Goal: Task Accomplishment & Management: Manage account settings

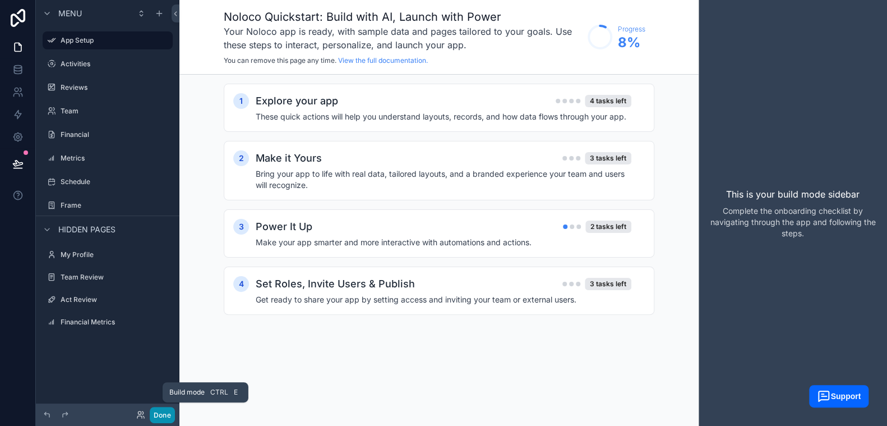
click at [156, 410] on button "Done" at bounding box center [162, 415] width 25 height 16
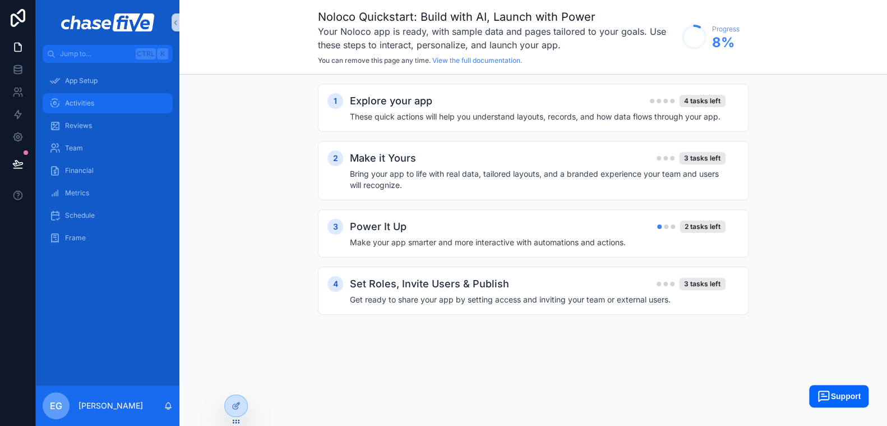
click at [97, 98] on div "Activities" at bounding box center [107, 103] width 117 height 18
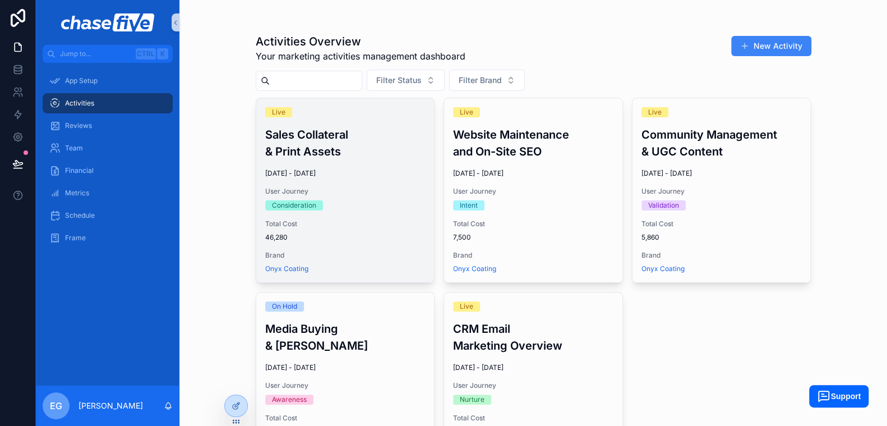
click at [357, 159] on h3 "Sales Collateral & Print Assets" at bounding box center [345, 143] width 160 height 34
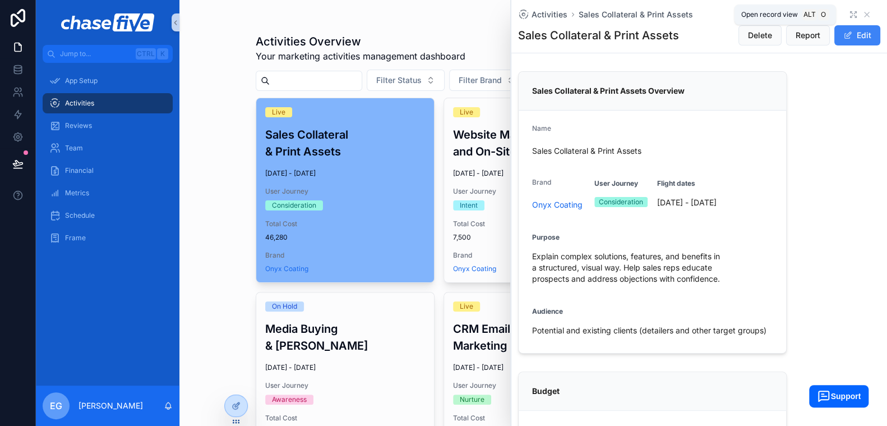
click at [849, 15] on icon "scrollable content" at bounding box center [853, 14] width 9 height 9
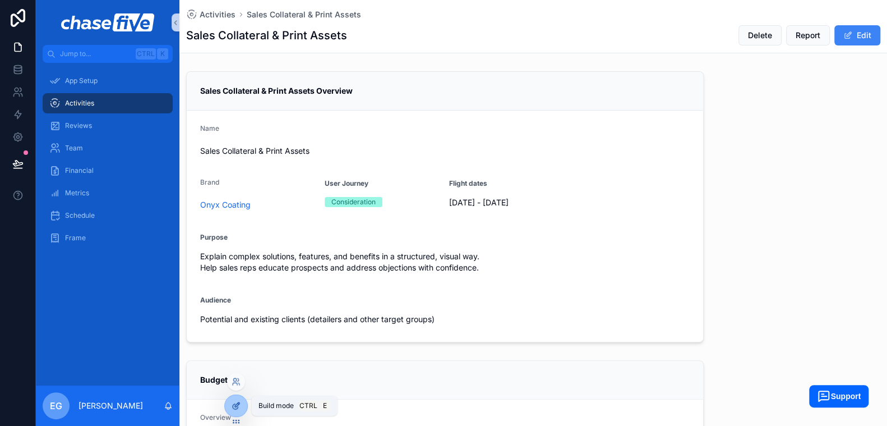
click at [232, 406] on icon at bounding box center [236, 405] width 9 height 9
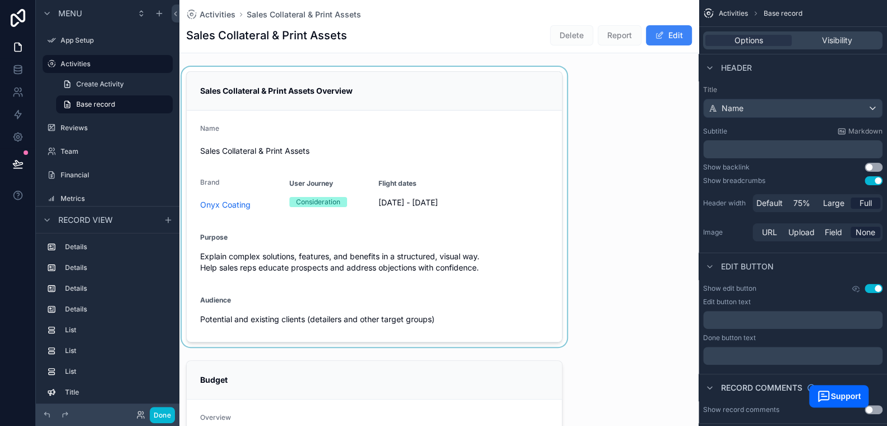
click at [512, 278] on div "scrollable content" at bounding box center [375, 207] width 390 height 280
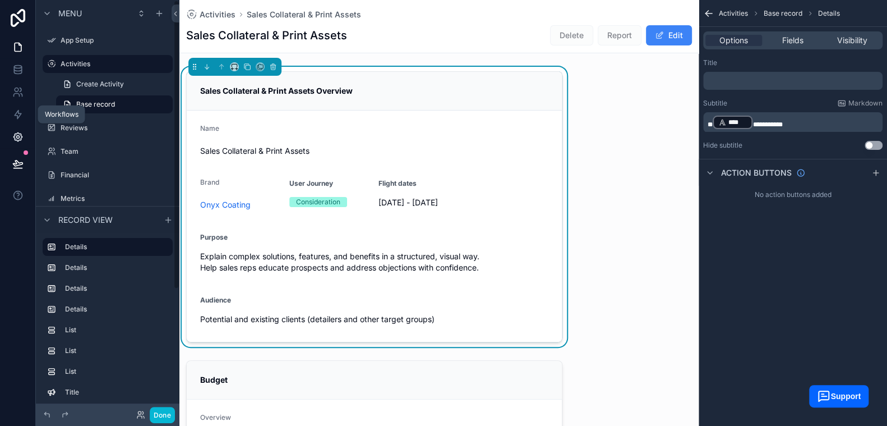
click at [16, 131] on icon at bounding box center [17, 136] width 11 height 11
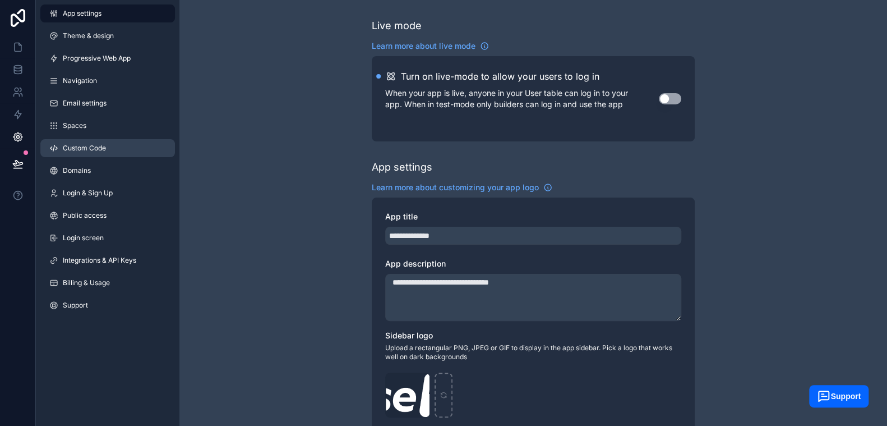
click at [92, 147] on span "Custom Code" at bounding box center [84, 148] width 43 height 9
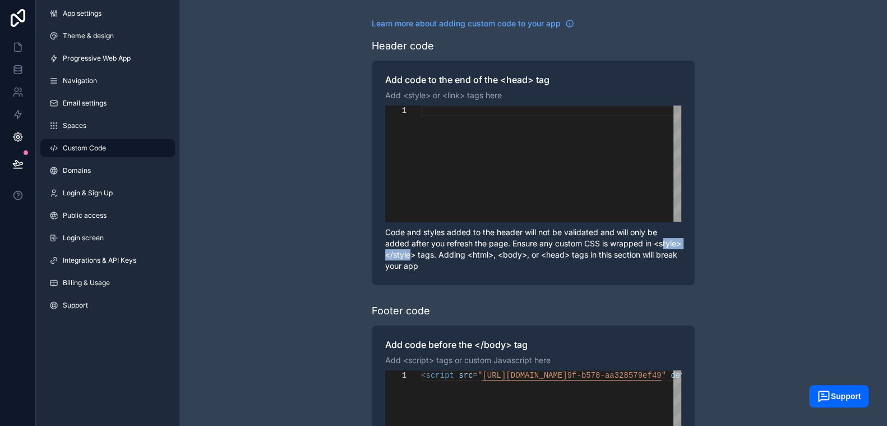
drag, startPoint x: 430, startPoint y: 255, endPoint x: 394, endPoint y: 255, distance: 35.3
click at [394, 255] on p "Code and styles added to the header will not be validated and will only be adde…" at bounding box center [533, 249] width 296 height 45
drag, startPoint x: 510, startPoint y: 245, endPoint x: 568, endPoint y: 241, distance: 57.9
click at [568, 241] on p "Code and styles added to the header will not be validated and will only be adde…" at bounding box center [533, 249] width 296 height 45
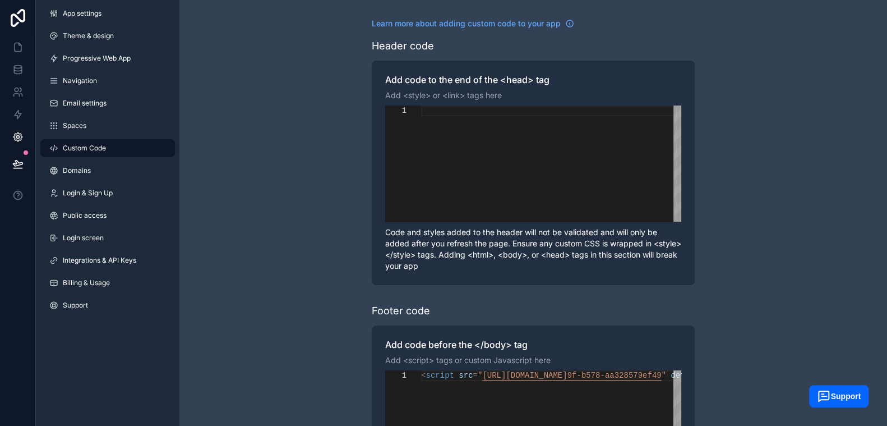
click at [617, 243] on p "Code and styles added to the header will not be validated and will only be adde…" at bounding box center [533, 249] width 296 height 45
drag, startPoint x: 645, startPoint y: 243, endPoint x: 626, endPoint y: 245, distance: 18.6
click at [449, 251] on p "Code and styles added to the header will not be validated and will only be adde…" at bounding box center [533, 249] width 296 height 45
drag, startPoint x: 622, startPoint y: 245, endPoint x: 606, endPoint y: 246, distance: 16.3
click at [622, 245] on p "Code and styles added to the header will not be validated and will only be adde…" at bounding box center [533, 249] width 296 height 45
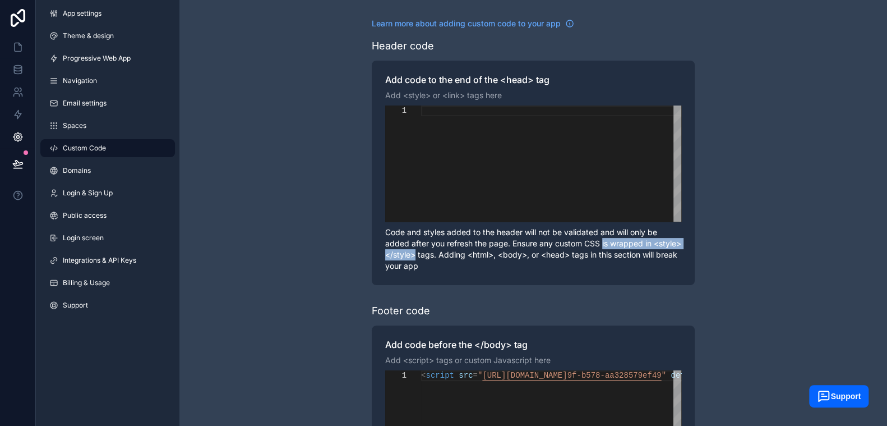
drag, startPoint x: 602, startPoint y: 245, endPoint x: 445, endPoint y: 256, distance: 158.0
click at [445, 256] on p "Code and styles added to the header will not be validated and will only be adde…" at bounding box center [533, 249] width 296 height 45
drag, startPoint x: 585, startPoint y: 244, endPoint x: 463, endPoint y: 254, distance: 122.2
click at [463, 254] on p "Code and styles added to the header will not be validated and will only be adde…" at bounding box center [533, 249] width 296 height 45
copy p "CSS is wrapped in <style></style> tags"
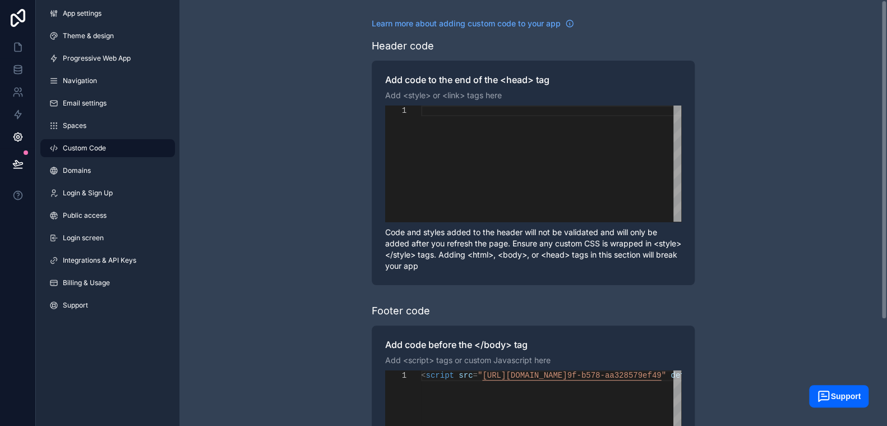
click at [499, 142] on div "scrollable content" at bounding box center [551, 163] width 260 height 116
paste textarea "**********"
type textarea "**********"
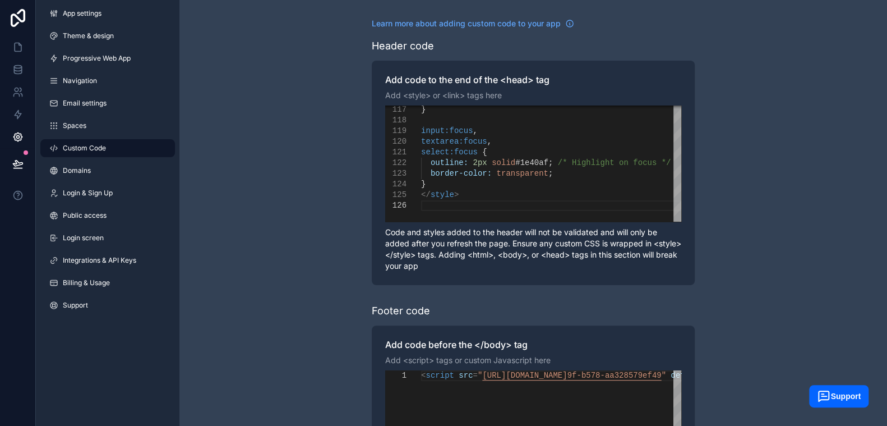
click at [278, 332] on div "**********" at bounding box center [534, 284] width 708 height 568
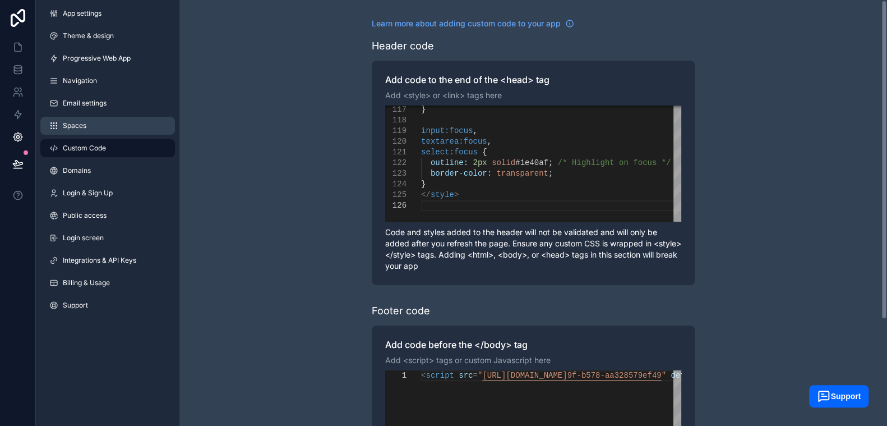
click at [91, 125] on link "Spaces" at bounding box center [107, 126] width 135 height 18
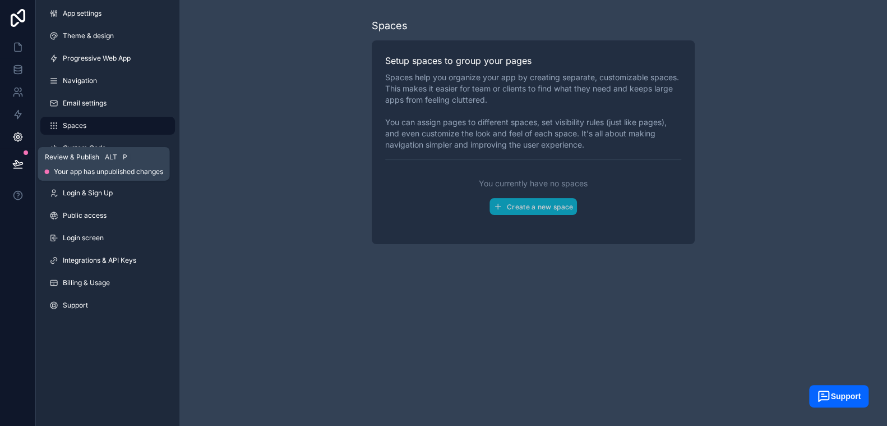
click at [15, 165] on icon at bounding box center [18, 163] width 10 height 6
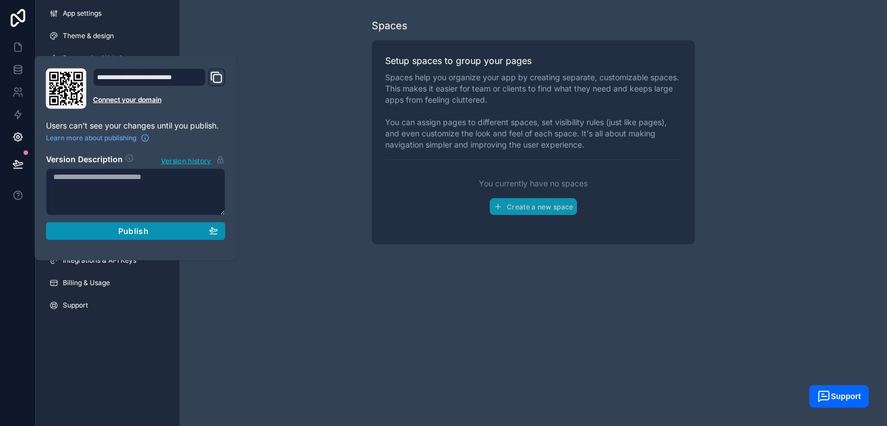
click at [120, 234] on button "Publish" at bounding box center [136, 231] width 180 height 18
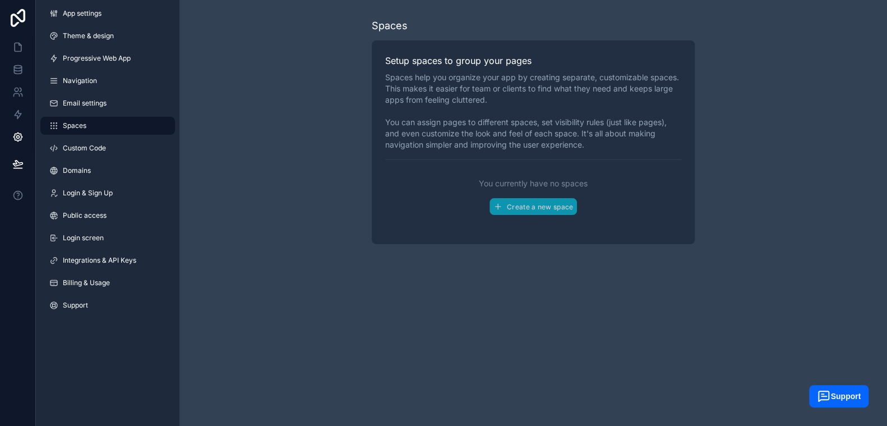
click at [303, 307] on div "Spaces Setup spaces to group your pages Spaces help you organize your app by cr…" at bounding box center [534, 213] width 708 height 426
click at [18, 50] on icon at bounding box center [18, 47] width 7 height 8
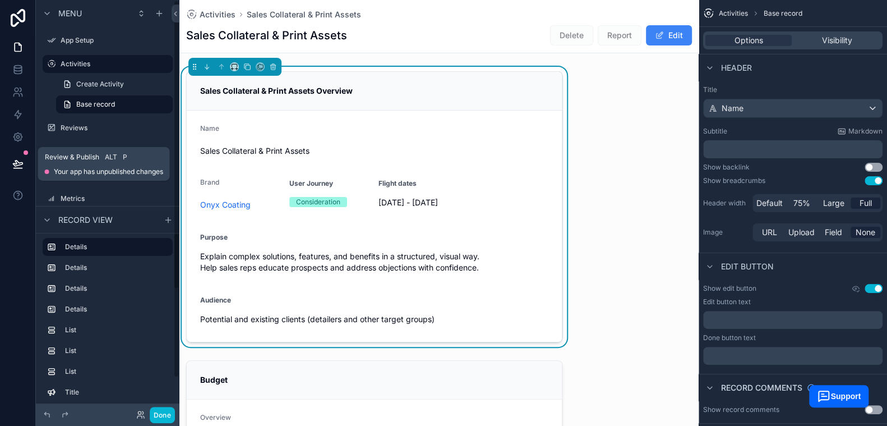
click at [16, 164] on icon at bounding box center [18, 163] width 10 height 6
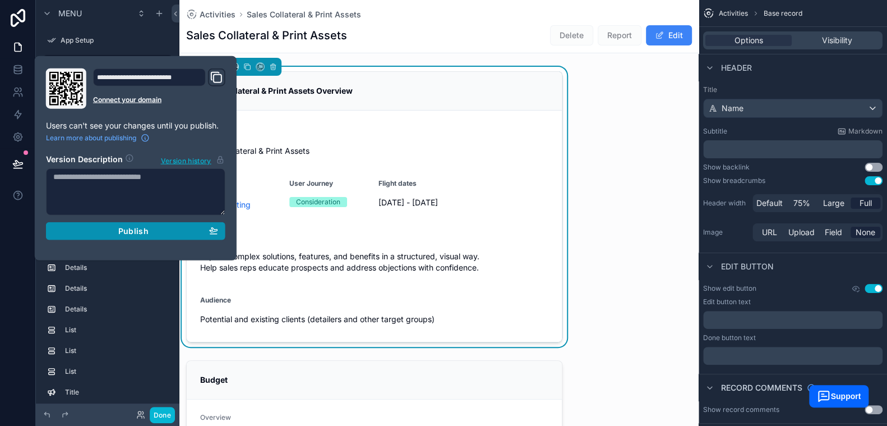
click at [126, 231] on span "Publish" at bounding box center [133, 231] width 30 height 10
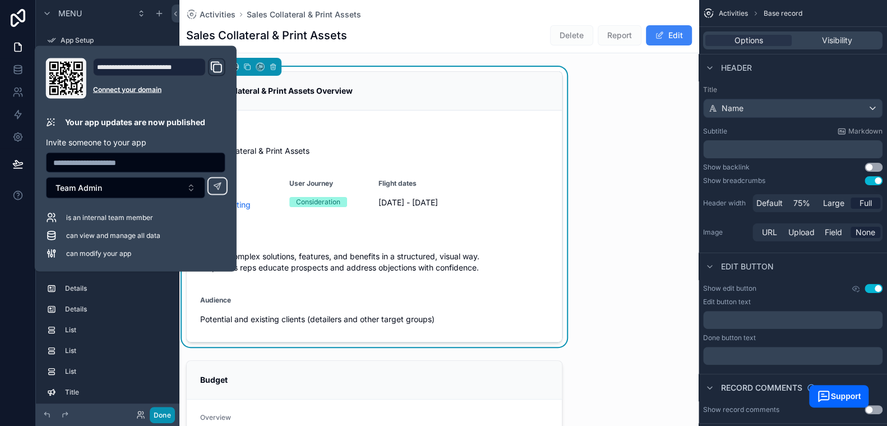
click at [165, 415] on button "Done" at bounding box center [162, 415] width 25 height 16
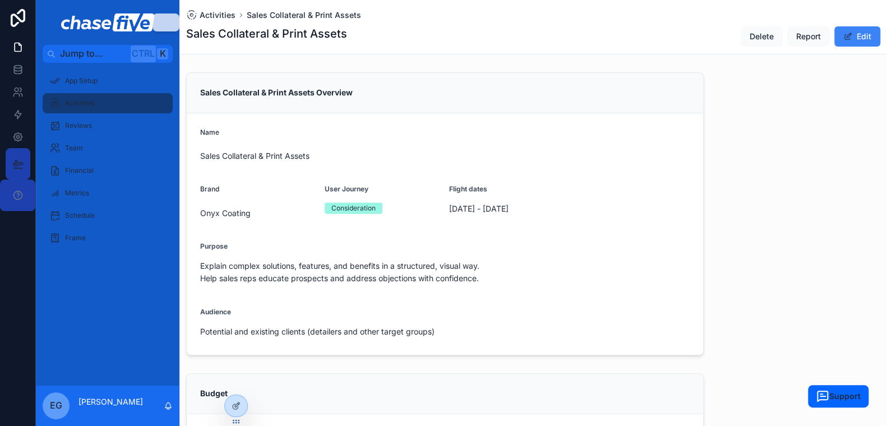
click at [507, 165] on div "Sales Collateral & Print Assets" at bounding box center [445, 155] width 490 height 19
click at [557, 119] on form "Name Sales Collateral & Print Assets Brand Onyx Coating User Journey Considerat…" at bounding box center [445, 233] width 517 height 241
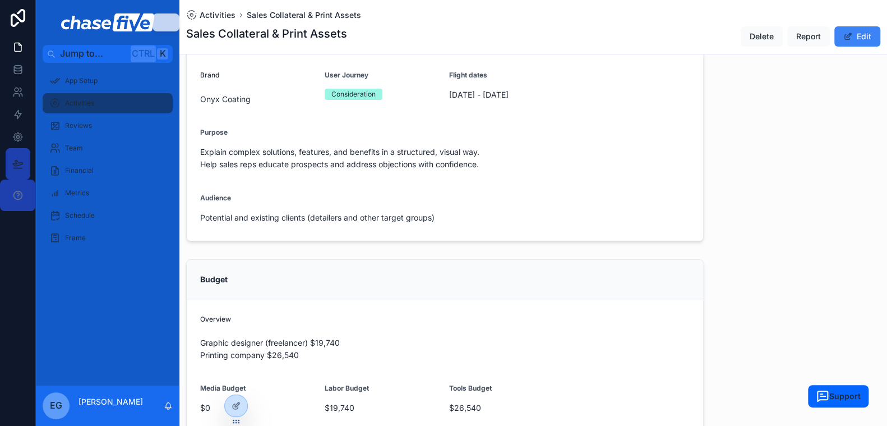
scroll to position [112, 0]
drag, startPoint x: 705, startPoint y: 187, endPoint x: 516, endPoint y: 132, distance: 196.9
click at [13, 140] on icon at bounding box center [17, 136] width 11 height 11
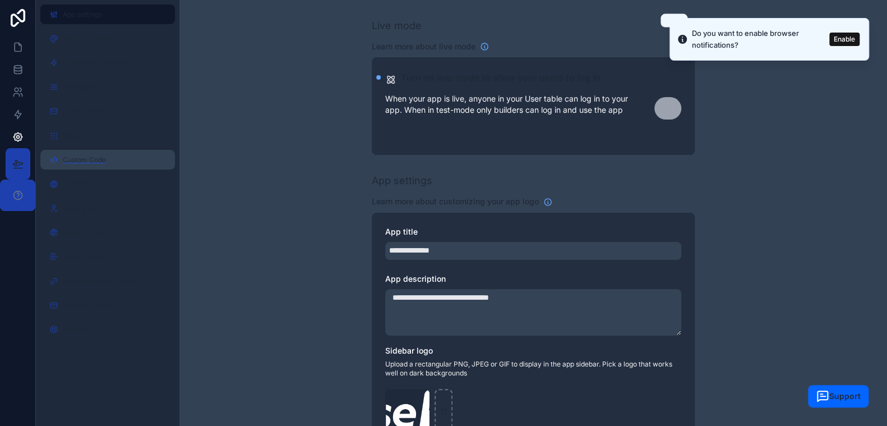
click at [87, 157] on span "Custom Code" at bounding box center [84, 159] width 43 height 11
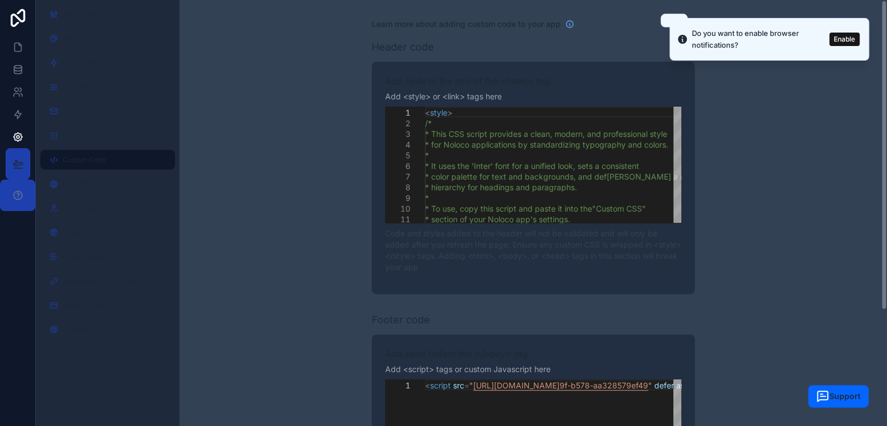
click at [839, 87] on div "Learn more about adding custom code to your app Header code Add code to the end…" at bounding box center [534, 292] width 708 height 585
click at [844, 37] on button "Enable" at bounding box center [845, 39] width 30 height 13
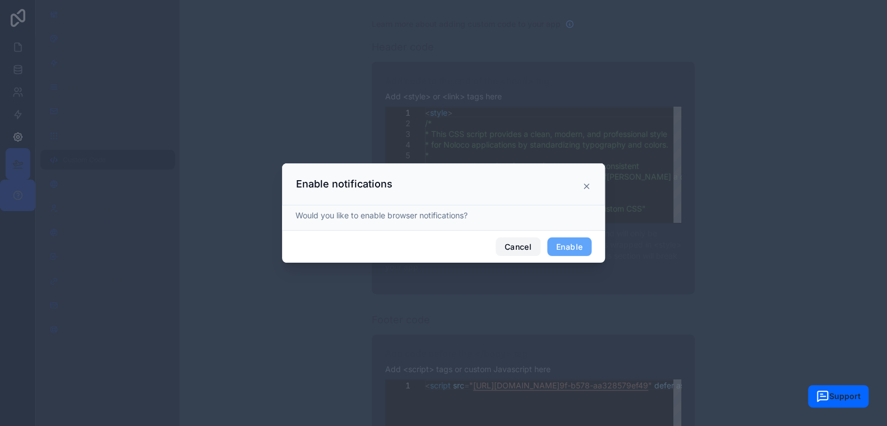
click at [517, 245] on button "Cancel" at bounding box center [518, 246] width 45 height 19
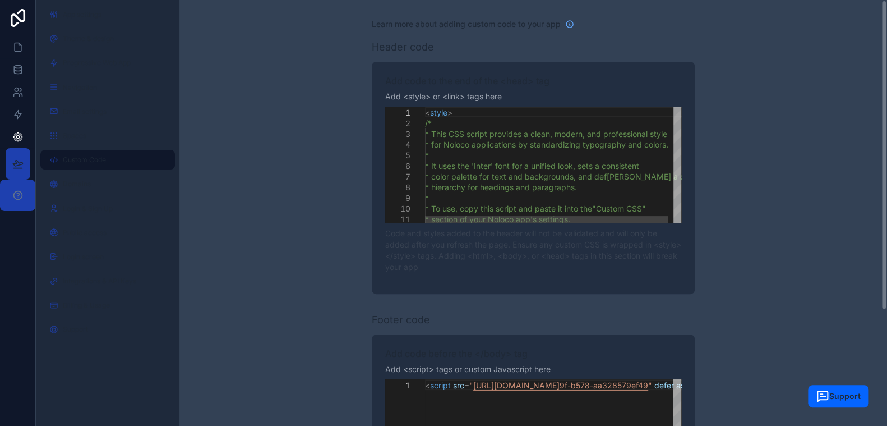
type textarea "**********"
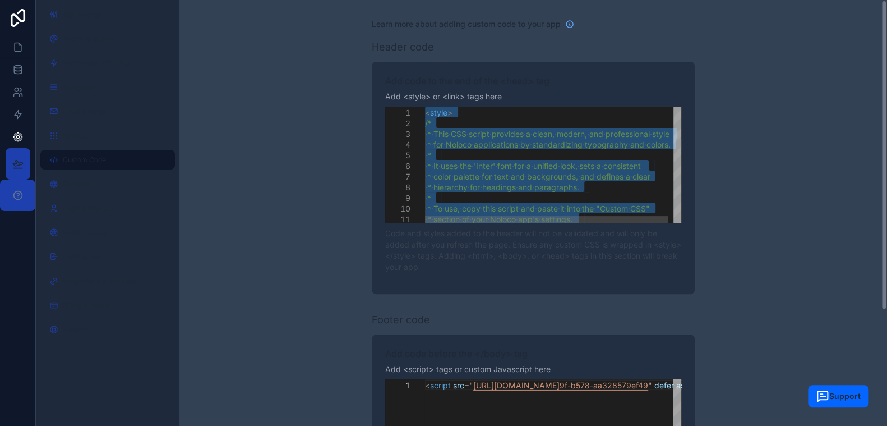
paste textarea "Editor content;Press Alt+F1 for Accessibility Options."
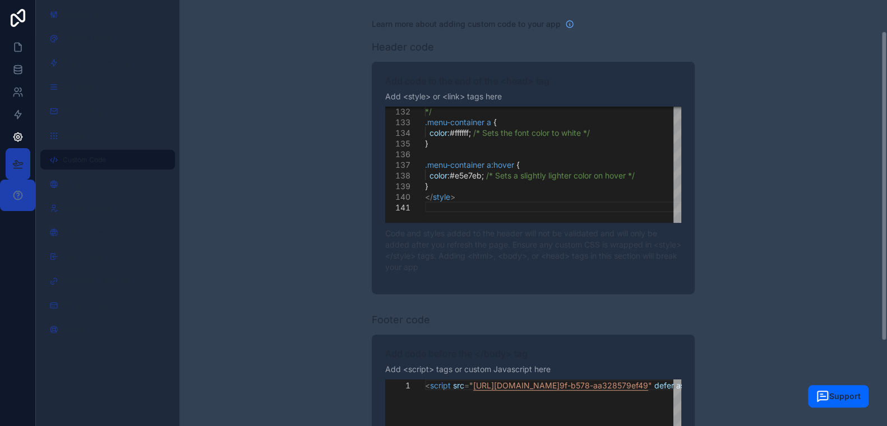
scroll to position [159, 0]
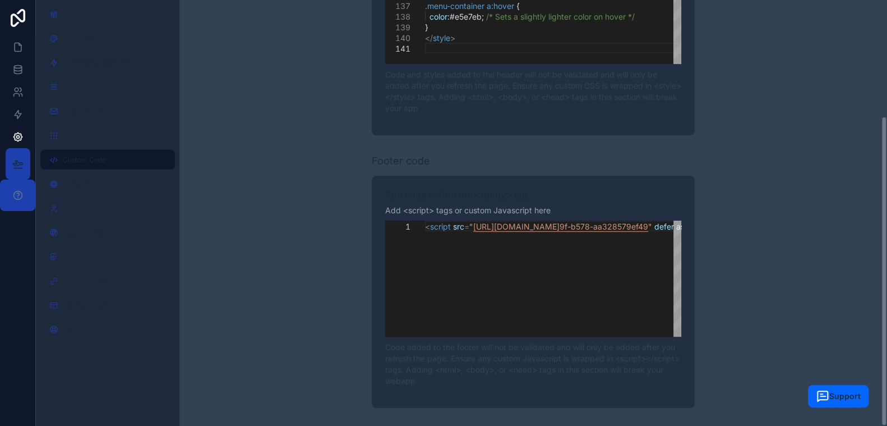
click at [300, 226] on div "**********" at bounding box center [534, 133] width 708 height 585
click at [18, 64] on icon at bounding box center [17, 69] width 11 height 11
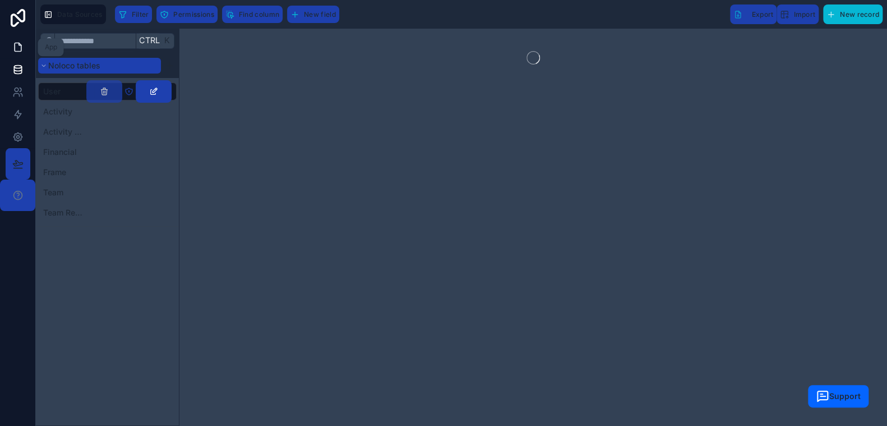
click at [19, 49] on icon at bounding box center [17, 47] width 11 height 11
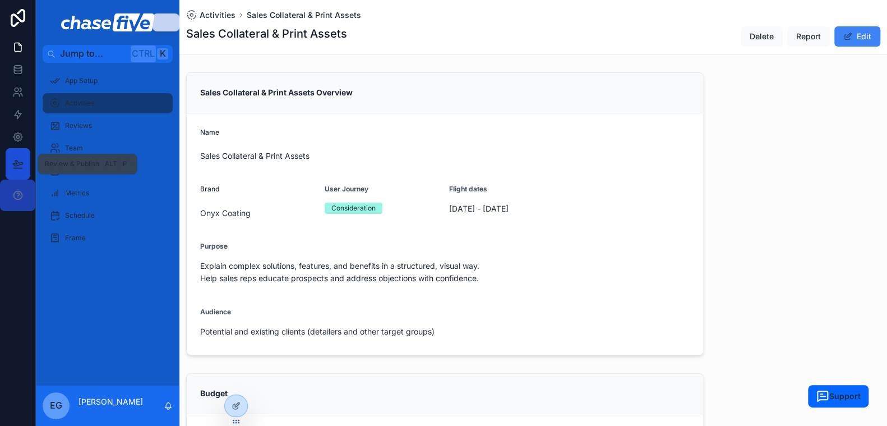
click at [26, 159] on button at bounding box center [18, 163] width 25 height 31
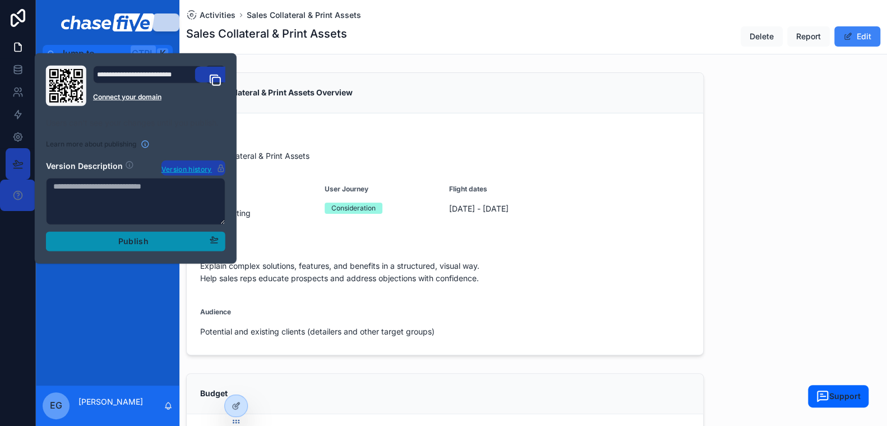
click at [158, 240] on div "Publish" at bounding box center [136, 241] width 166 height 12
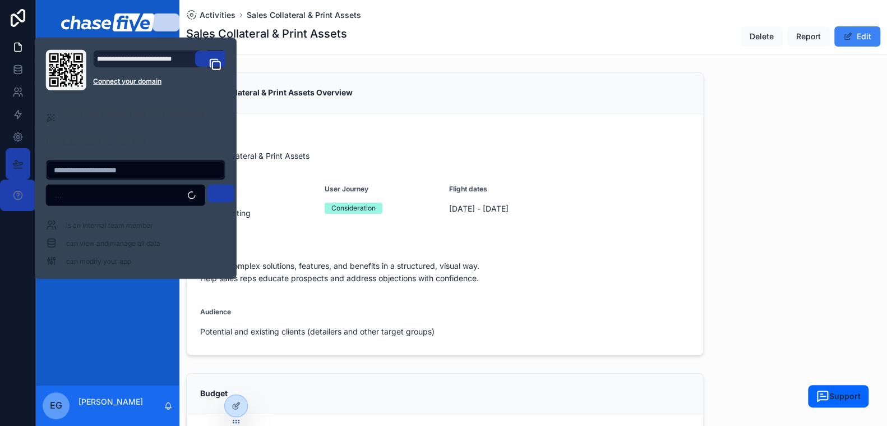
click at [360, 105] on div "Sales Collateral & Print Assets Overview" at bounding box center [445, 93] width 517 height 40
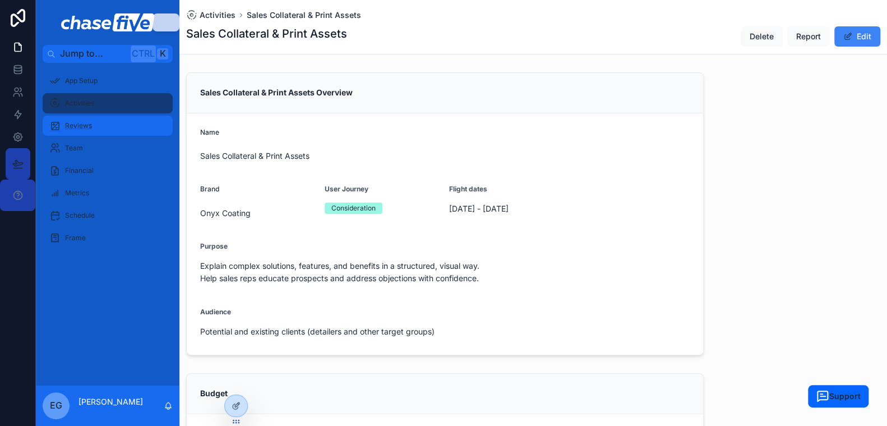
scroll to position [56, 0]
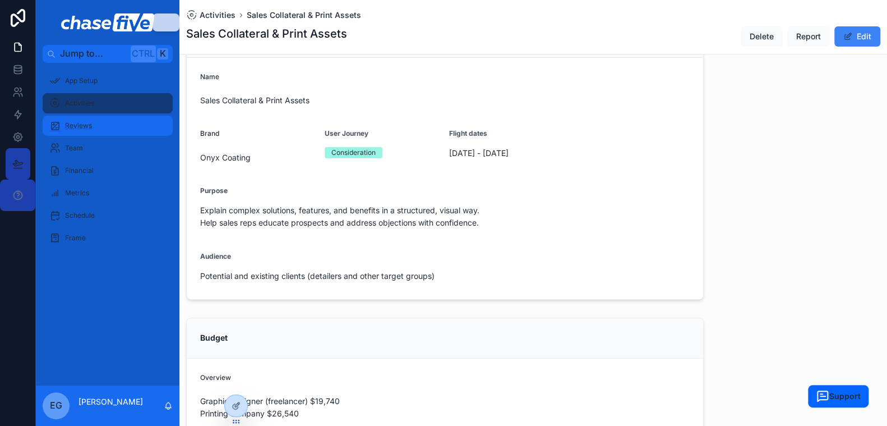
click at [84, 128] on span "Reviews" at bounding box center [78, 125] width 27 height 11
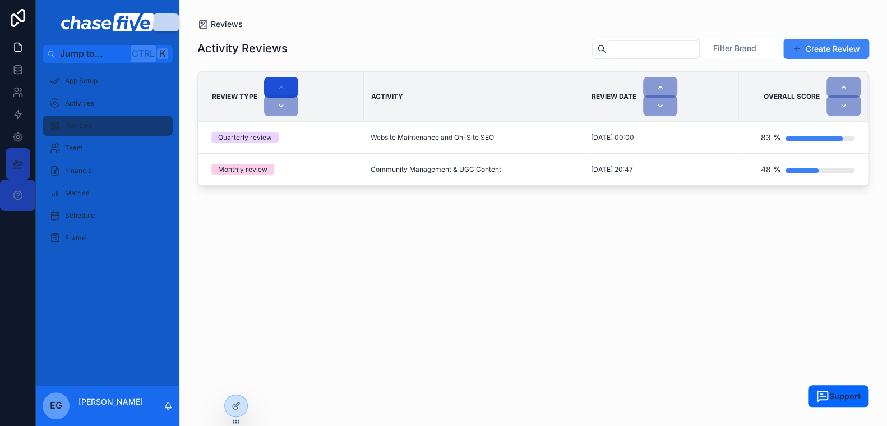
click at [287, 81] on button "scrollable content" at bounding box center [281, 87] width 34 height 21
click at [232, 201] on div "Activity Reviews Filter Brand Create Review Review Type Activity Review date Ov…" at bounding box center [533, 221] width 672 height 382
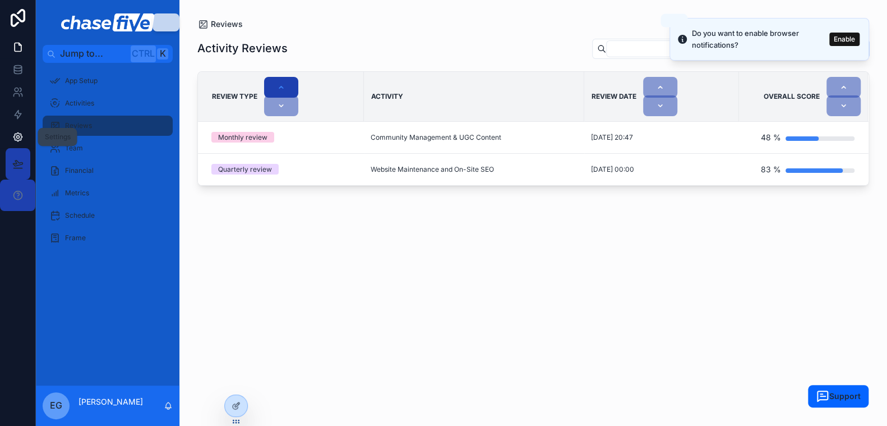
click at [13, 138] on icon at bounding box center [17, 136] width 11 height 11
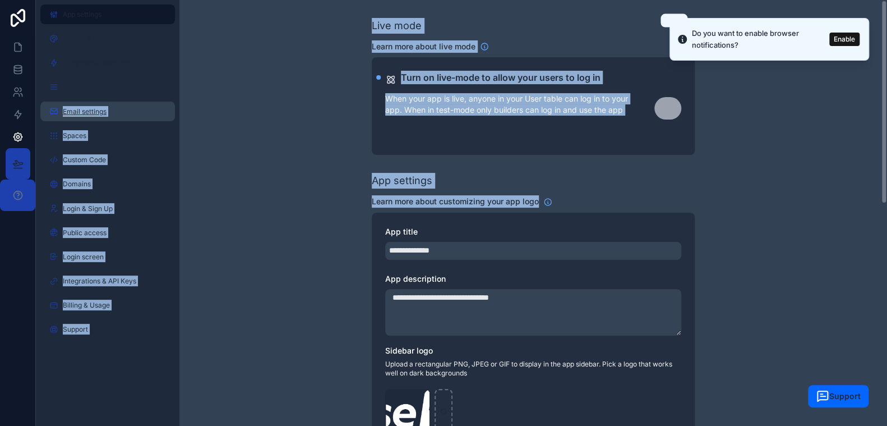
drag, startPoint x: 274, startPoint y: 229, endPoint x: 65, endPoint y: 106, distance: 243.4
click at [65, 106] on div "**********" at bounding box center [462, 213] width 852 height 426
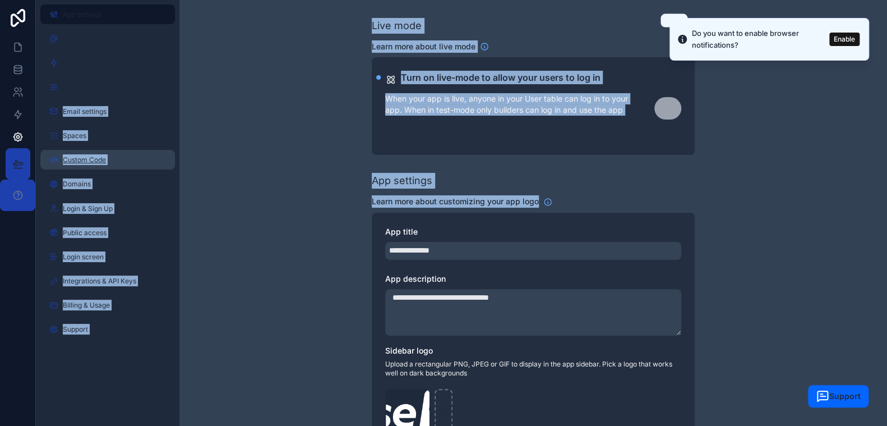
click at [96, 156] on span "Custom Code" at bounding box center [84, 159] width 43 height 11
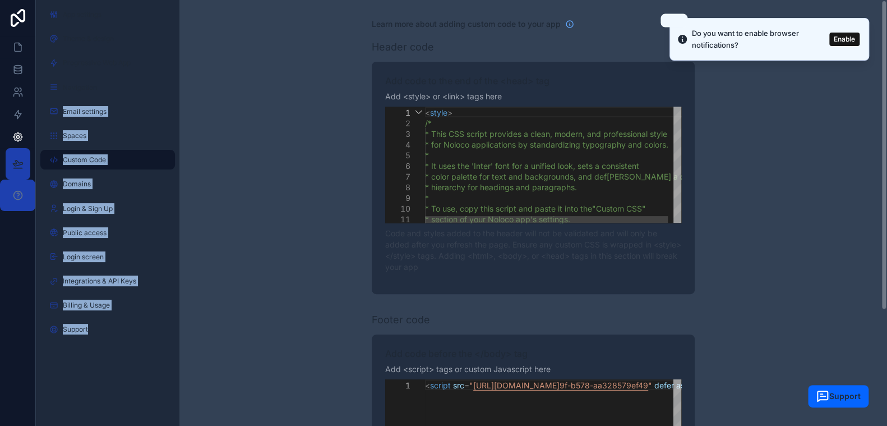
click at [412, 145] on div "4" at bounding box center [405, 144] width 40 height 11
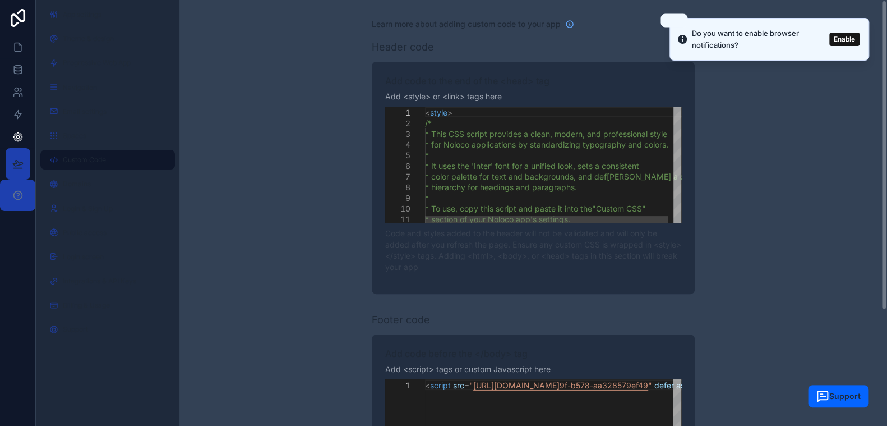
click at [515, 160] on div "* It uses the 'Inter' font for a unified look, se ts a consistent" at bounding box center [560, 165] width 270 height 11
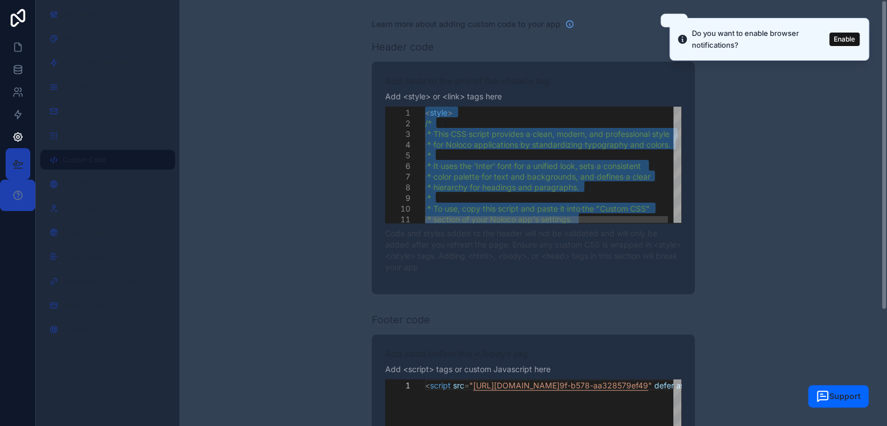
paste textarea "**********"
type textarea "**********"
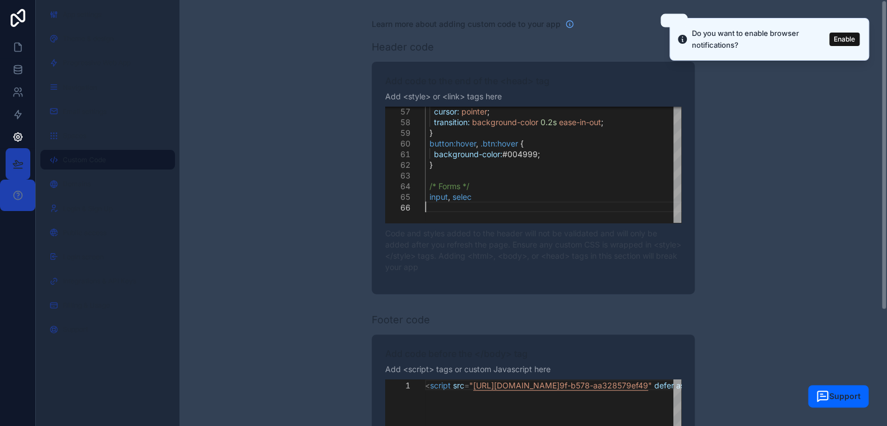
click at [262, 138] on div "**********" at bounding box center [534, 292] width 708 height 585
click at [20, 36] on link at bounding box center [17, 47] width 35 height 22
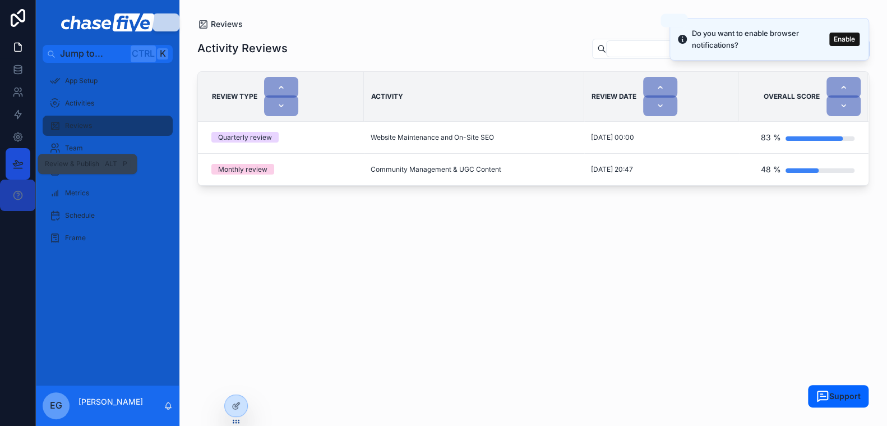
click at [6, 165] on button at bounding box center [18, 163] width 25 height 31
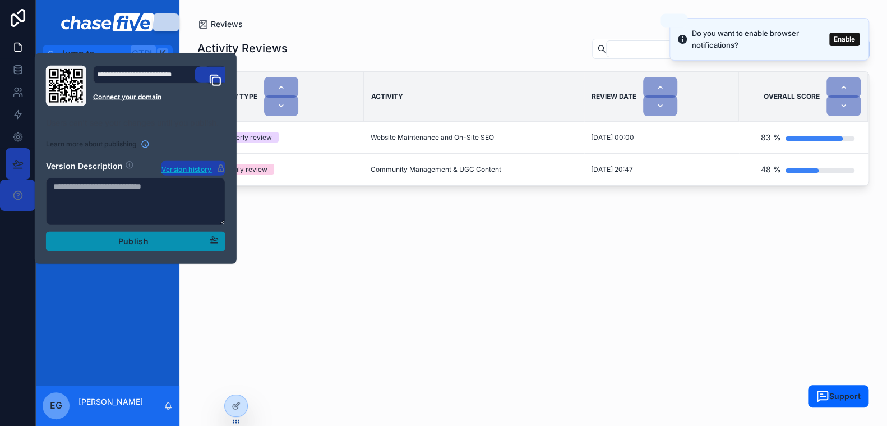
click at [120, 241] on span "Publish" at bounding box center [133, 241] width 30 height 12
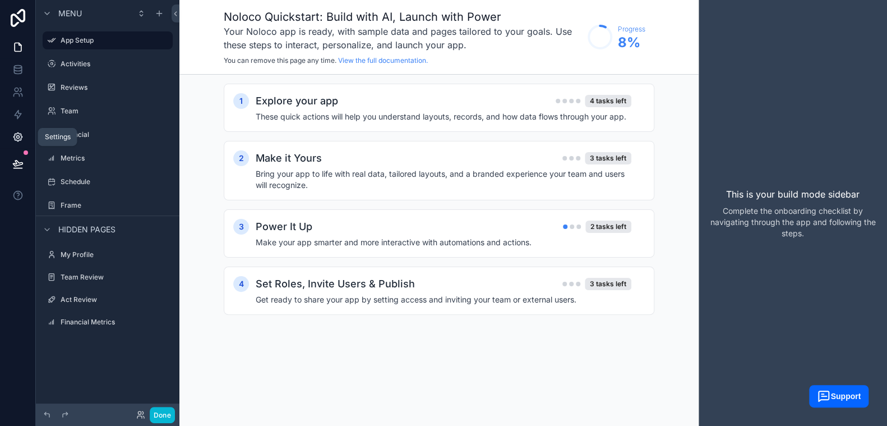
click at [20, 136] on icon at bounding box center [17, 136] width 11 height 11
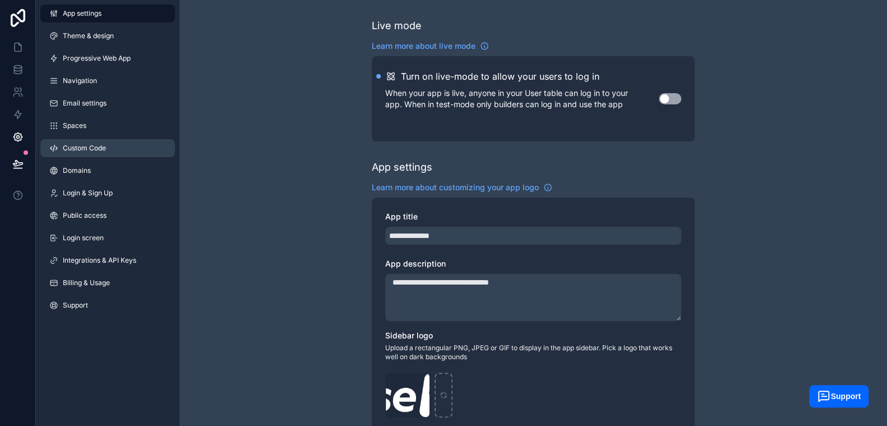
click at [87, 141] on link "Custom Code" at bounding box center [107, 148] width 135 height 18
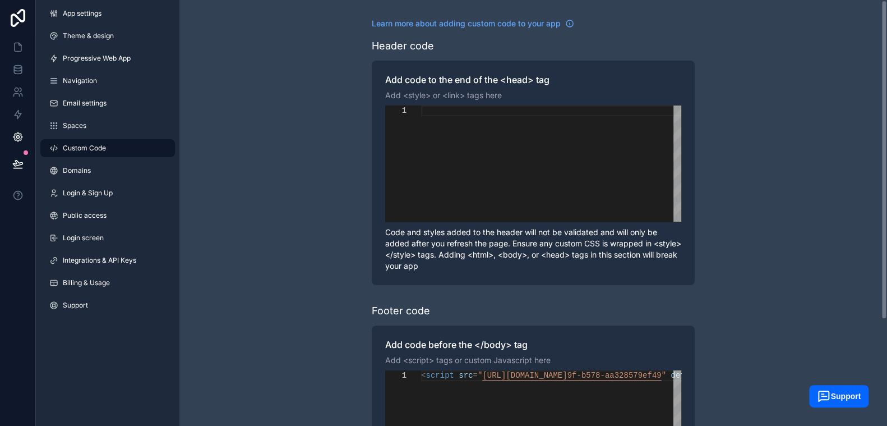
click at [489, 126] on div "scrollable content" at bounding box center [551, 163] width 260 height 116
paste textarea "**********"
type textarea "**********"
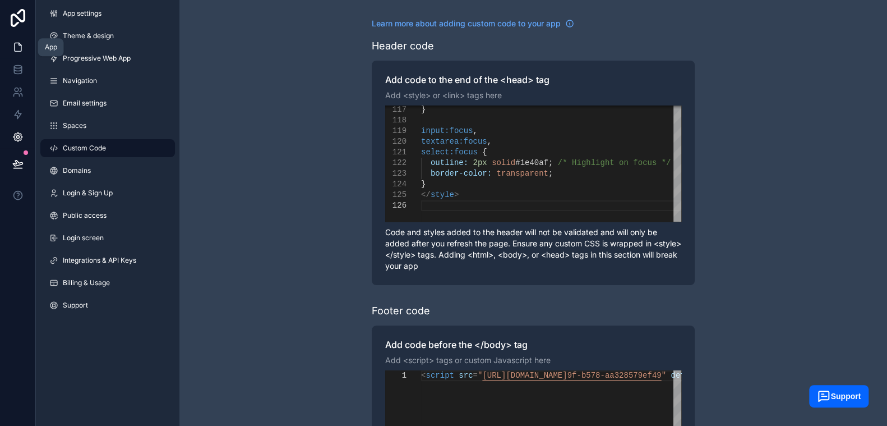
click at [13, 42] on icon at bounding box center [17, 47] width 11 height 11
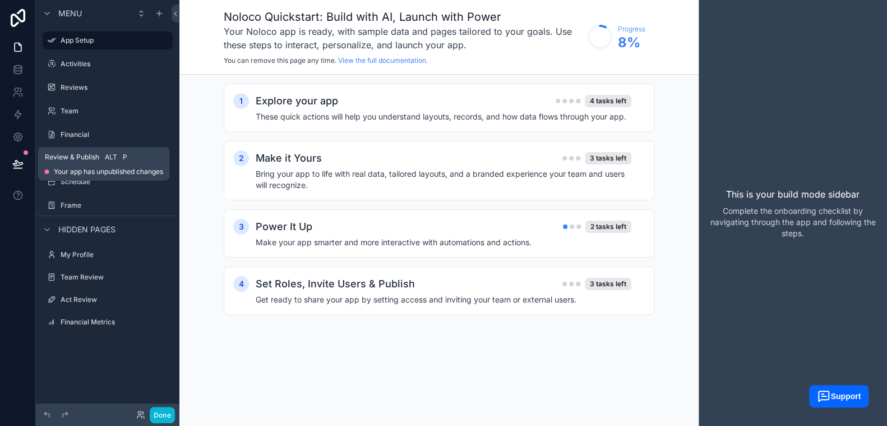
click at [11, 156] on button at bounding box center [18, 163] width 25 height 31
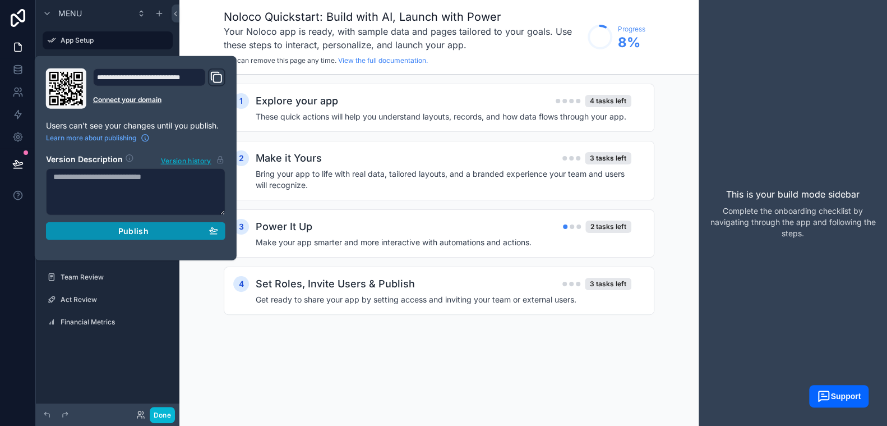
click at [164, 234] on div "Publish" at bounding box center [135, 231] width 165 height 10
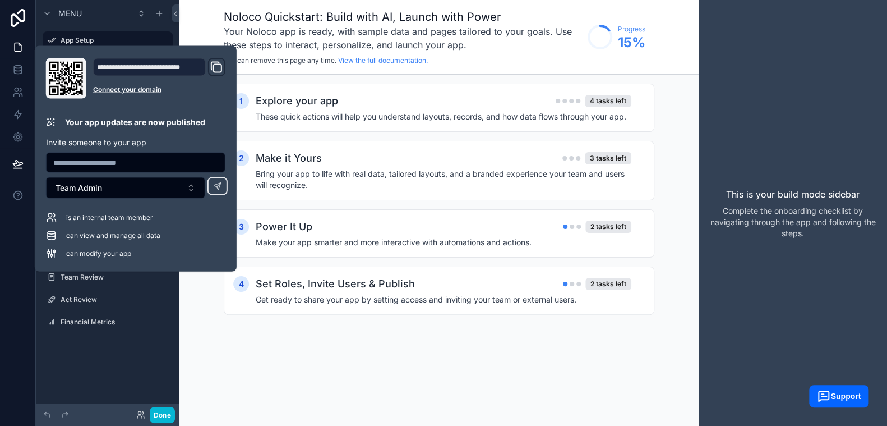
click at [400, 342] on div "1 Explore your app 4 tasks left These quick actions will help you understand la…" at bounding box center [439, 211] width 519 height 272
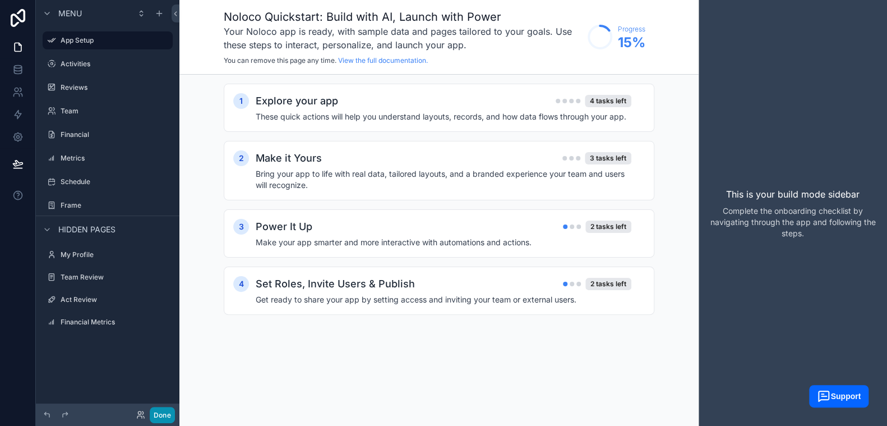
drag, startPoint x: 171, startPoint y: 410, endPoint x: 177, endPoint y: 407, distance: 6.8
click at [170, 410] on button "Done" at bounding box center [162, 415] width 25 height 16
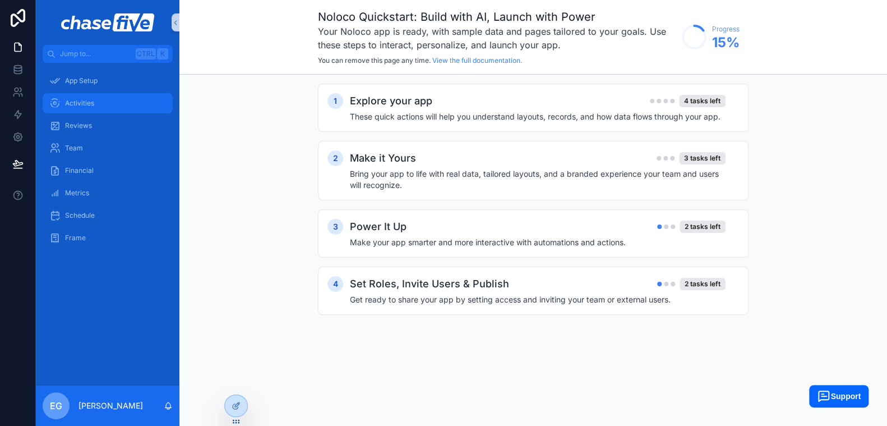
click at [81, 99] on span "Activities" at bounding box center [79, 103] width 29 height 9
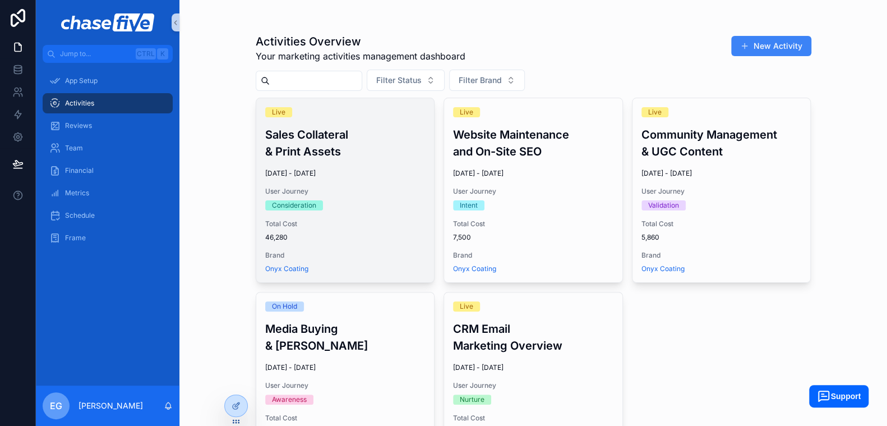
click at [292, 153] on h3 "Sales Collateral & Print Assets" at bounding box center [345, 143] width 160 height 34
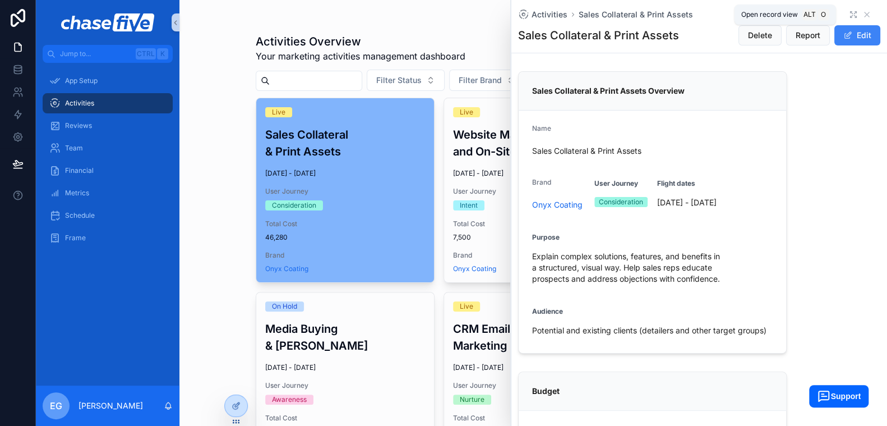
click at [849, 13] on icon "scrollable content" at bounding box center [853, 14] width 9 height 9
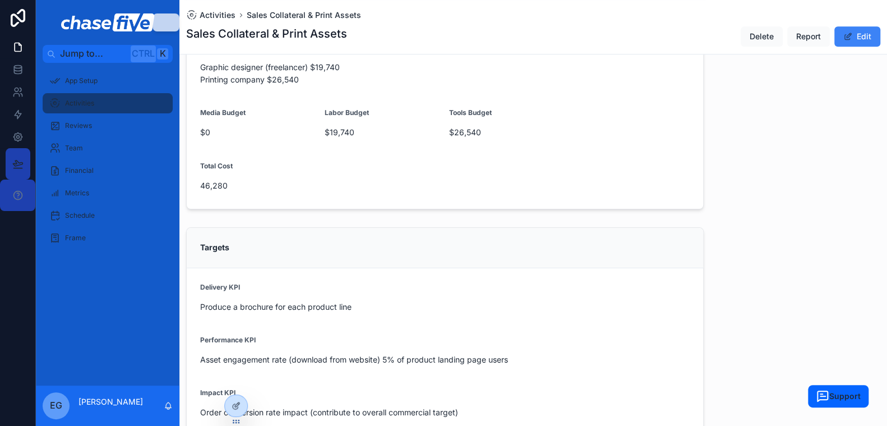
scroll to position [392, 0]
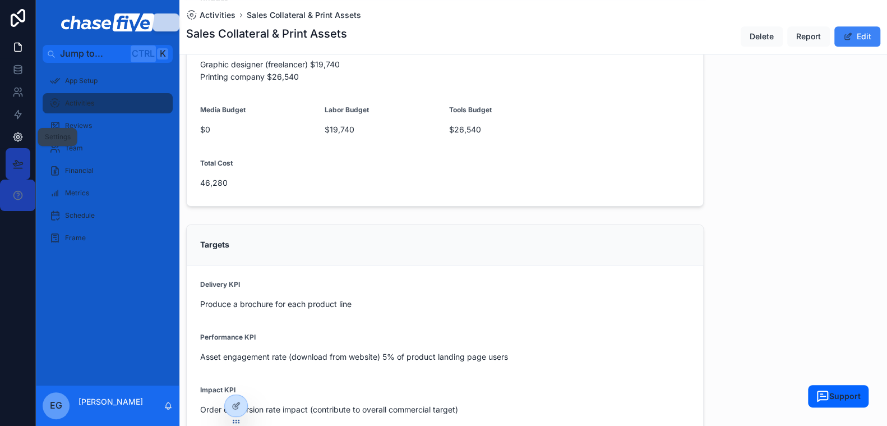
click at [10, 132] on link at bounding box center [17, 137] width 35 height 22
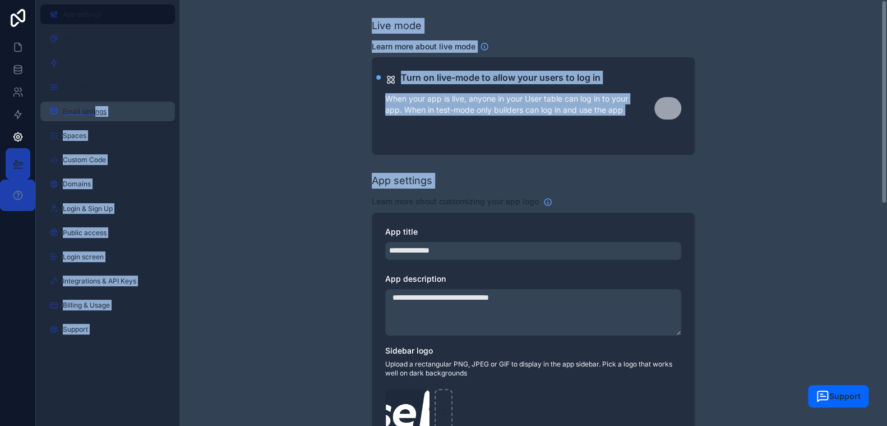
drag, startPoint x: 235, startPoint y: 193, endPoint x: 94, endPoint y: 103, distance: 167.0
click at [94, 103] on div "**********" at bounding box center [462, 213] width 852 height 426
click at [96, 155] on span "Custom Code" at bounding box center [84, 159] width 43 height 11
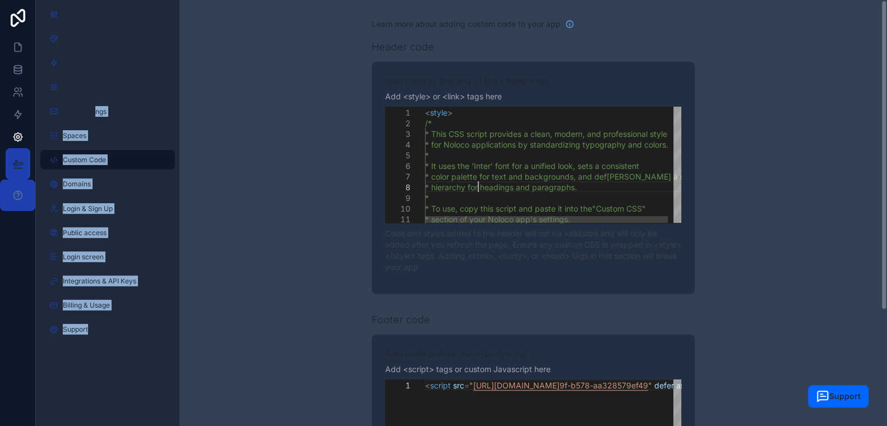
click at [477, 192] on div "*" at bounding box center [560, 197] width 270 height 11
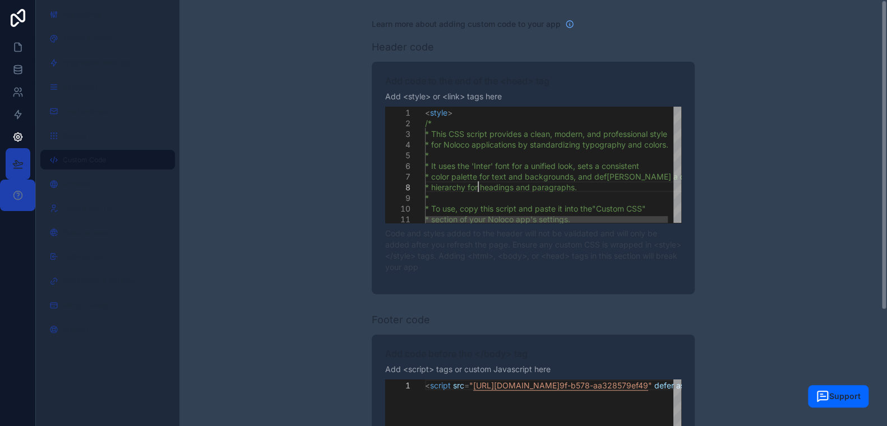
type textarea "**********"
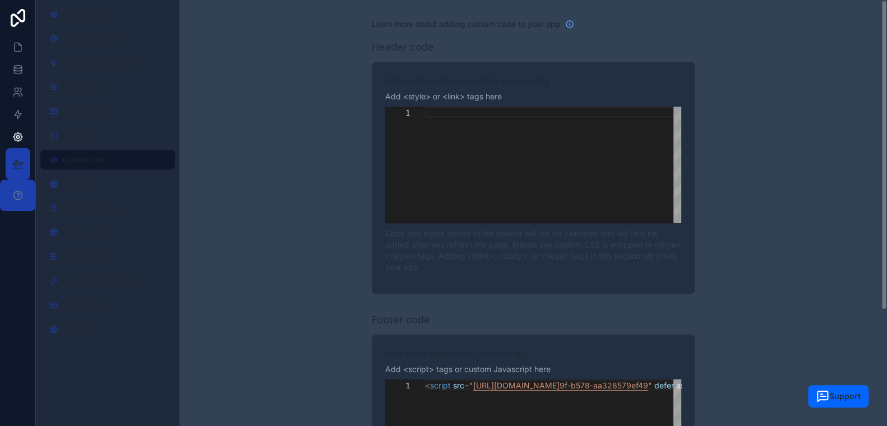
click at [723, 213] on div "**********" at bounding box center [534, 292] width 708 height 585
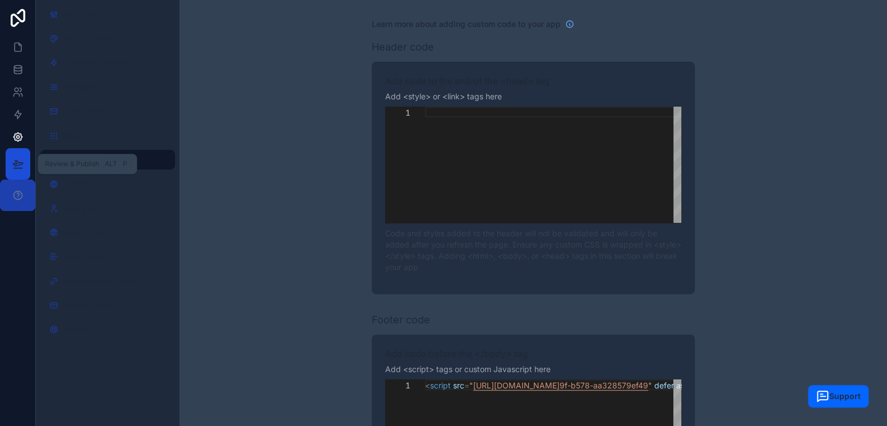
click at [21, 162] on icon at bounding box center [17, 163] width 11 height 11
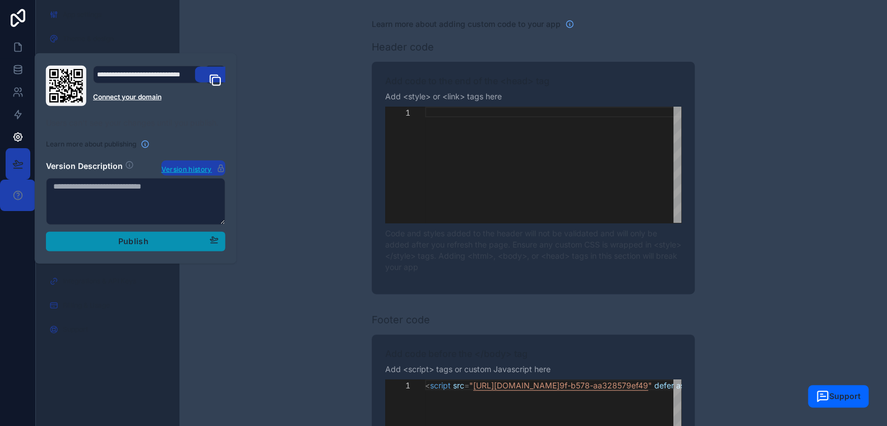
click at [122, 241] on span "Publish" at bounding box center [133, 241] width 30 height 12
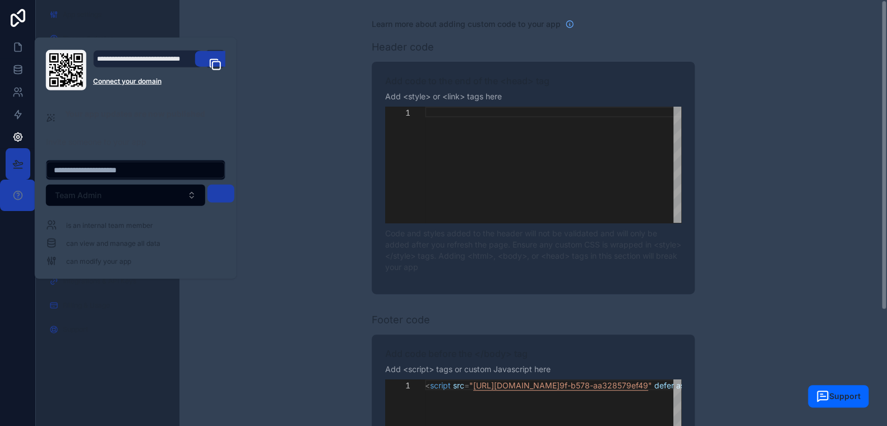
click at [280, 236] on div "**********" at bounding box center [534, 292] width 708 height 585
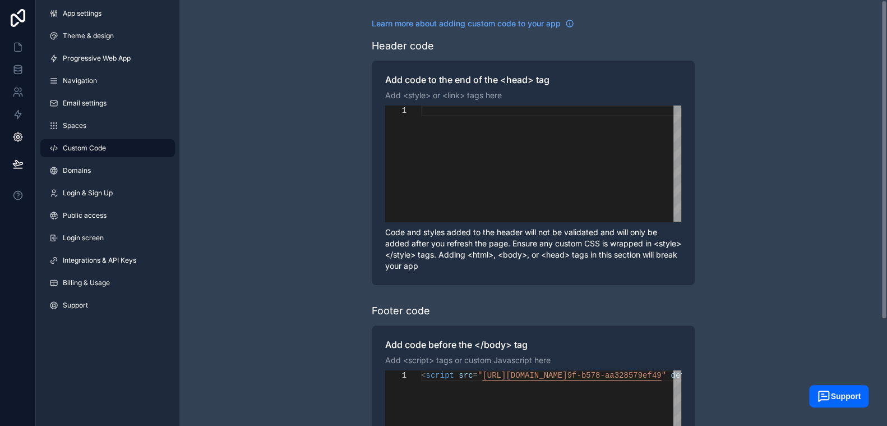
click at [266, 178] on div "**********" at bounding box center [534, 284] width 708 height 568
click at [104, 41] on link "Theme & design" at bounding box center [107, 36] width 135 height 18
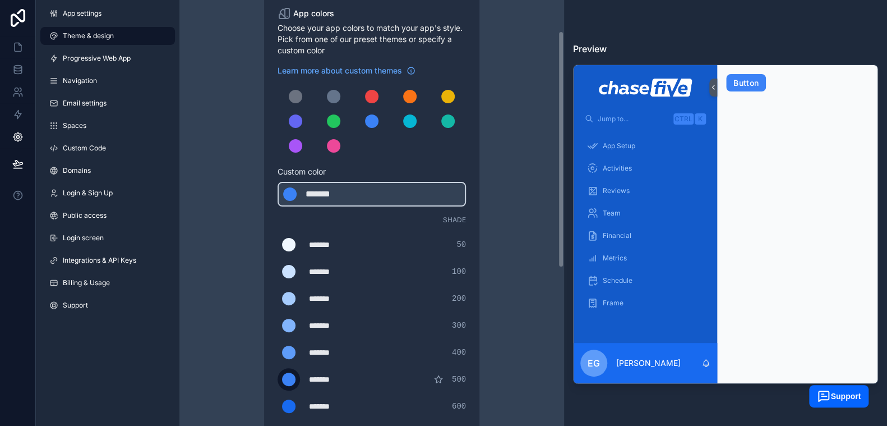
scroll to position [56, 0]
click at [287, 275] on div "scrollable content" at bounding box center [288, 271] width 13 height 13
click at [278, 272] on input "*******" at bounding box center [278, 272] width 0 height 0
click at [245, 278] on div "Theme & design App colors Choose your app colors to match your app's style. Pic…" at bounding box center [371, 326] width 323 height 765
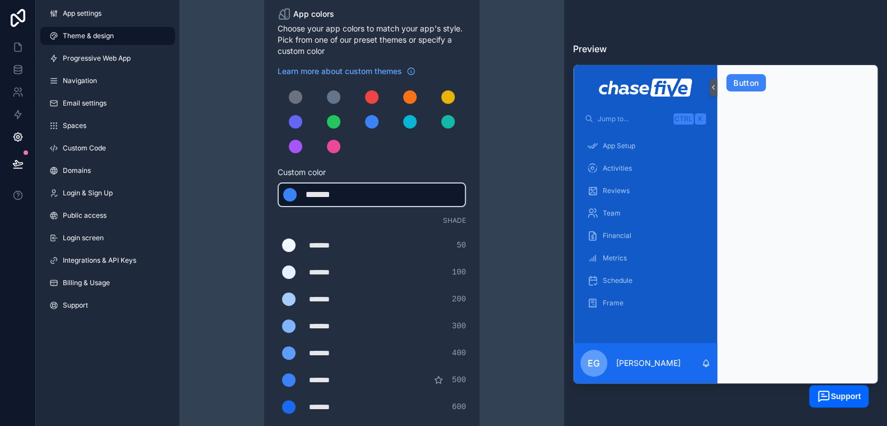
click at [309, 197] on div "*******" at bounding box center [334, 194] width 56 height 13
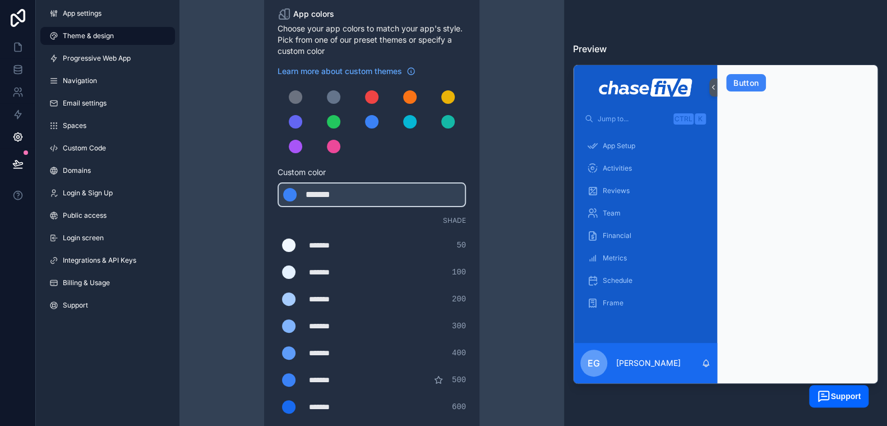
click at [315, 269] on div "*******" at bounding box center [337, 271] width 56 height 11
type div "*******"
copy div "******"
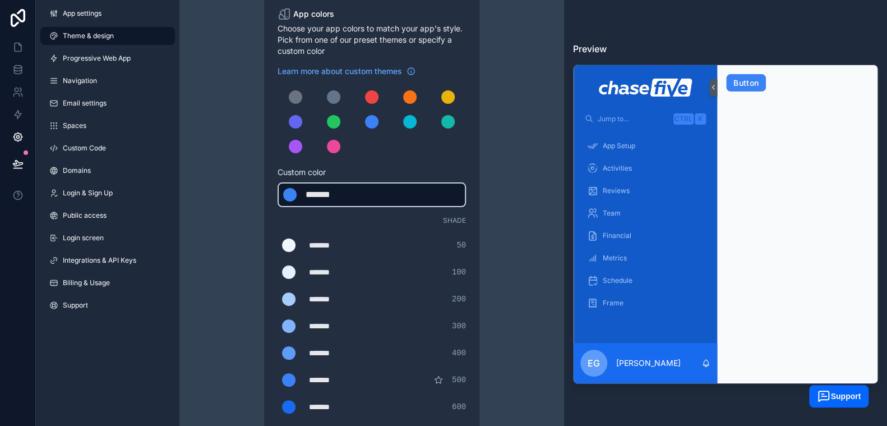
click at [337, 186] on div "******* ******* #3b82f6" at bounding box center [372, 194] width 188 height 25
click at [333, 192] on div "*******" at bounding box center [334, 194] width 56 height 13
type div "*******"
click at [333, 192] on div "*******" at bounding box center [334, 194] width 56 height 13
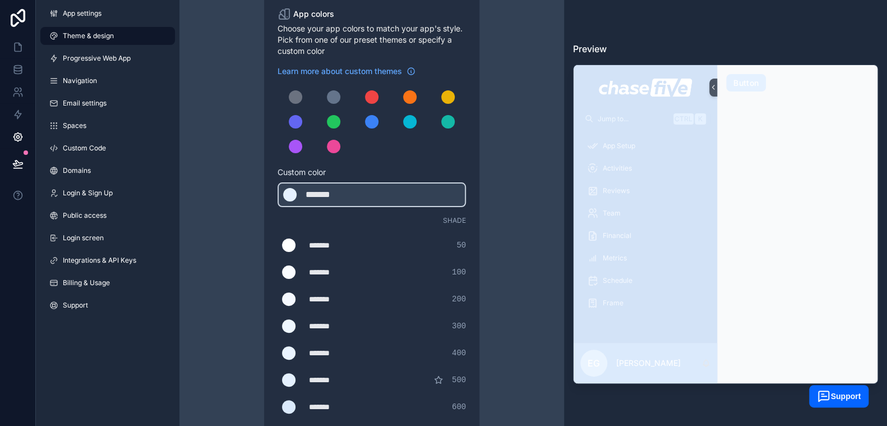
click at [245, 205] on div "Theme & design App colors Choose your app colors to match your app's style. Pic…" at bounding box center [371, 326] width 323 height 765
click at [222, 222] on div "Theme & design App colors Choose your app colors to match your app's style. Pic…" at bounding box center [371, 326] width 323 height 765
click at [15, 135] on icon at bounding box center [17, 137] width 8 height 8
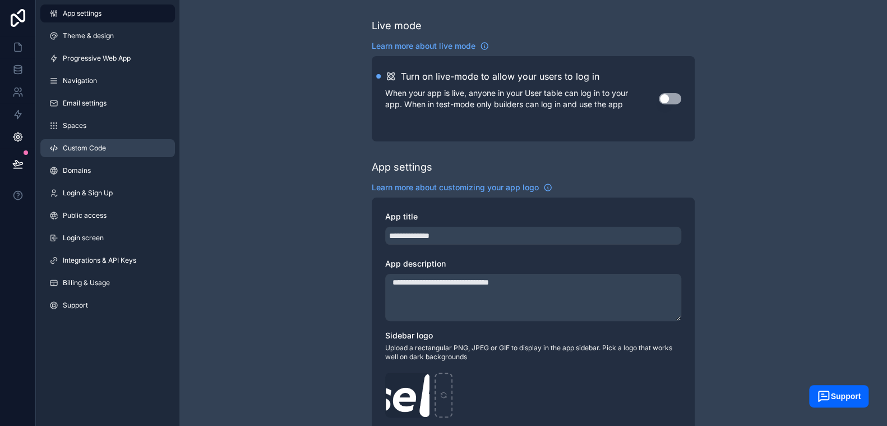
click at [86, 150] on span "Custom Code" at bounding box center [84, 148] width 43 height 9
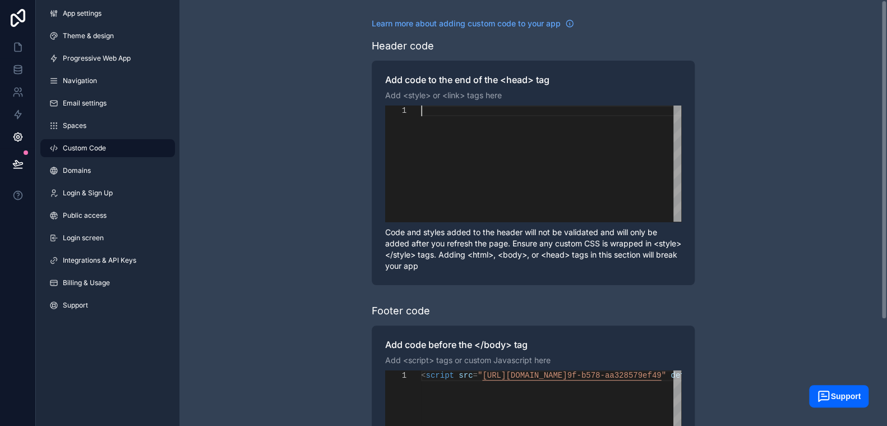
click at [484, 158] on div "scrollable content" at bounding box center [551, 163] width 260 height 116
paste textarea "**********"
type textarea "**********"
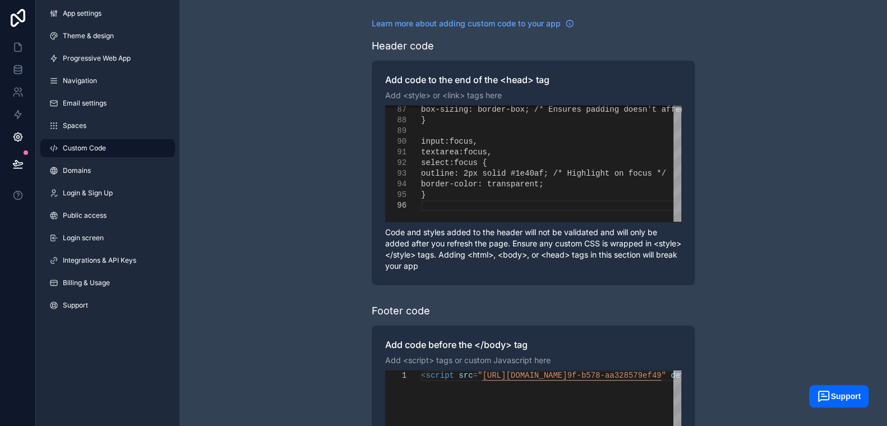
click at [272, 217] on div "**********" at bounding box center [534, 284] width 708 height 568
click at [18, 165] on icon at bounding box center [18, 163] width 10 height 6
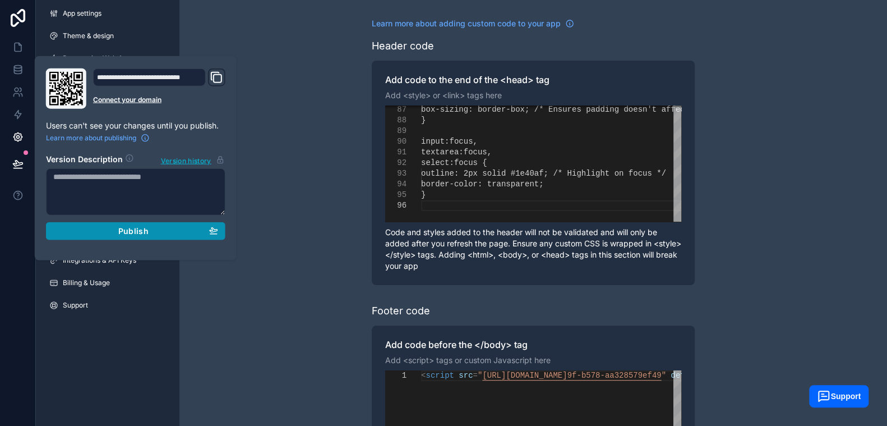
click at [133, 229] on span "Publish" at bounding box center [133, 231] width 30 height 10
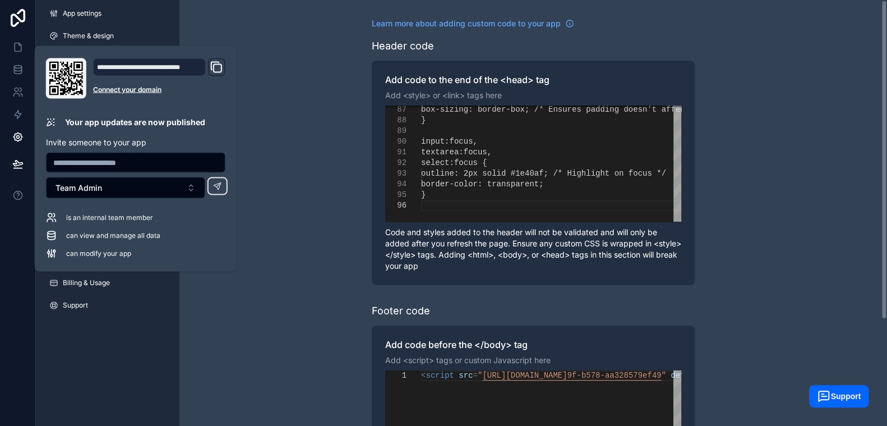
click at [241, 168] on div "**********" at bounding box center [534, 284] width 708 height 568
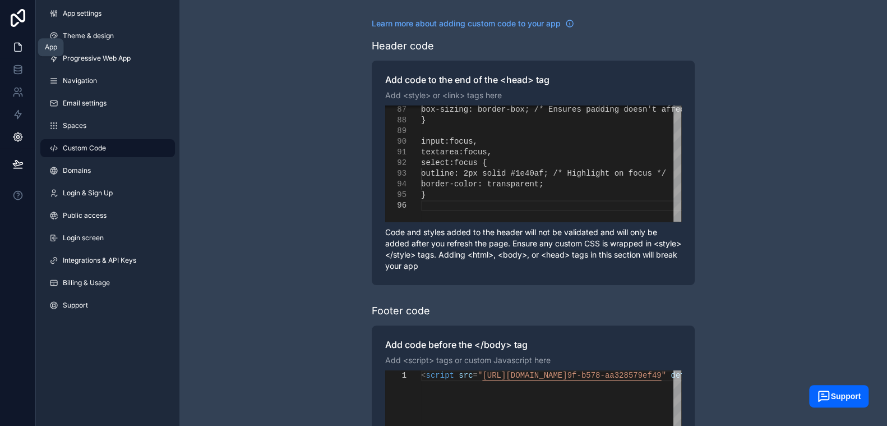
click at [22, 45] on icon at bounding box center [17, 47] width 11 height 11
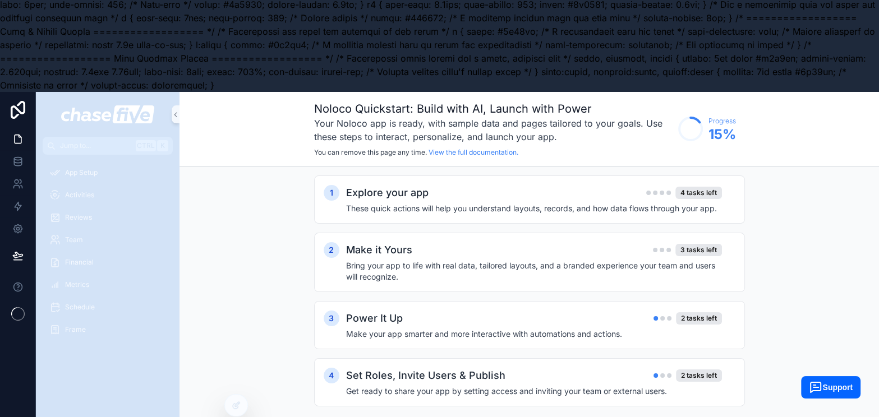
scroll to position [168, 0]
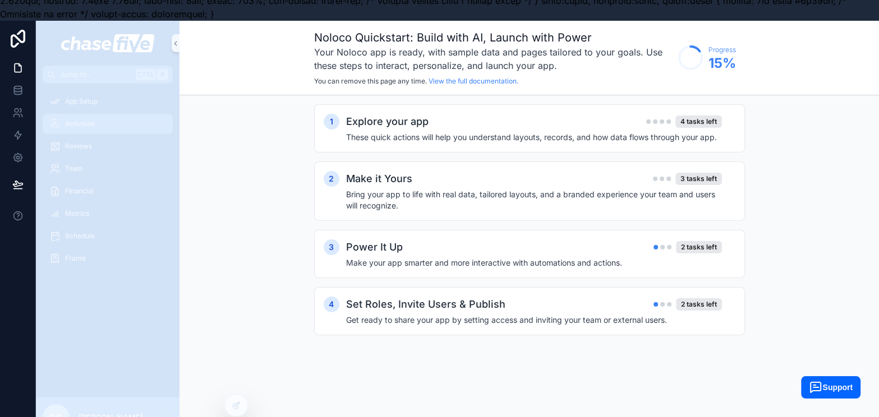
click at [89, 119] on span "Activities" at bounding box center [79, 123] width 29 height 9
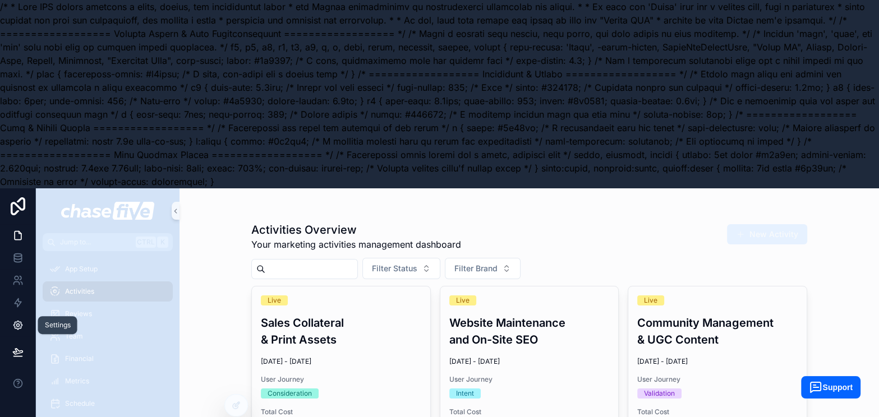
click at [13, 320] on icon at bounding box center [17, 325] width 11 height 11
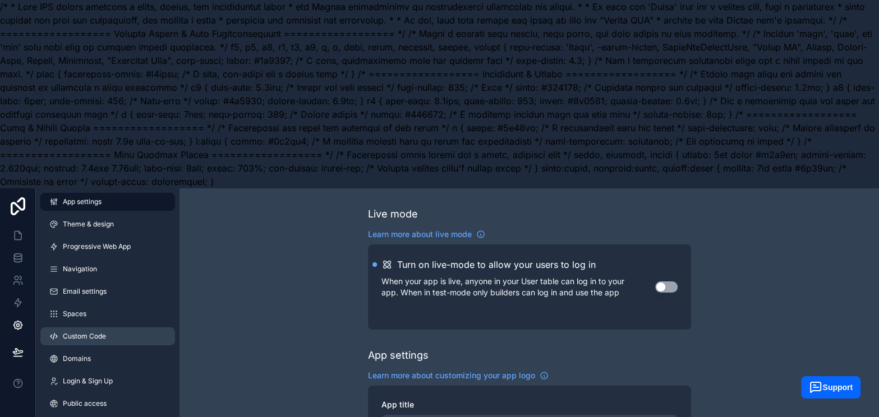
click at [84, 332] on span "Custom Code" at bounding box center [84, 336] width 43 height 9
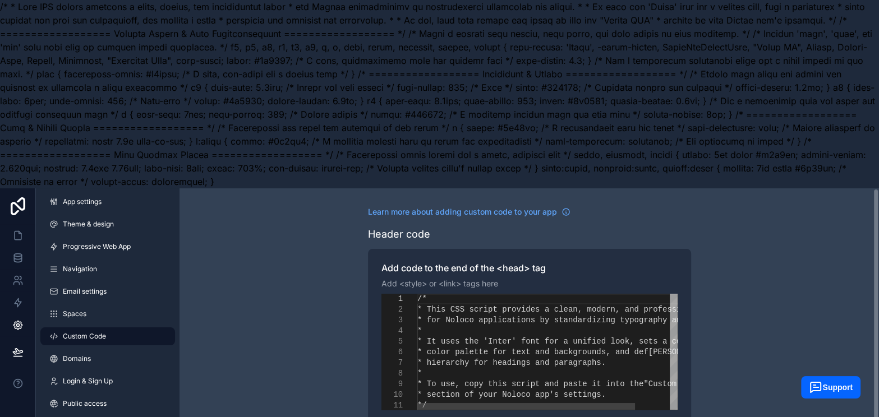
click at [507, 305] on span "* This CSS script provides a clean, modern, and p" at bounding box center [532, 309] width 231 height 9
click at [511, 326] on div "*" at bounding box center [572, 331] width 311 height 11
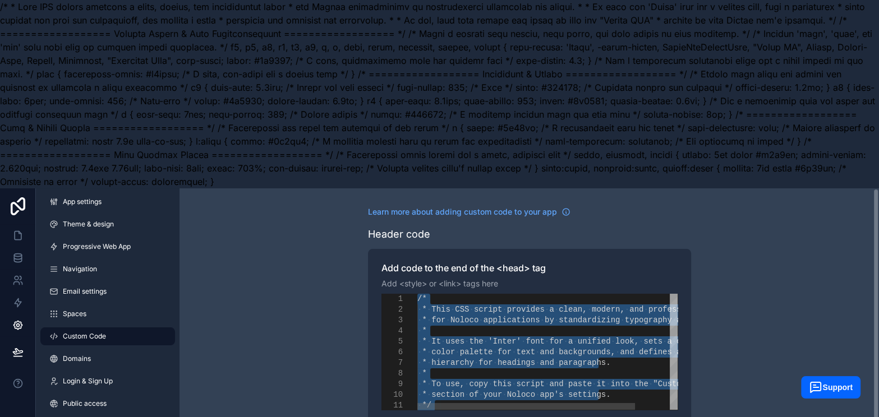
paste textarea "**********"
type textarea "**********"
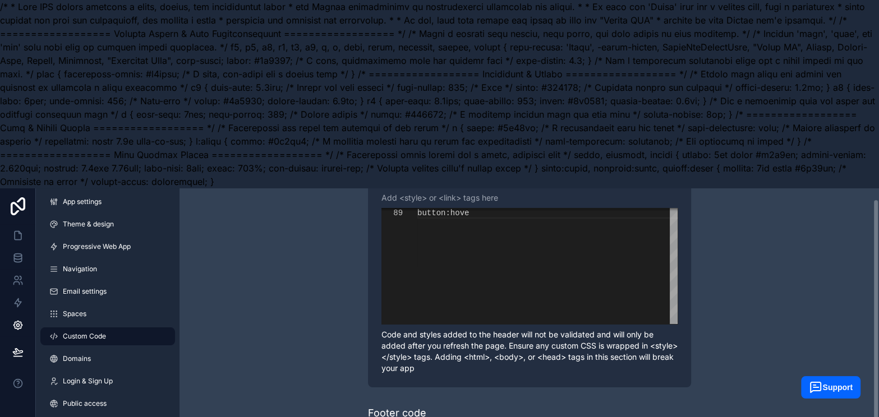
scroll to position [141, 0]
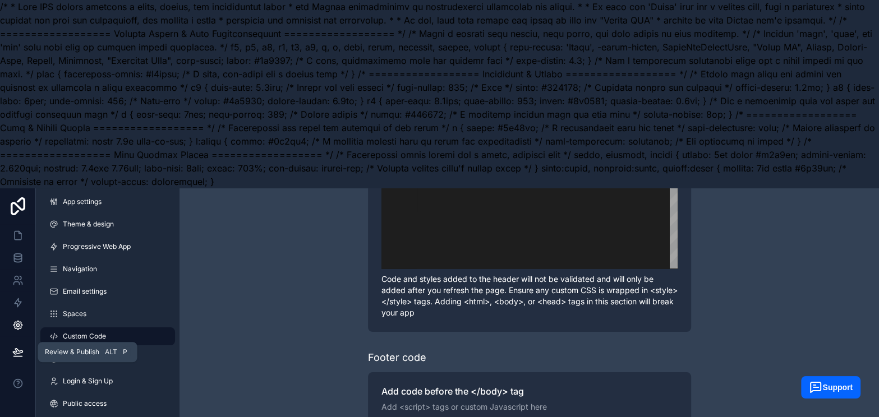
click at [10, 337] on button at bounding box center [18, 352] width 25 height 31
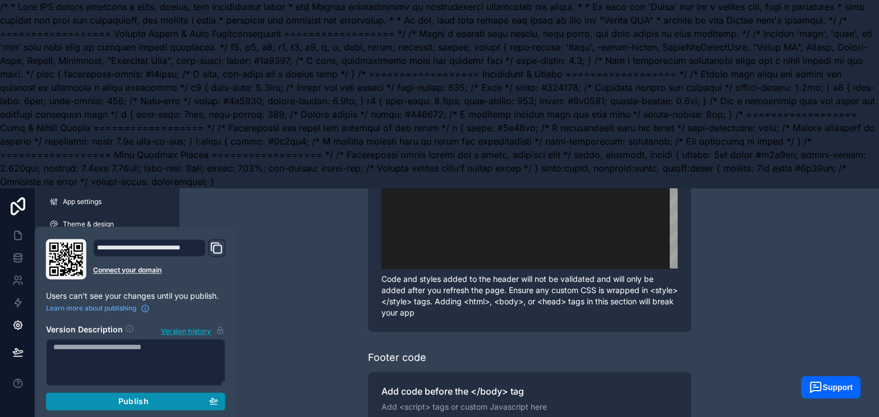
click at [109, 397] on div "Publish" at bounding box center [135, 402] width 165 height 10
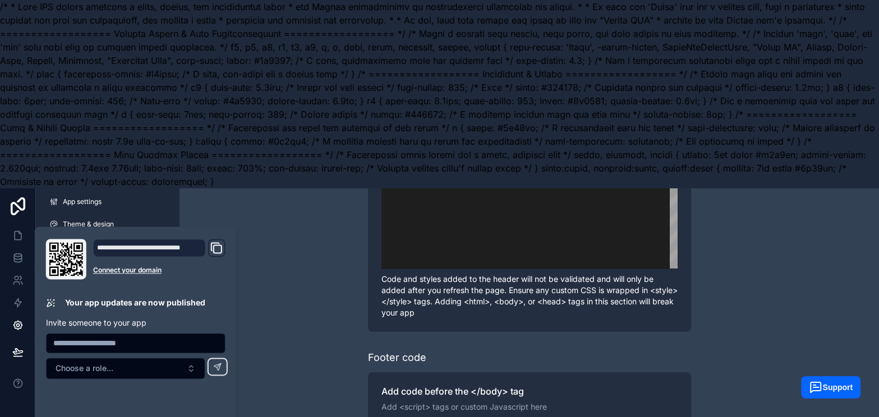
click at [297, 298] on div "**********" at bounding box center [530, 331] width 700 height 568
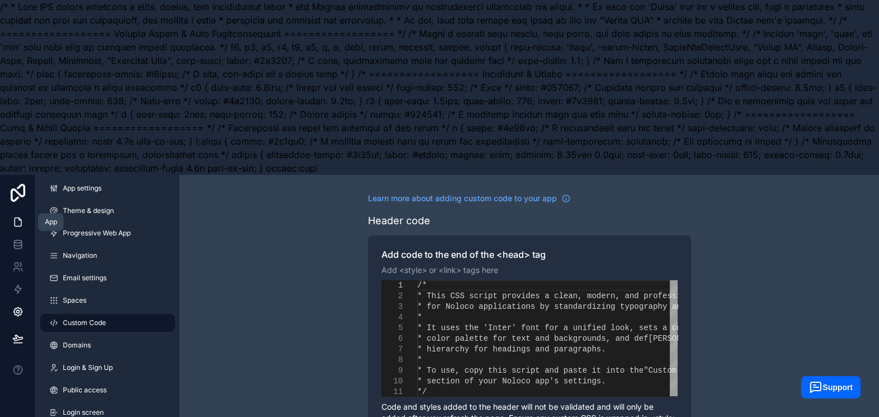
click at [22, 220] on icon at bounding box center [17, 222] width 11 height 11
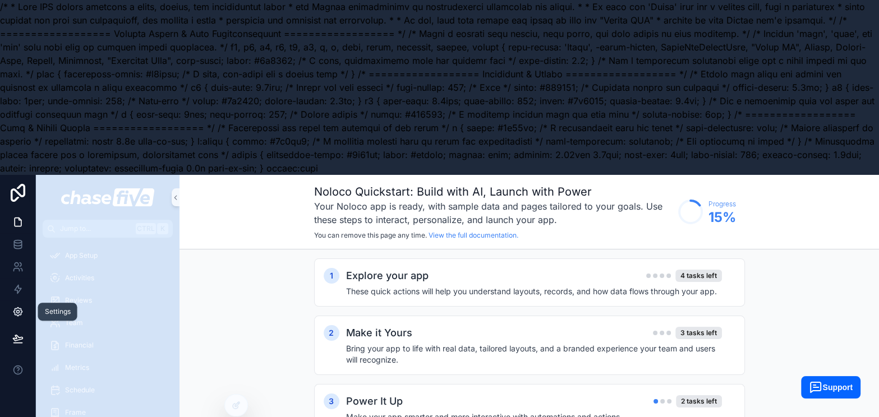
click at [16, 314] on icon at bounding box center [17, 311] width 11 height 11
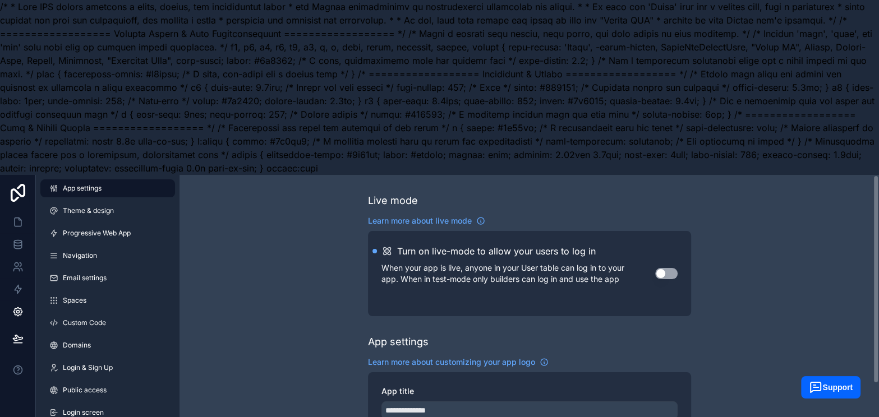
click at [447, 278] on p "When your app is live, anyone in your User table can log in to your app. When i…" at bounding box center [518, 274] width 274 height 22
click at [85, 325] on span "Custom Code" at bounding box center [84, 323] width 43 height 9
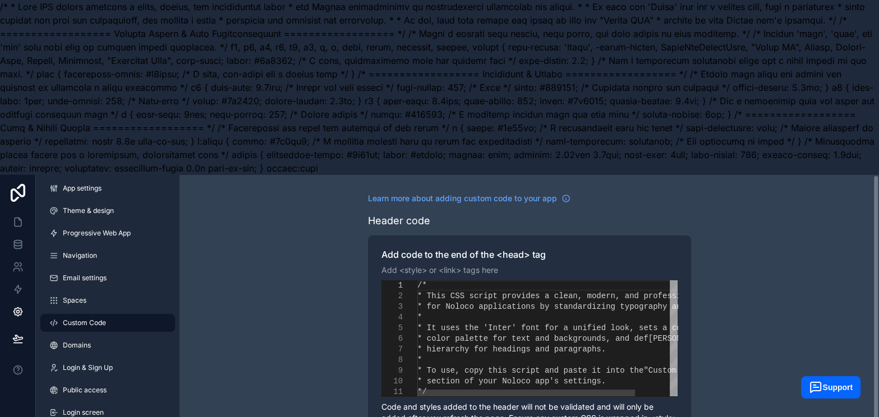
click at [540, 321] on div "*" at bounding box center [572, 317] width 311 height 11
paste textarea "**********"
type textarea "**********"
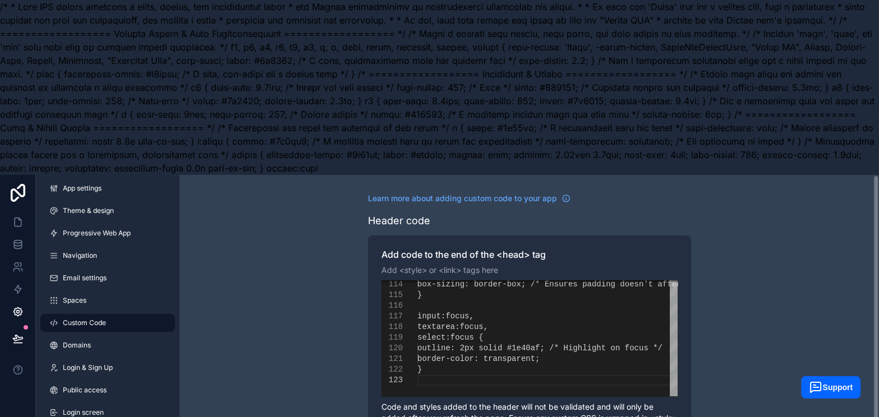
click at [7, 335] on button at bounding box center [18, 338] width 25 height 31
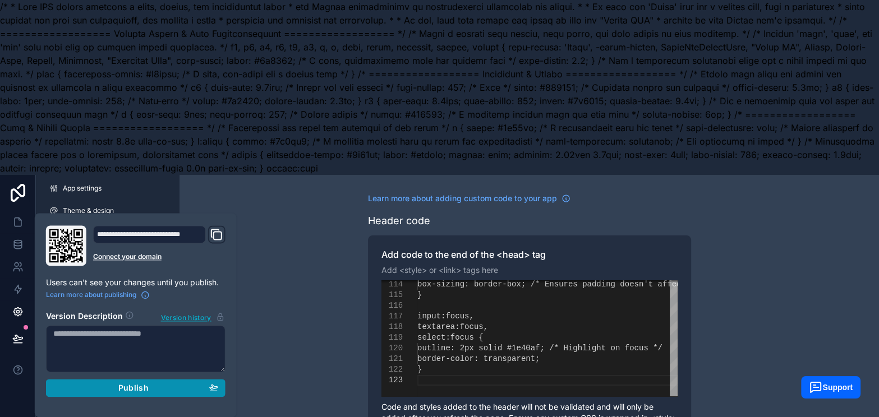
click at [100, 387] on div "Publish" at bounding box center [135, 388] width 165 height 10
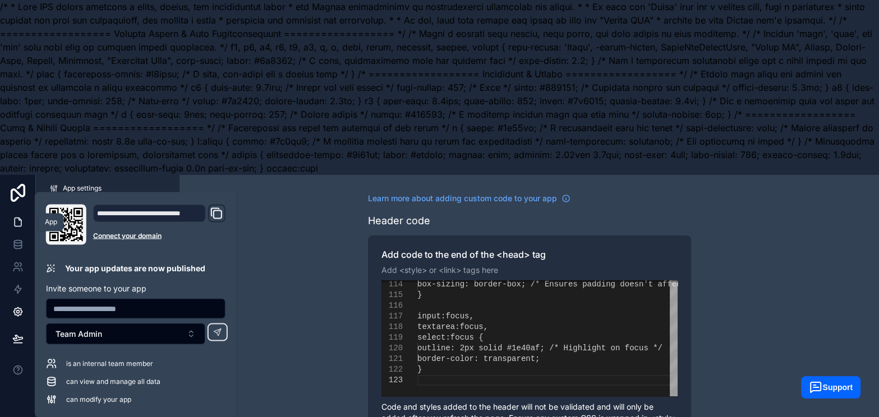
drag, startPoint x: 16, startPoint y: 215, endPoint x: 23, endPoint y: 215, distance: 7.3
click at [16, 215] on link at bounding box center [17, 222] width 35 height 22
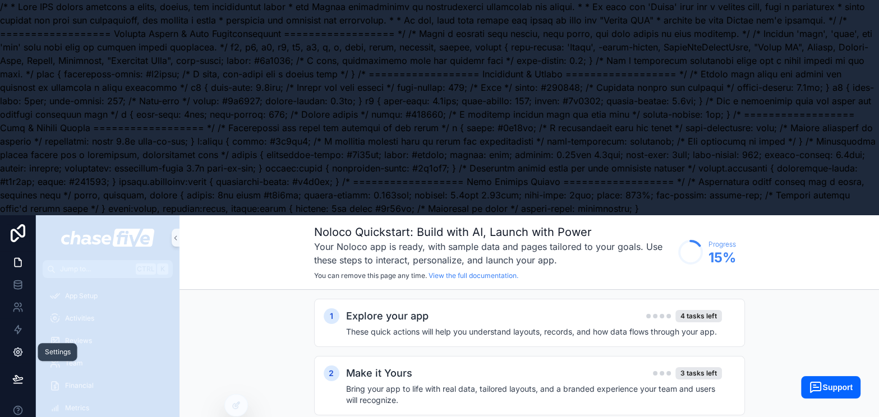
click at [13, 352] on icon at bounding box center [17, 352] width 8 height 8
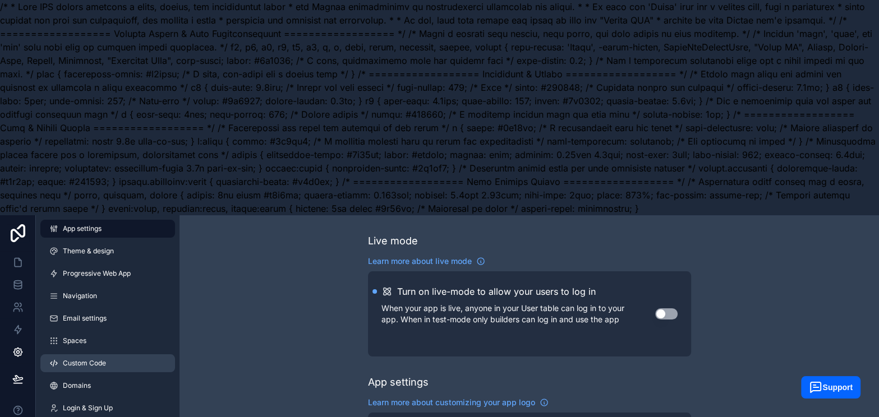
click at [76, 364] on span "Custom Code" at bounding box center [84, 363] width 43 height 9
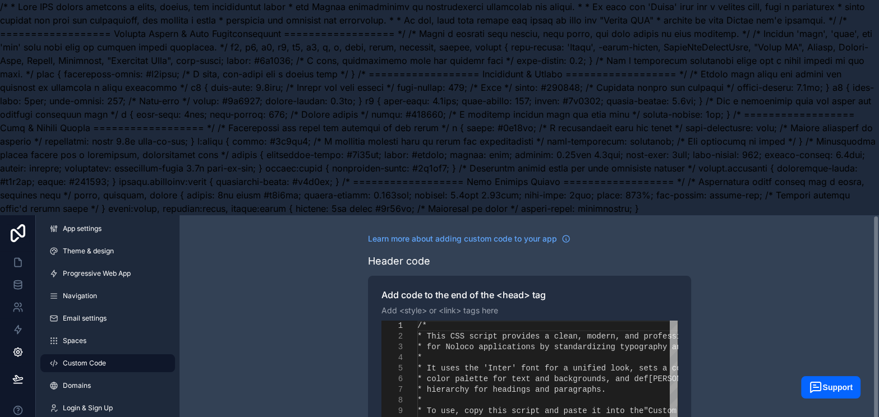
click at [483, 344] on span "* for Noloco applications by standardizing typogr" at bounding box center [532, 347] width 231 height 9
type textarea "**********"
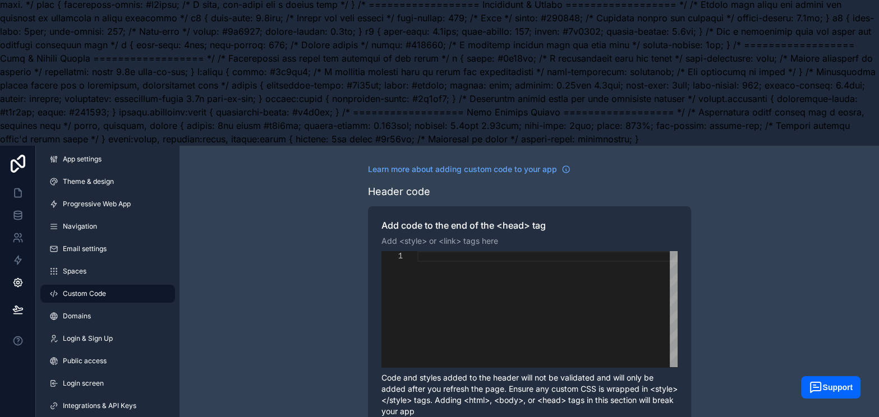
scroll to position [112, 0]
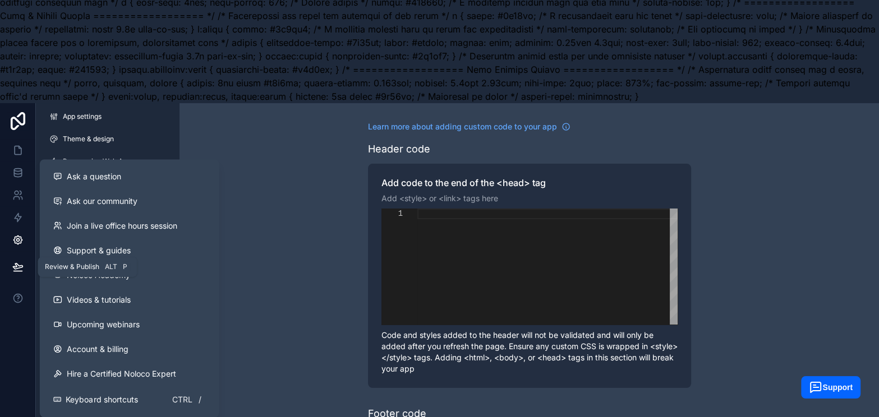
click at [16, 270] on icon at bounding box center [17, 266] width 11 height 11
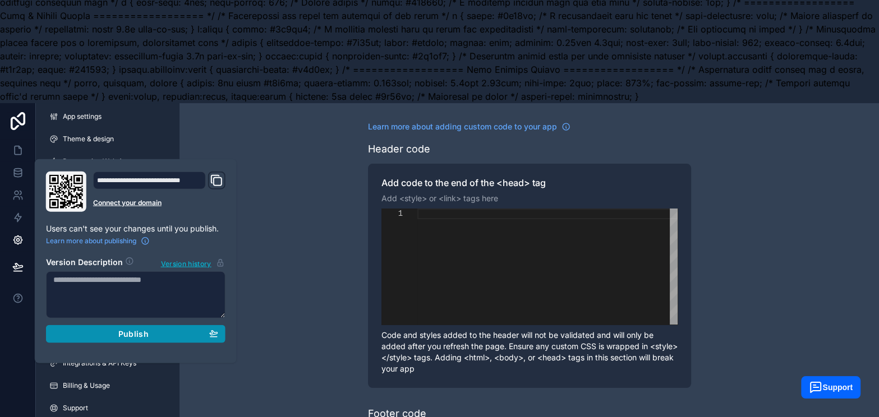
click at [94, 332] on div "Publish" at bounding box center [135, 334] width 165 height 10
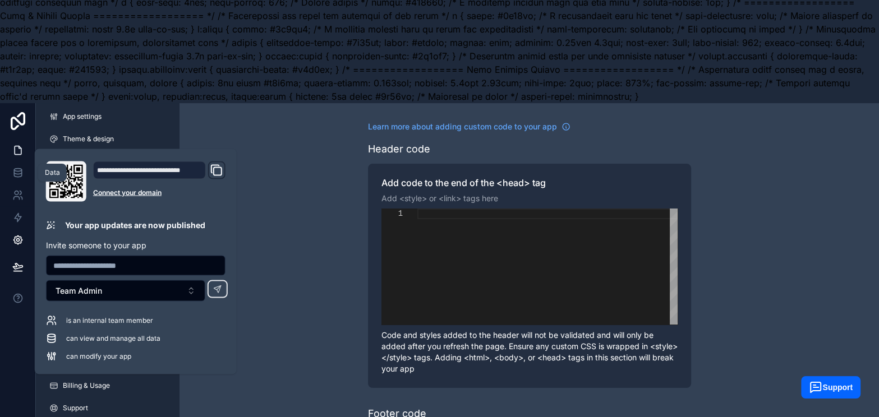
click at [18, 146] on icon at bounding box center [18, 150] width 7 height 8
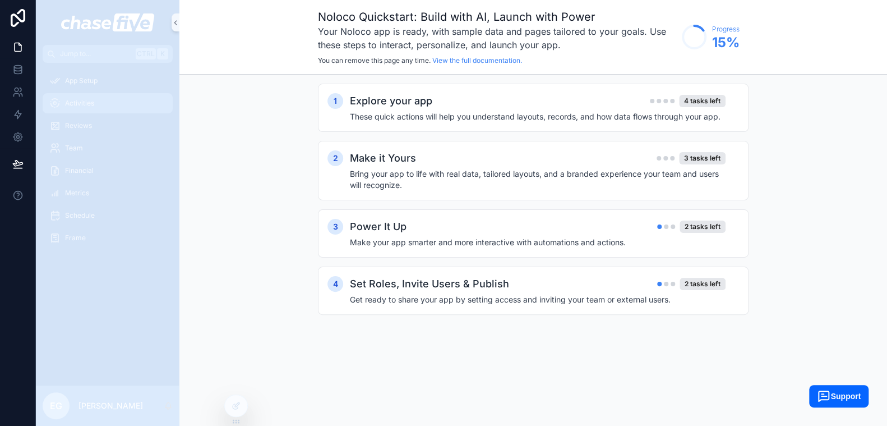
click at [85, 107] on span "Activities" at bounding box center [79, 103] width 29 height 9
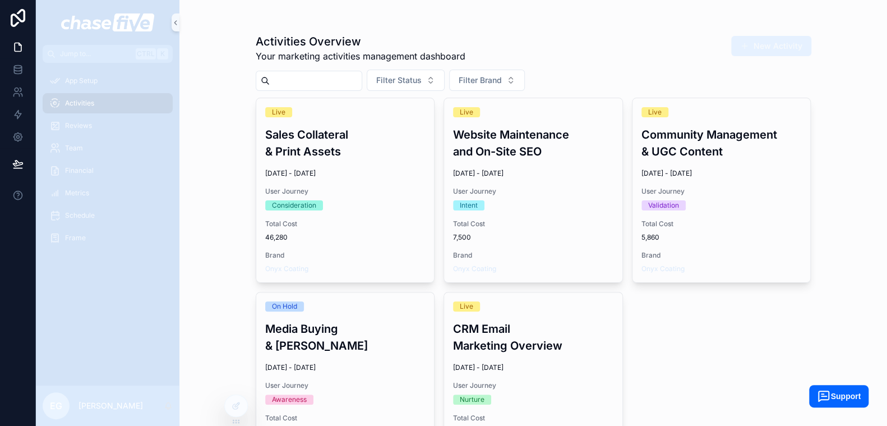
click at [118, 26] on img "scrollable content" at bounding box center [107, 22] width 93 height 18
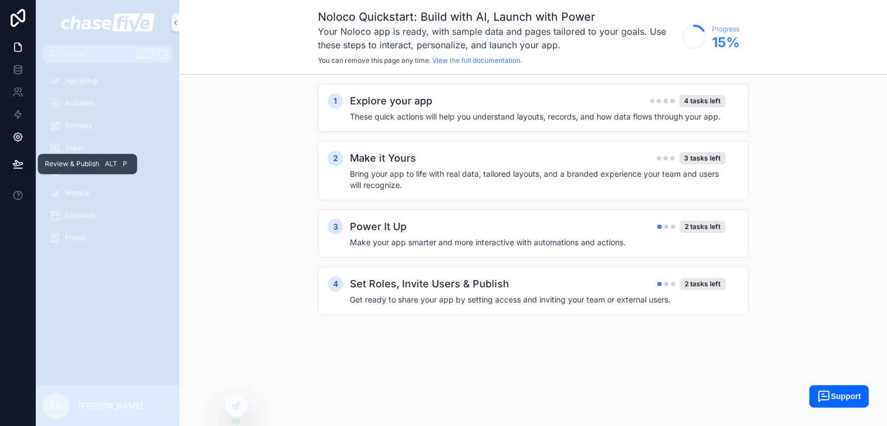
click at [21, 137] on icon at bounding box center [17, 137] width 8 height 8
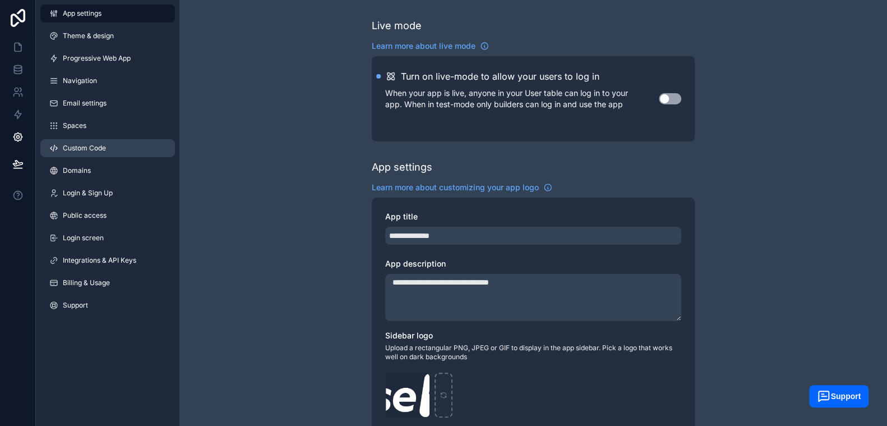
click at [82, 151] on span "Custom Code" at bounding box center [84, 148] width 43 height 9
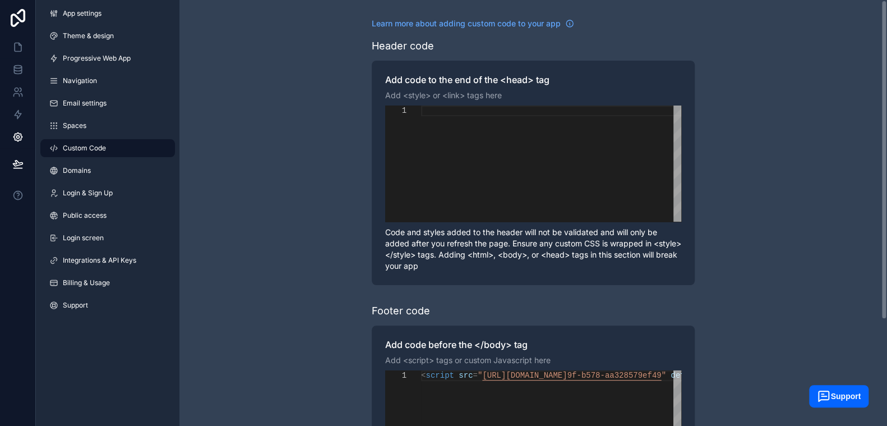
click at [532, 194] on div "scrollable content" at bounding box center [551, 163] width 260 height 116
paste textarea "**********"
type textarea "**********"
click at [798, 323] on div "**********" at bounding box center [534, 284] width 708 height 568
click at [227, 158] on div "**********" at bounding box center [534, 284] width 708 height 568
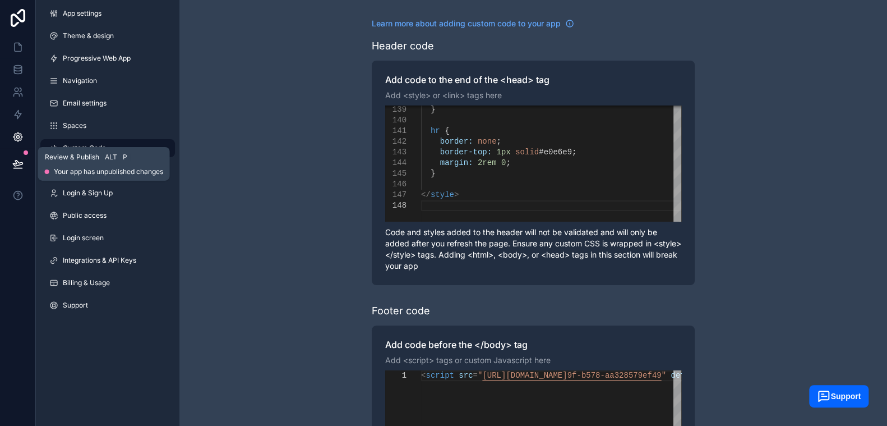
click at [15, 159] on icon at bounding box center [17, 163] width 11 height 11
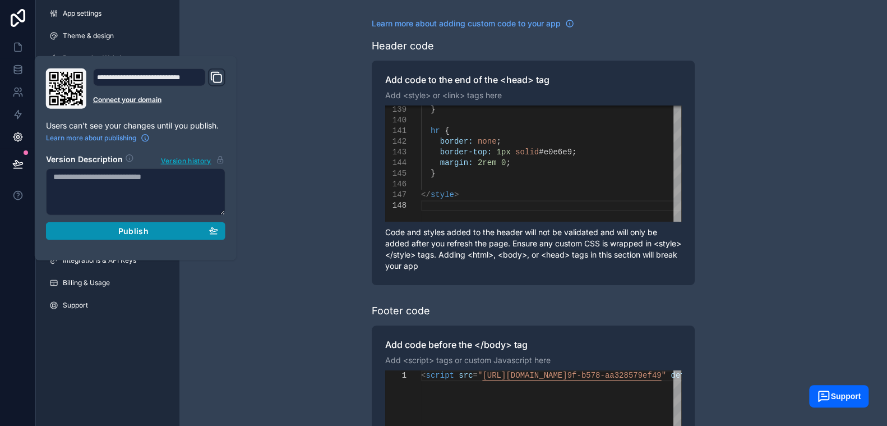
click at [149, 232] on div "Publish" at bounding box center [135, 231] width 165 height 10
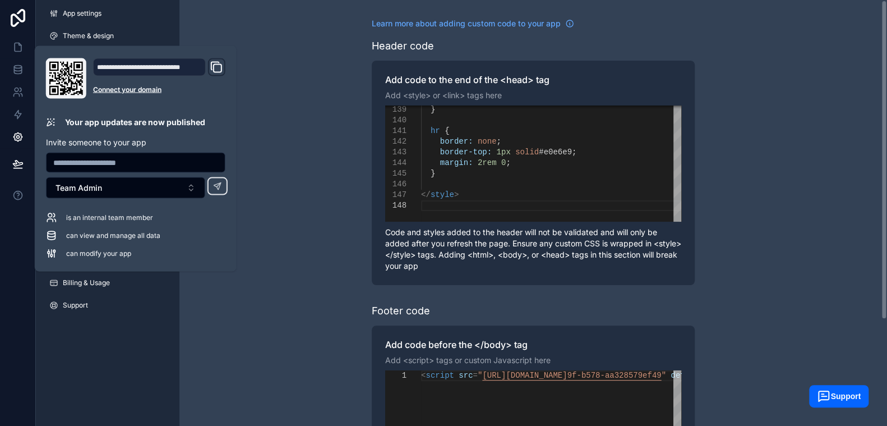
click at [266, 279] on div "**********" at bounding box center [534, 284] width 708 height 568
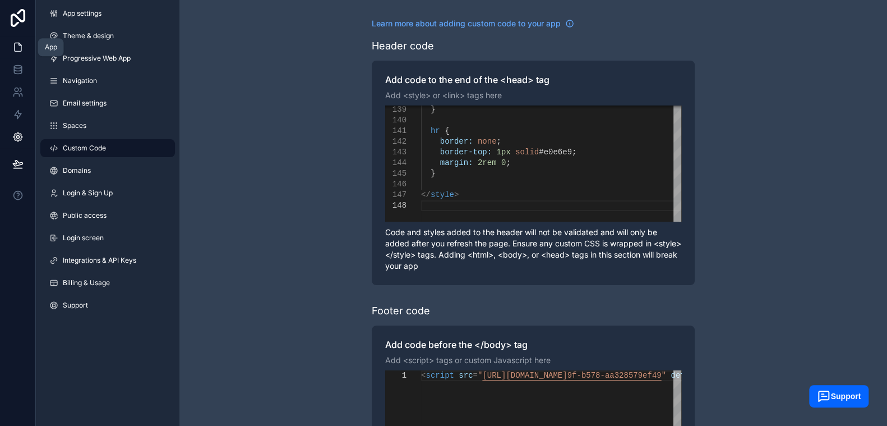
click at [12, 46] on icon at bounding box center [17, 47] width 11 height 11
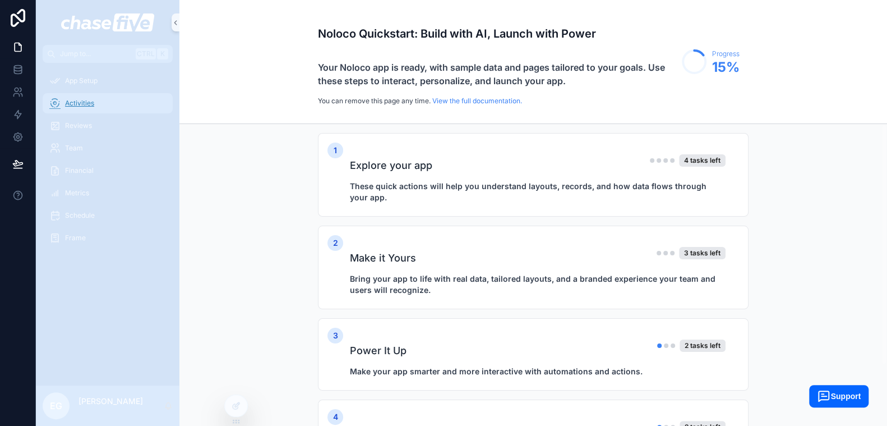
click at [81, 103] on span "Activities" at bounding box center [79, 103] width 29 height 9
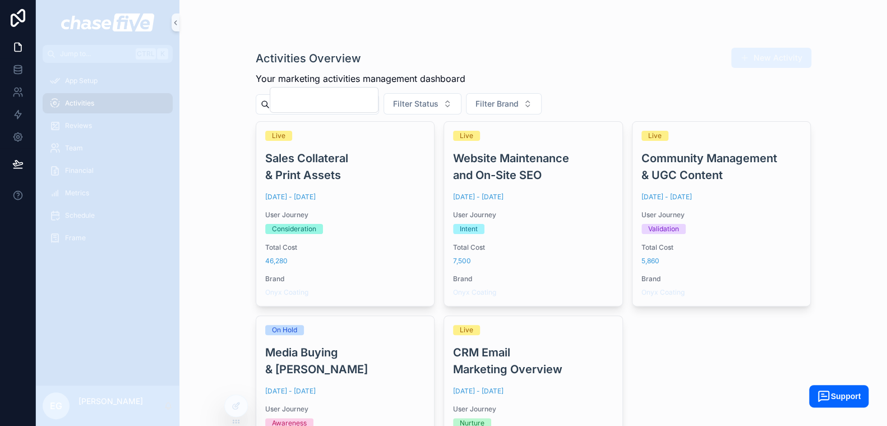
click at [676, 75] on div "Activities Overview Your marketing activities management dashboard New Activity" at bounding box center [534, 60] width 556 height 53
click at [337, 100] on input "scrollable content" at bounding box center [324, 100] width 109 height 26
click at [488, 43] on div "Activities Overview Your marketing activities management dashboard New Activity" at bounding box center [534, 60] width 556 height 53
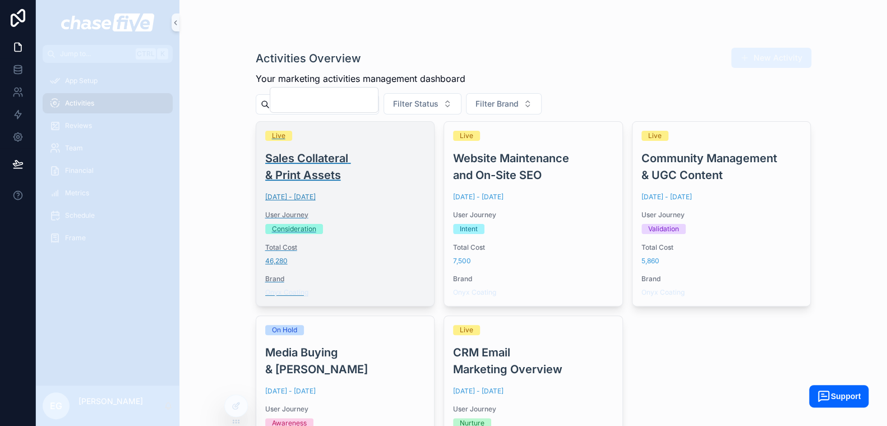
click at [363, 164] on h3 "Sales Collateral & Print Assets" at bounding box center [345, 167] width 160 height 34
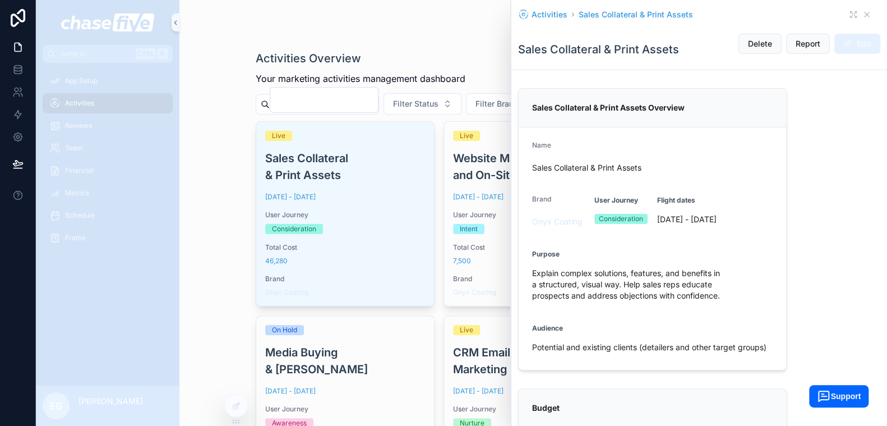
click at [385, 41] on div "Activities Overview Your marketing activities management dashboard" at bounding box center [361, 60] width 210 height 53
click at [18, 139] on icon at bounding box center [17, 137] width 3 height 3
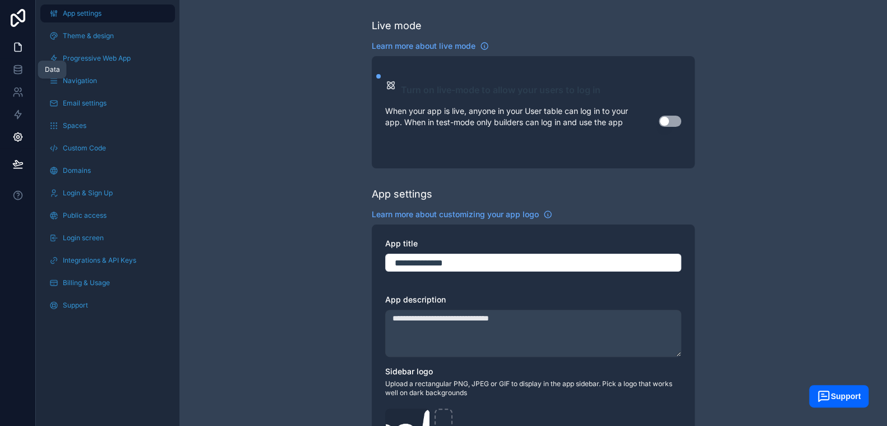
click at [16, 49] on icon at bounding box center [17, 47] width 11 height 11
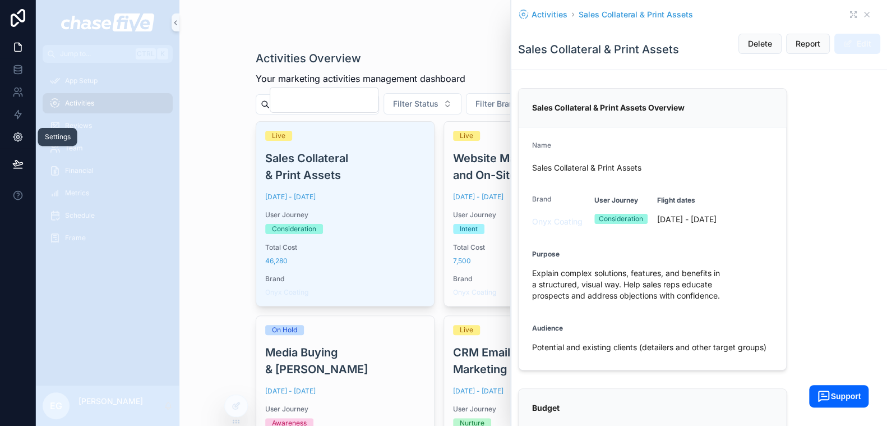
click at [21, 132] on icon at bounding box center [17, 136] width 11 height 11
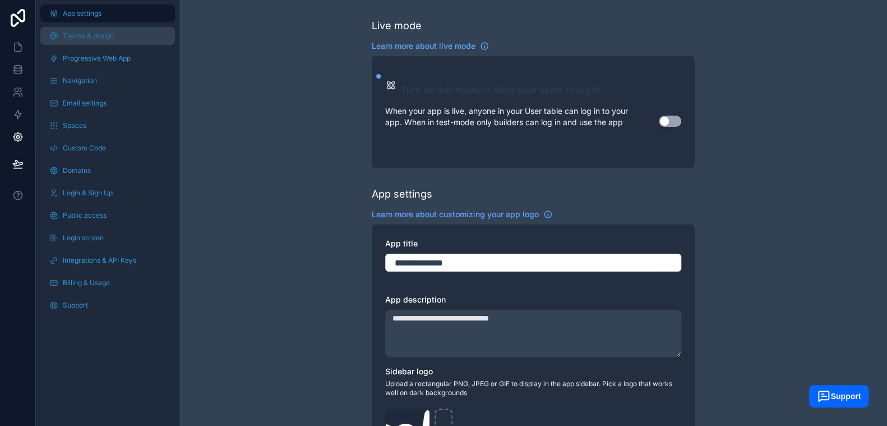
click at [100, 36] on span "Theme & design" at bounding box center [88, 35] width 51 height 9
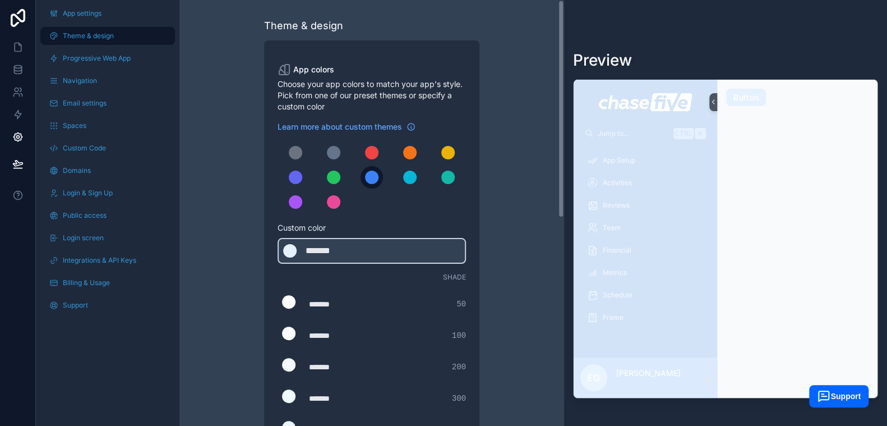
click at [369, 180] on div "scrollable content" at bounding box center [371, 177] width 13 height 13
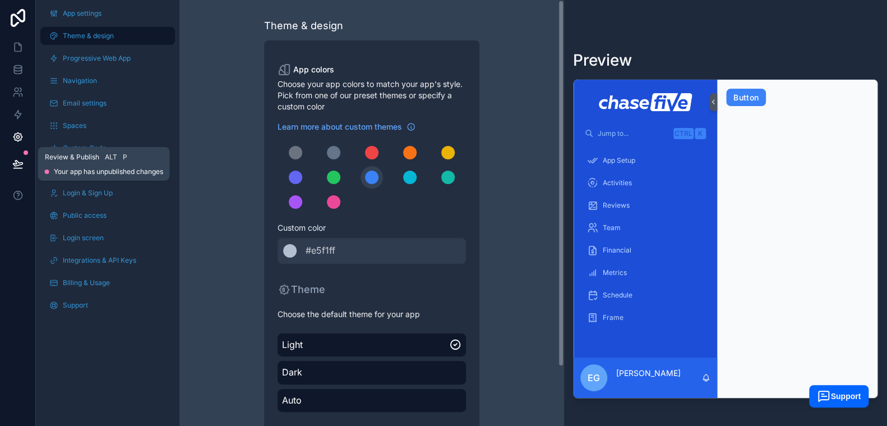
click at [14, 162] on icon at bounding box center [17, 163] width 11 height 11
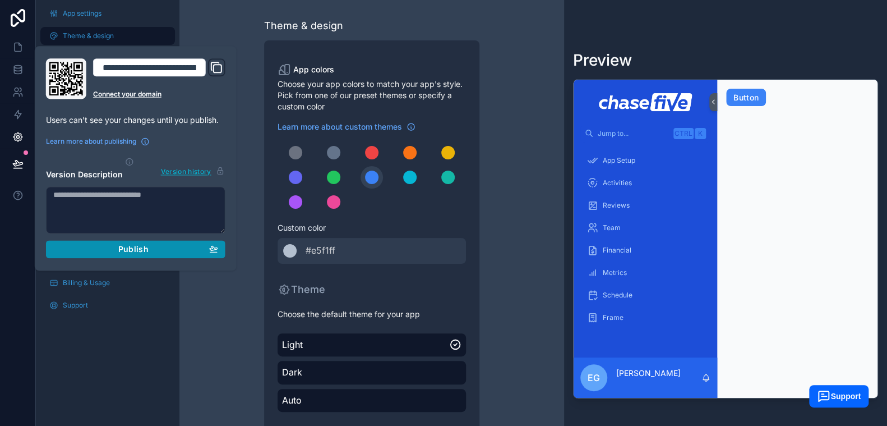
click at [123, 241] on button "Publish" at bounding box center [136, 249] width 180 height 18
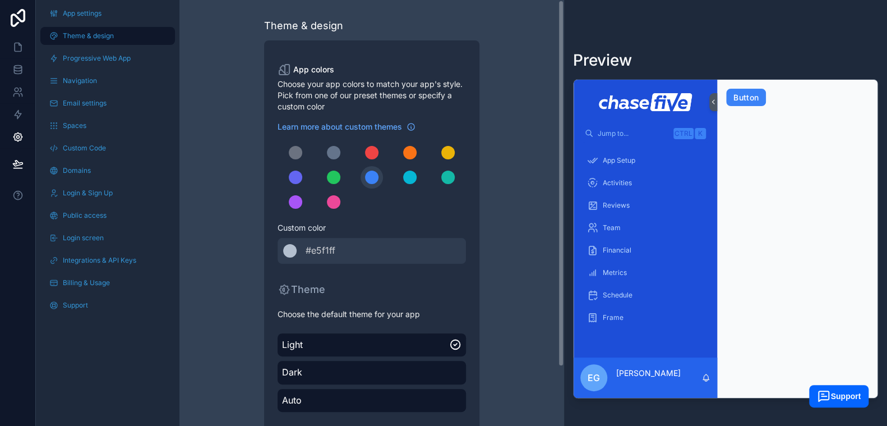
click at [211, 26] on div "Theme & design App colors Choose your app colors to match your app's style. Pic…" at bounding box center [371, 247] width 323 height 495
click at [26, 48] on link at bounding box center [17, 47] width 35 height 22
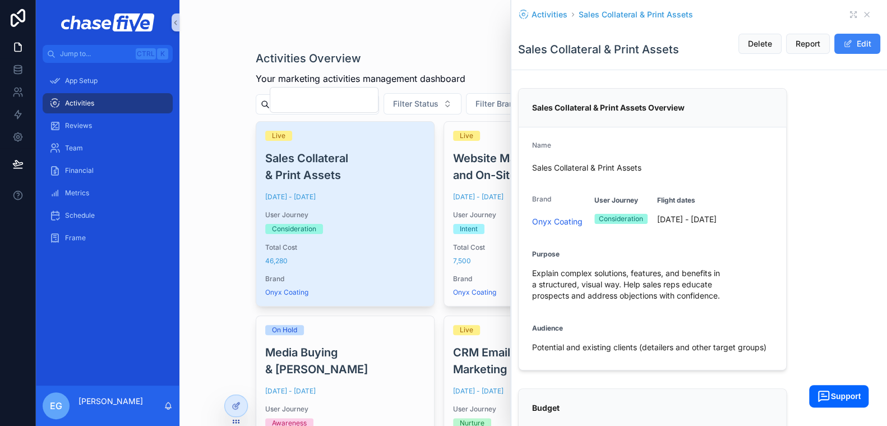
click at [844, 9] on div "Activities Sales Collateral & Print Assets" at bounding box center [699, 14] width 362 height 11
click at [849, 17] on icon "scrollable content" at bounding box center [853, 14] width 9 height 9
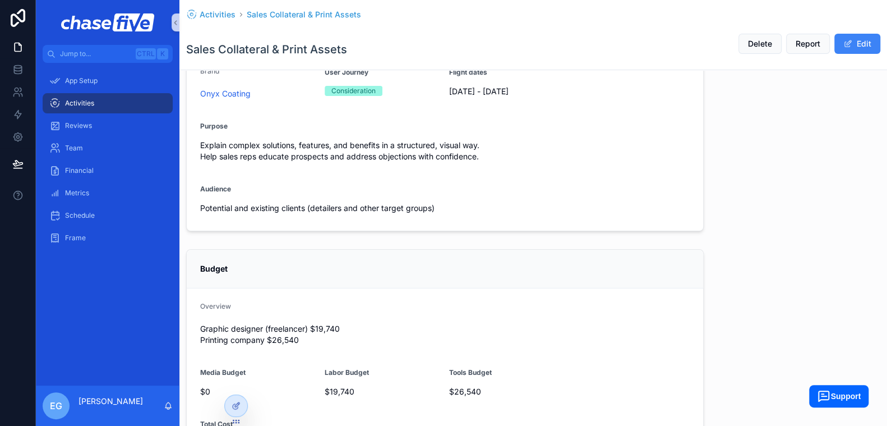
scroll to position [168, 0]
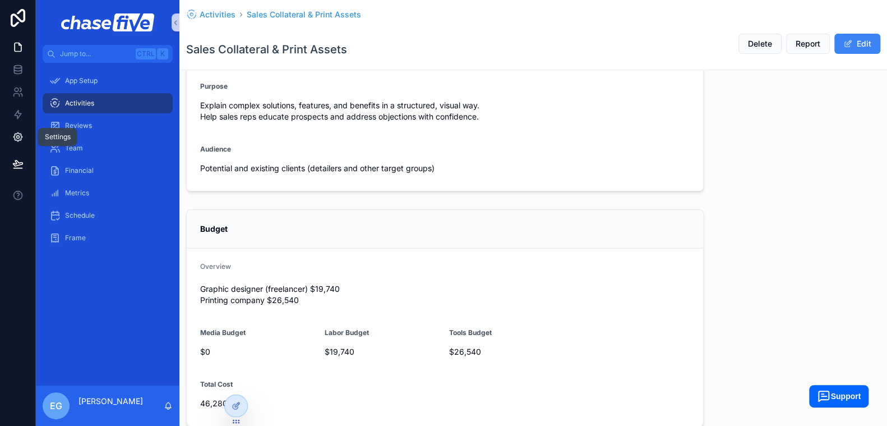
click at [18, 134] on icon at bounding box center [17, 136] width 11 height 11
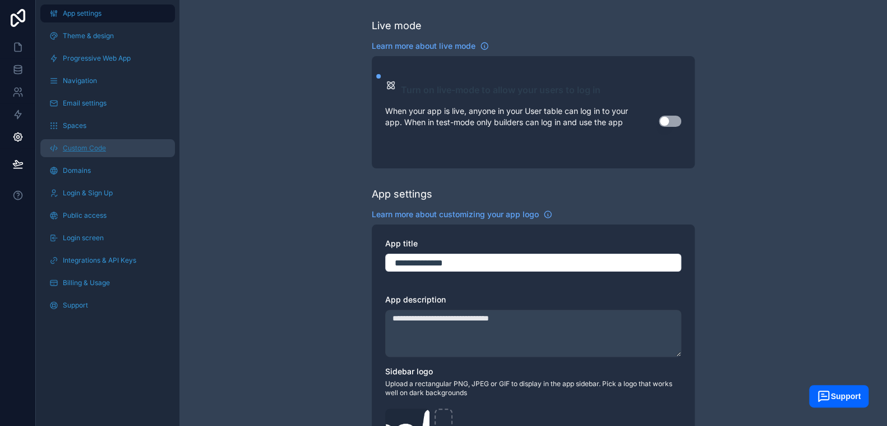
click at [89, 146] on span "Custom Code" at bounding box center [84, 148] width 43 height 9
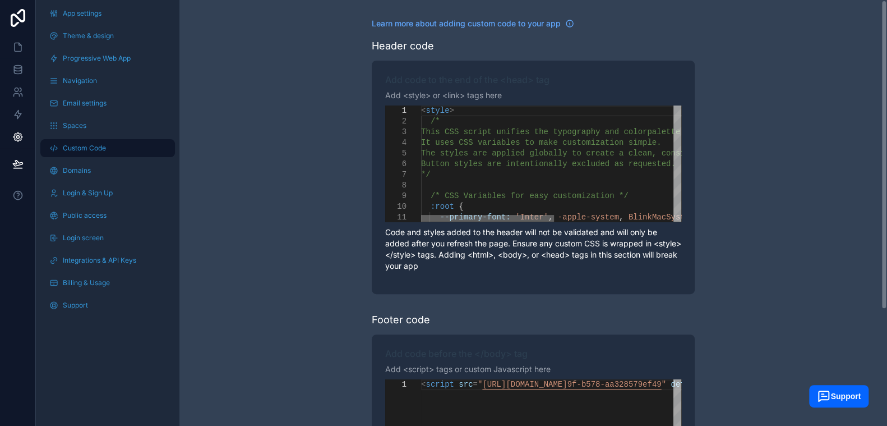
click at [454, 218] on div "scrollable content" at bounding box center [487, 218] width 133 height 7
click at [461, 190] on div "scrollable content" at bounding box center [675, 185] width 509 height 11
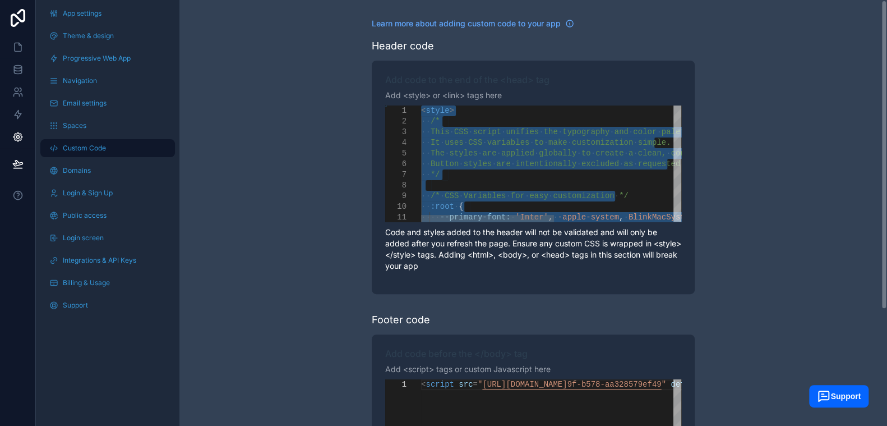
paste textarea "**********"
type textarea "**********"
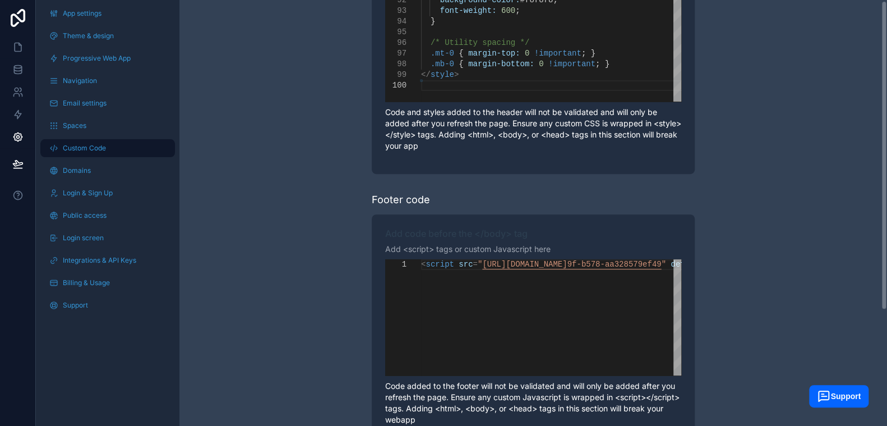
scroll to position [159, 0]
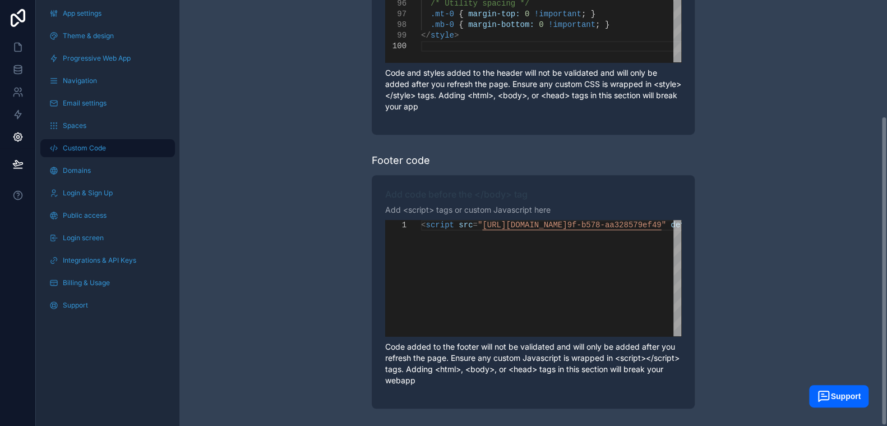
click at [228, 145] on div "**********" at bounding box center [534, 134] width 708 height 586
click at [21, 164] on icon at bounding box center [18, 163] width 10 height 6
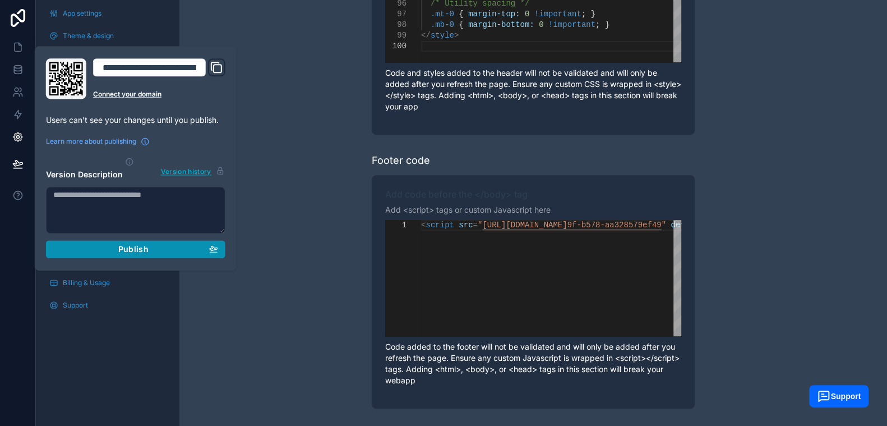
click at [138, 246] on span "Publish" at bounding box center [133, 249] width 30 height 10
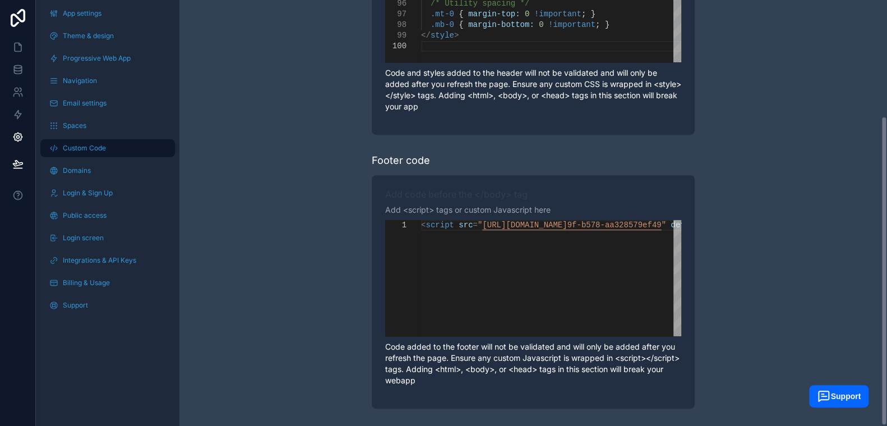
click at [309, 165] on div "**********" at bounding box center [534, 134] width 708 height 586
drag, startPoint x: 8, startPoint y: 41, endPoint x: 27, endPoint y: 48, distance: 20.9
click at [10, 41] on link at bounding box center [17, 47] width 35 height 22
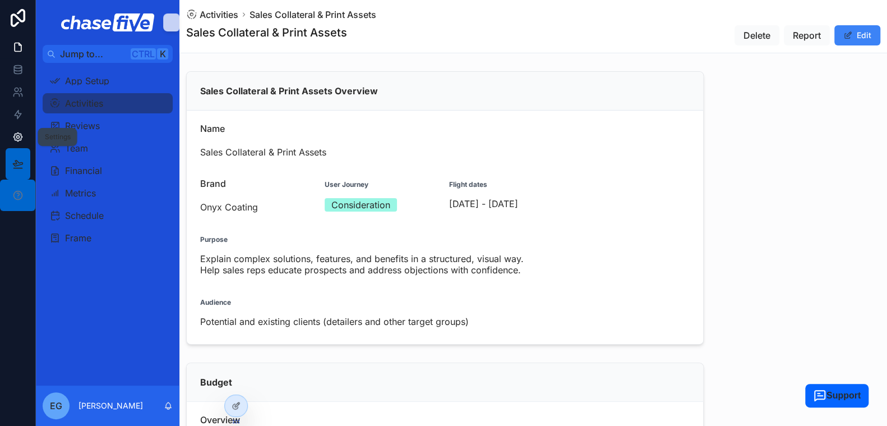
click at [24, 138] on link at bounding box center [17, 137] width 35 height 22
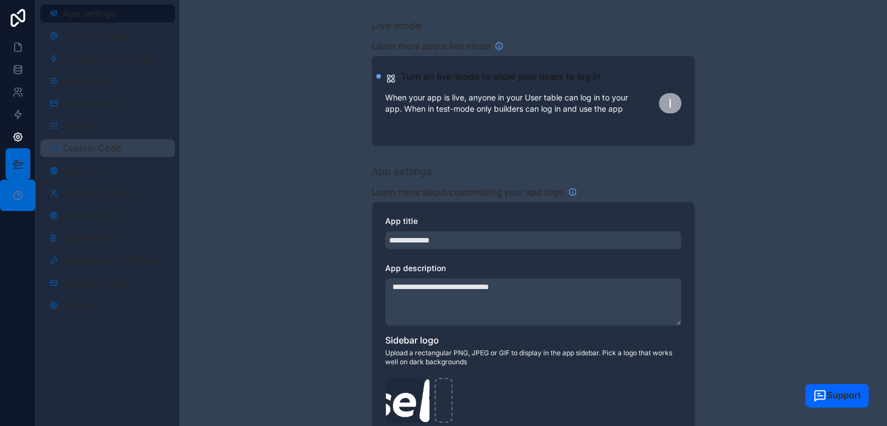
click at [78, 150] on span "Custom Code" at bounding box center [92, 148] width 58 height 9
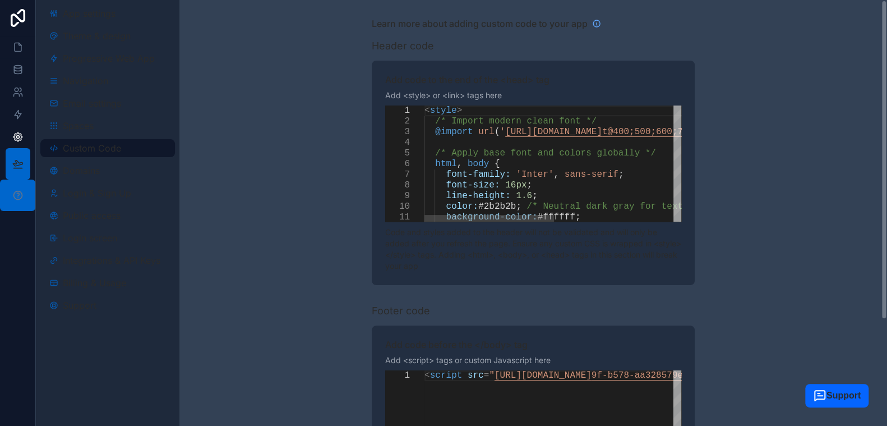
click at [463, 196] on span "line-height:" at bounding box center [478, 196] width 65 height 10
type textarea "**********"
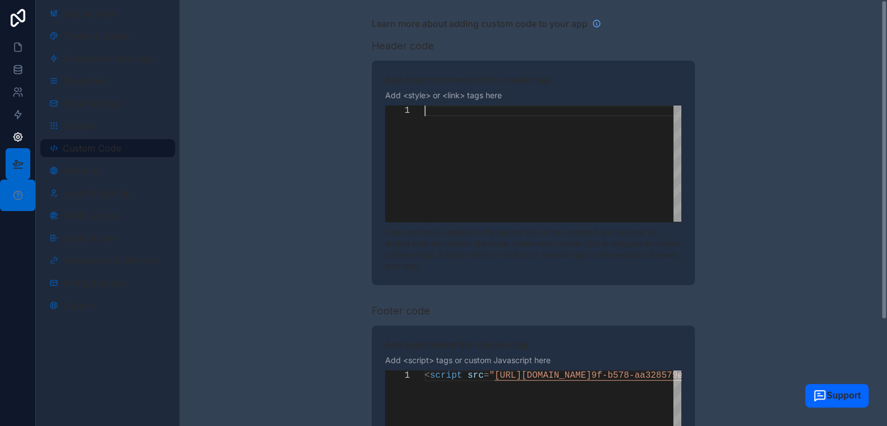
click at [287, 223] on div "**********" at bounding box center [534, 284] width 708 height 568
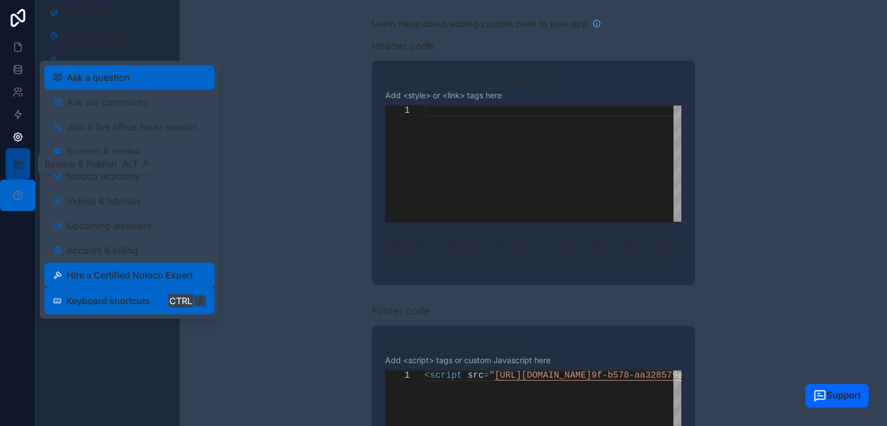
click at [19, 169] on icon at bounding box center [17, 163] width 11 height 11
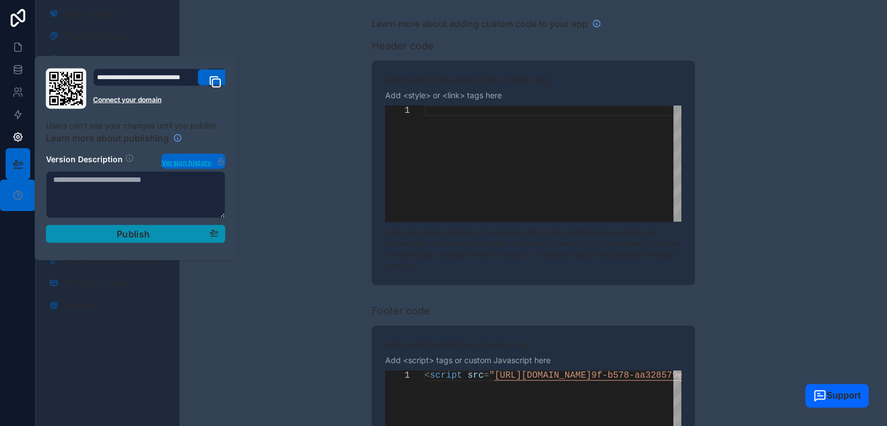
click at [113, 227] on button "Publish" at bounding box center [136, 234] width 180 height 18
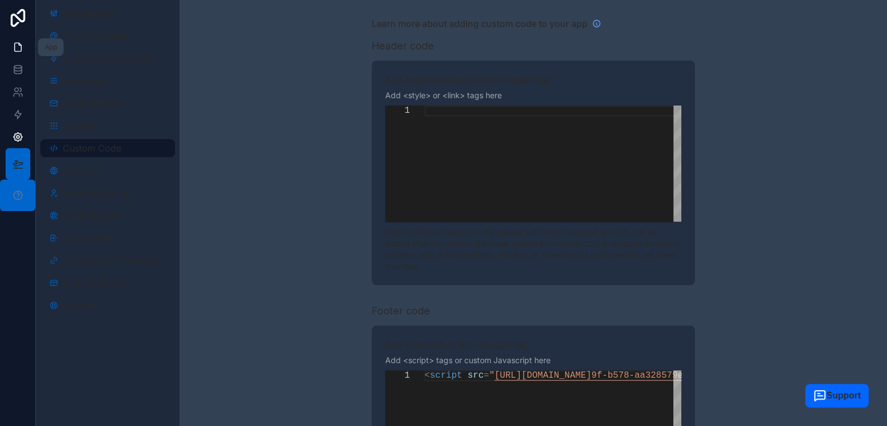
click at [20, 47] on icon at bounding box center [17, 47] width 11 height 11
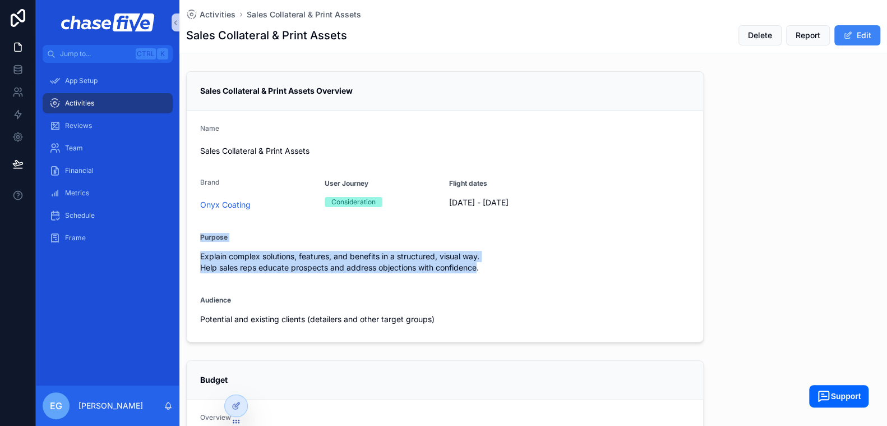
drag, startPoint x: 338, startPoint y: 274, endPoint x: 199, endPoint y: 236, distance: 144.3
click at [199, 236] on form "Name Sales Collateral & Print Assets Brand Onyx Coating User Journey Considerat…" at bounding box center [445, 226] width 517 height 231
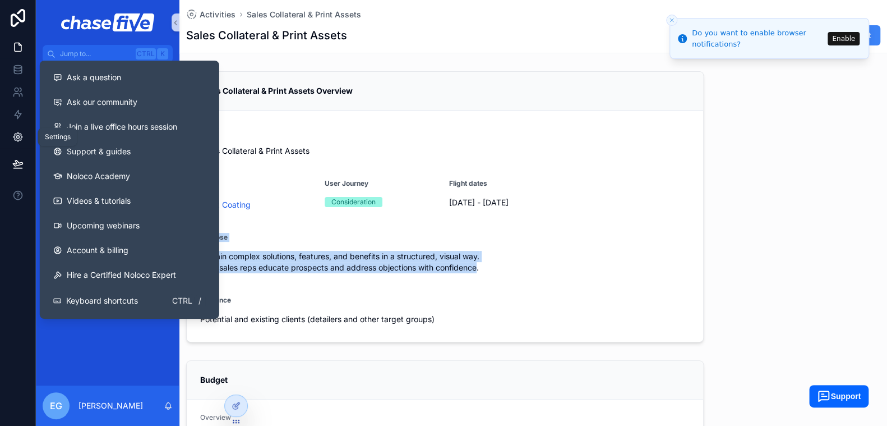
click at [17, 133] on icon at bounding box center [17, 137] width 8 height 8
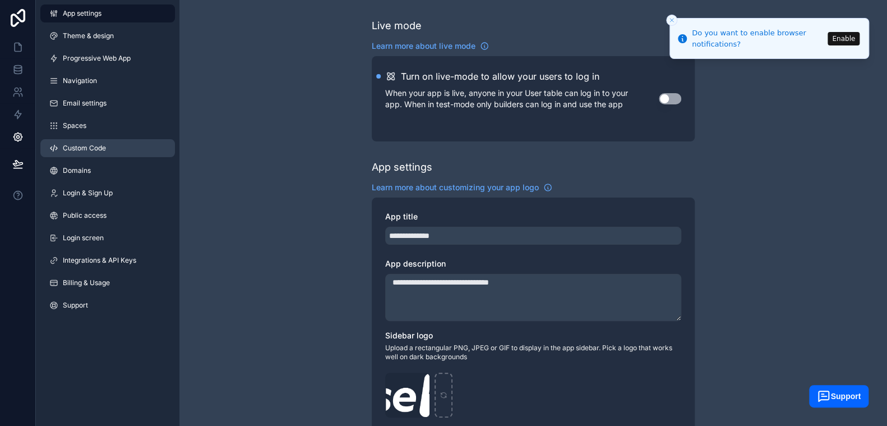
click at [76, 148] on span "Custom Code" at bounding box center [84, 148] width 43 height 9
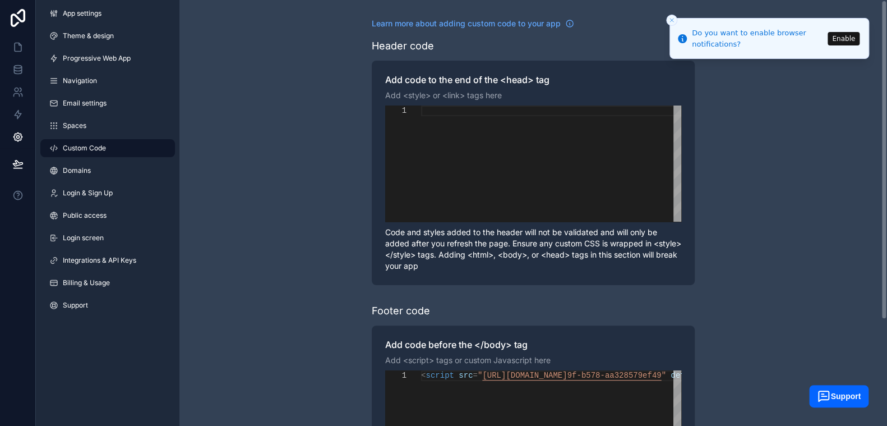
click at [478, 163] on div "scrollable content" at bounding box center [551, 163] width 260 height 116
paste textarea "* ********"
type textarea "* ********"
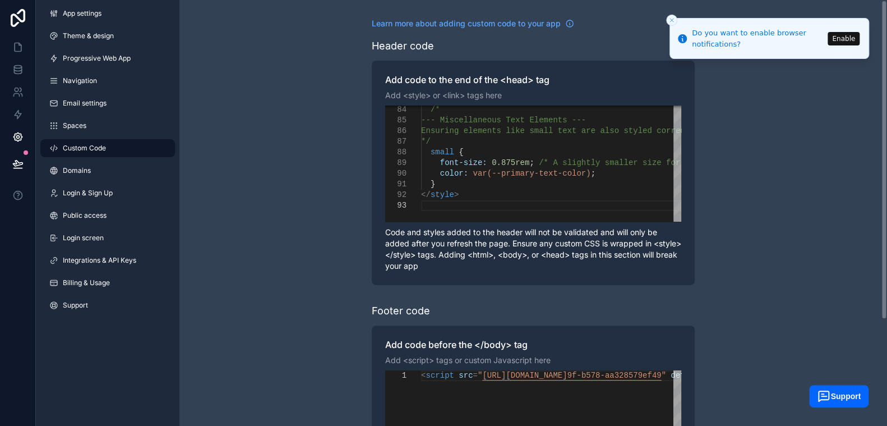
drag, startPoint x: 784, startPoint y: 257, endPoint x: 876, endPoint y: 61, distance: 216.6
click at [785, 257] on div "Learn more about adding custom code to your app Header code Add code to the end…" at bounding box center [534, 284] width 708 height 568
click at [854, 37] on button "Enable" at bounding box center [844, 37] width 32 height 13
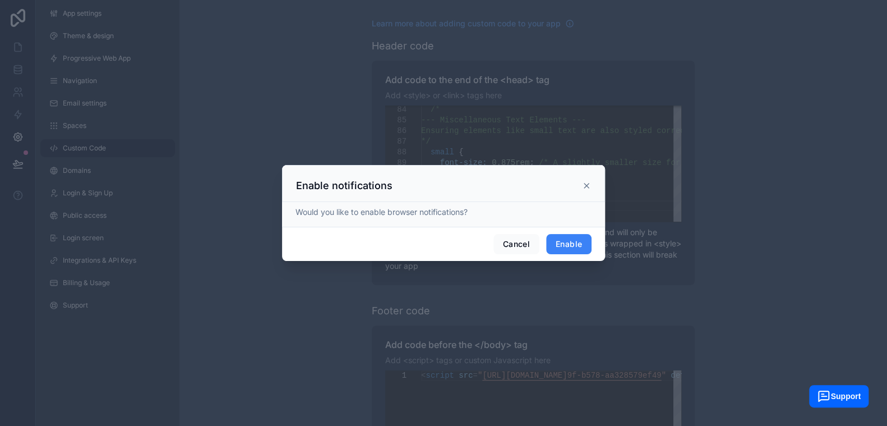
click at [577, 240] on button "Enable" at bounding box center [568, 244] width 45 height 20
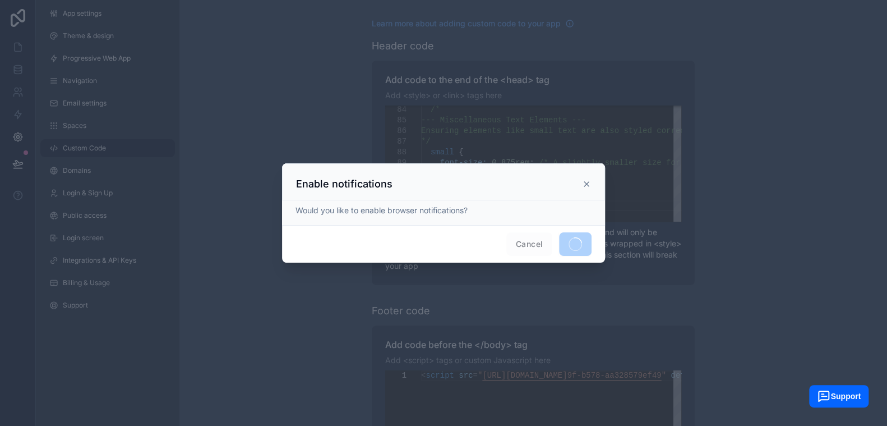
click at [586, 181] on icon at bounding box center [586, 184] width 9 height 9
click at [583, 181] on icon at bounding box center [586, 184] width 9 height 9
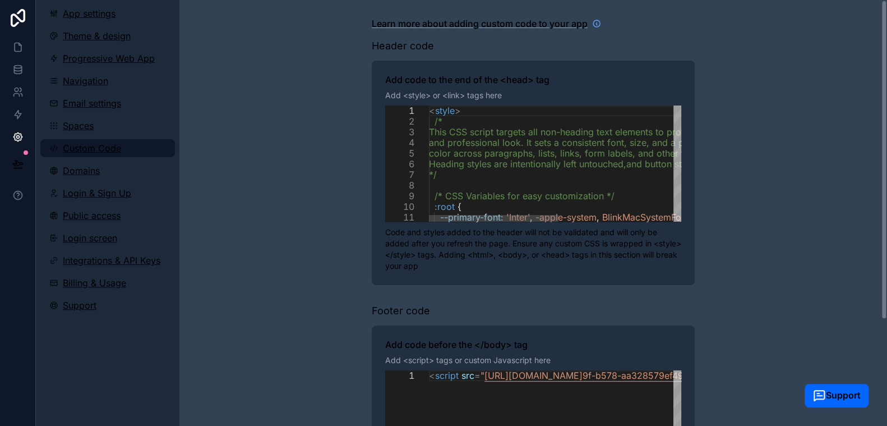
click at [511, 156] on span "color across paragraphs, lists, links, form labe" at bounding box center [527, 153] width 197 height 11
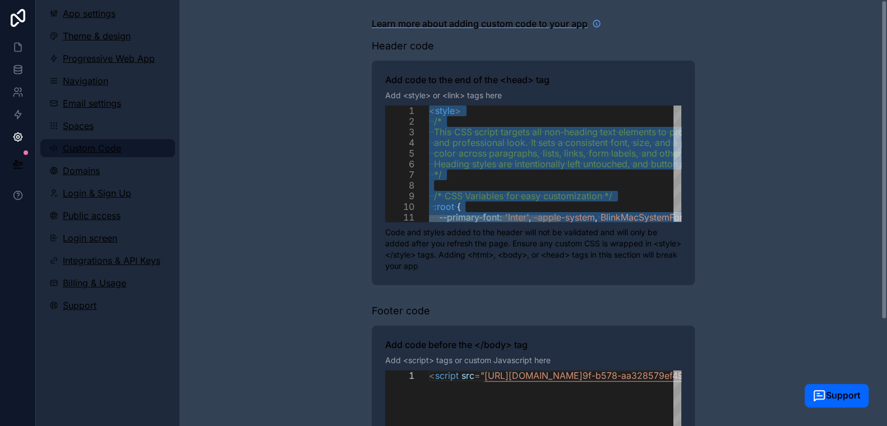
paste textarea "Editor content;Press Alt+F1 for Accessibility Options."
type textarea "* ********"
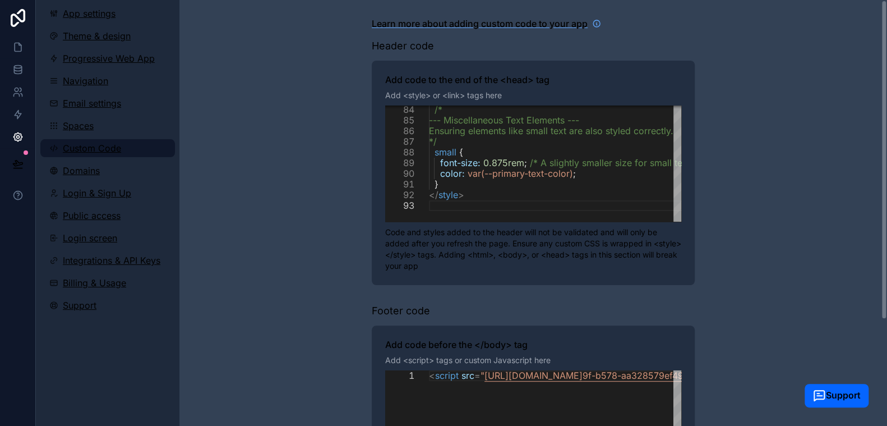
click at [766, 241] on div "Learn more about adding custom code to your app Header code Add code to the end…" at bounding box center [534, 284] width 708 height 568
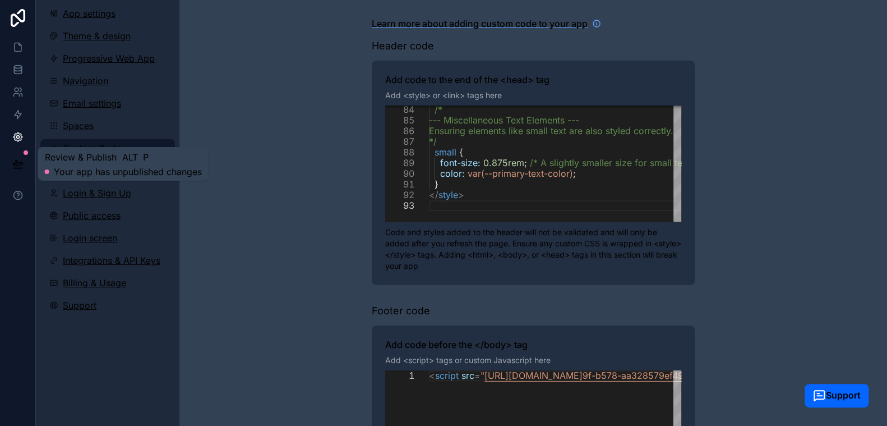
click at [18, 163] on icon at bounding box center [17, 163] width 11 height 11
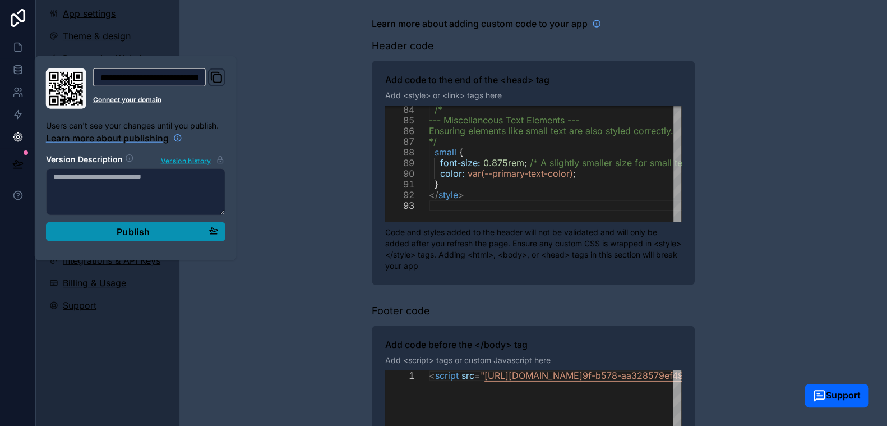
click at [131, 228] on span "Publish" at bounding box center [133, 231] width 33 height 11
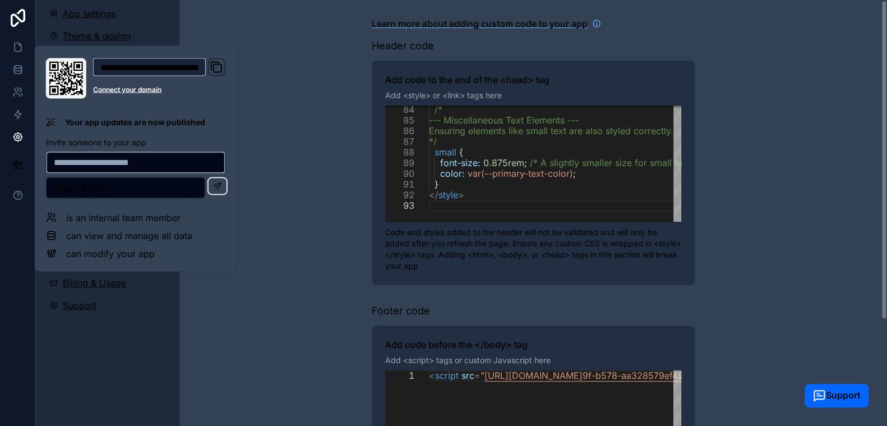
click at [298, 173] on div "Learn more about adding custom code to your app Header code Add code to the end…" at bounding box center [534, 284] width 708 height 568
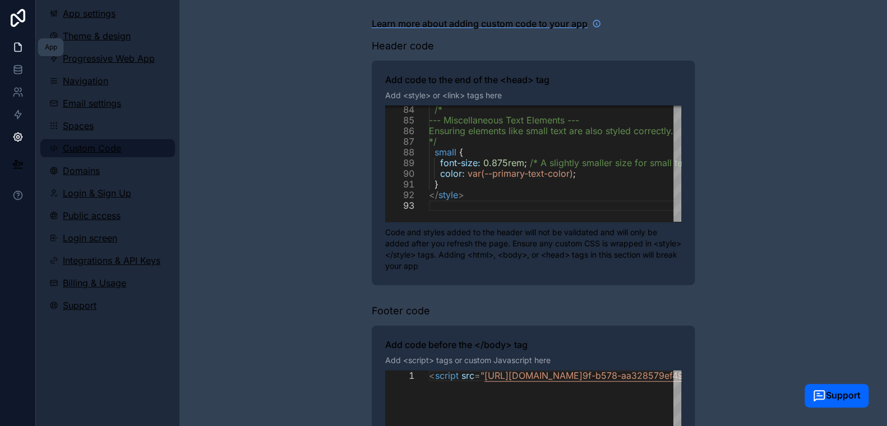
click at [16, 47] on icon at bounding box center [17, 47] width 11 height 11
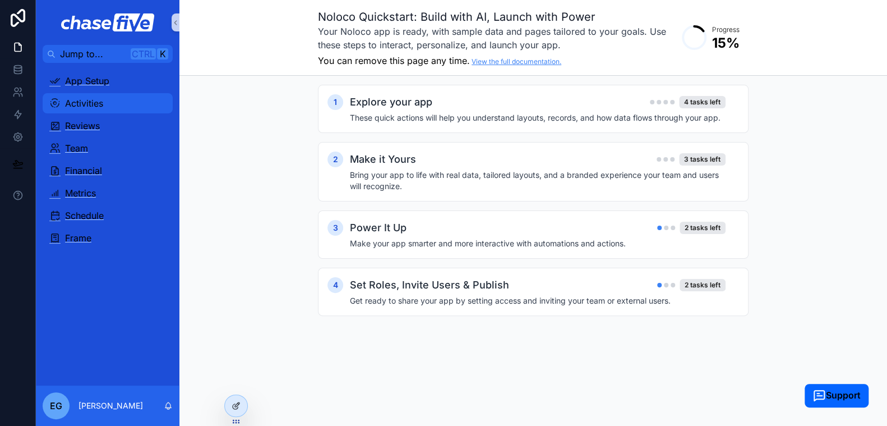
click at [86, 106] on span "Activities" at bounding box center [84, 103] width 38 height 9
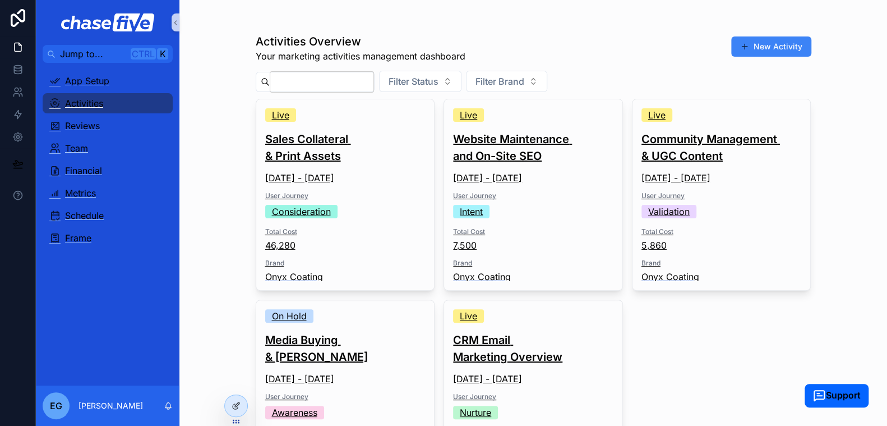
click at [379, 157] on h3 "Sales Collateral & Print Assets" at bounding box center [345, 148] width 160 height 34
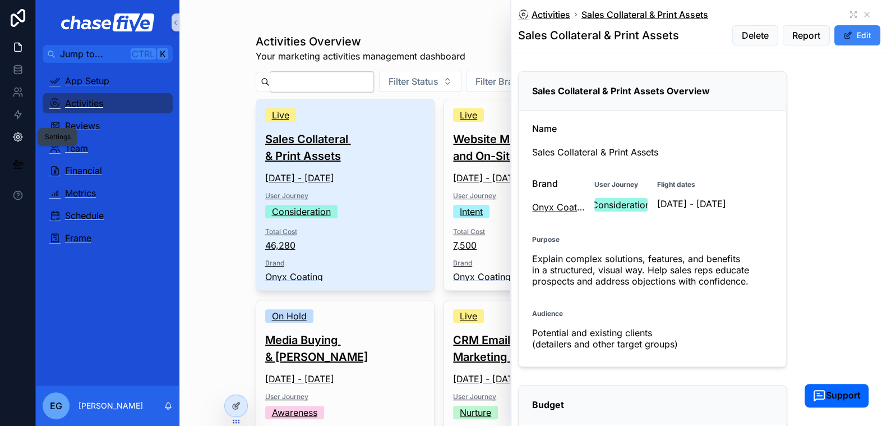
click at [18, 136] on icon at bounding box center [17, 136] width 11 height 11
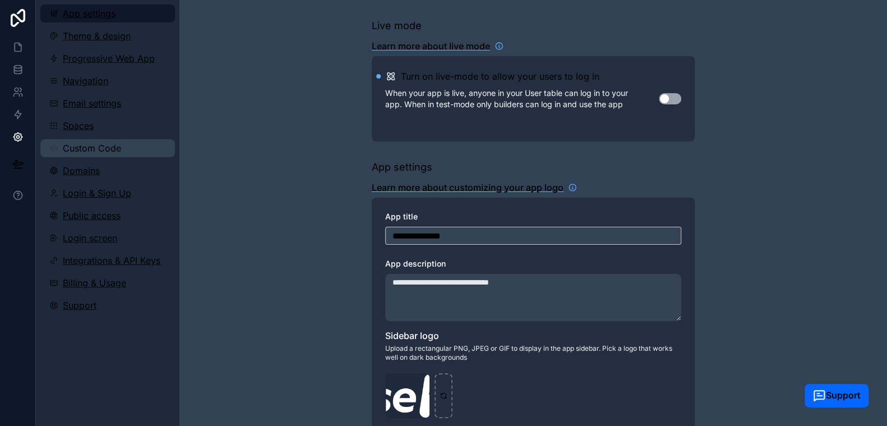
click at [98, 150] on span "Custom Code" at bounding box center [92, 148] width 58 height 9
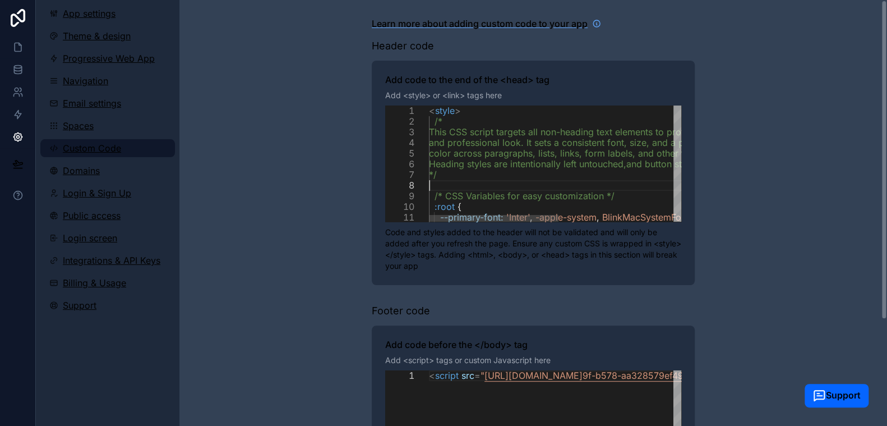
click at [475, 181] on div "scrollable content" at bounding box center [674, 185] width 491 height 11
type textarea "**********"
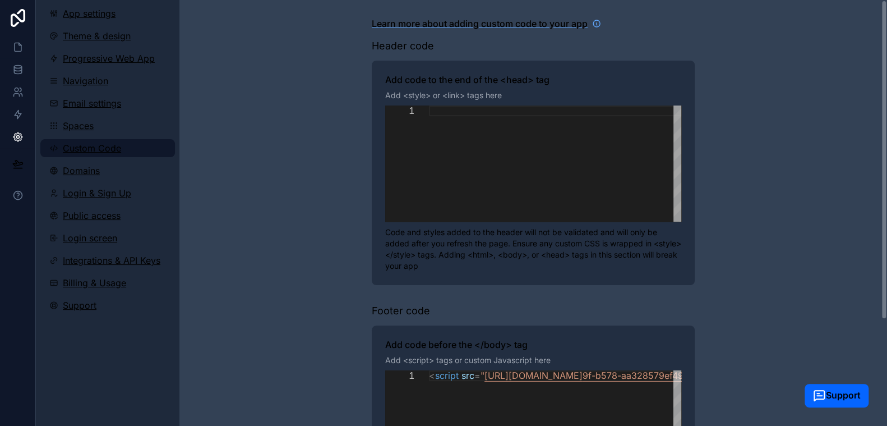
click at [270, 238] on div "**********" at bounding box center [534, 284] width 708 height 568
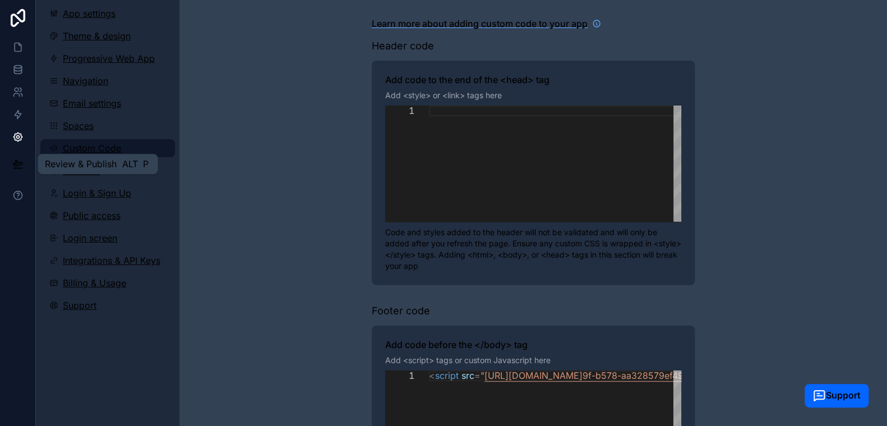
click at [11, 165] on button at bounding box center [18, 163] width 25 height 31
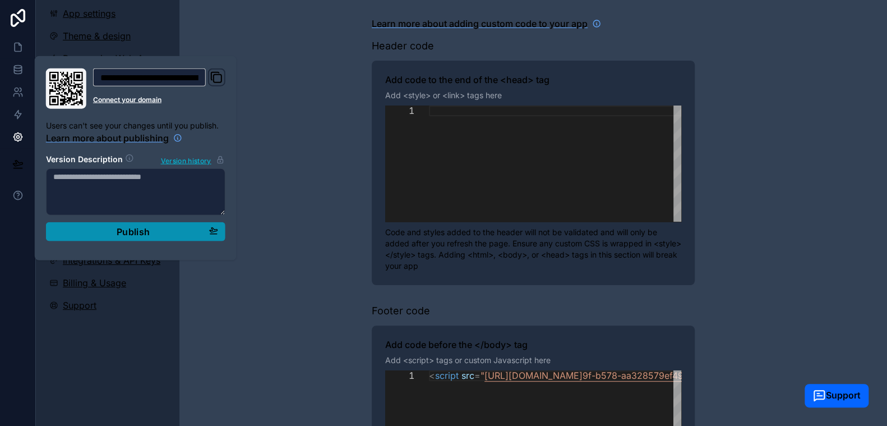
click at [125, 238] on button "Publish" at bounding box center [136, 231] width 180 height 19
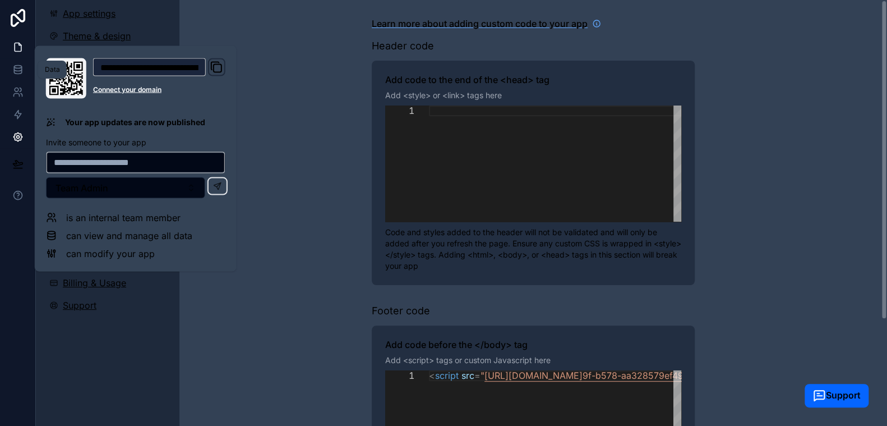
click at [12, 48] on icon at bounding box center [17, 47] width 11 height 11
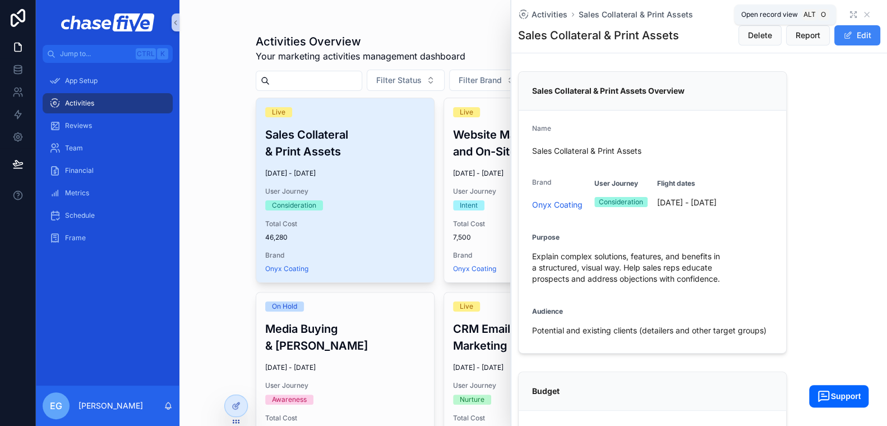
click at [849, 17] on icon "scrollable content" at bounding box center [853, 14] width 9 height 9
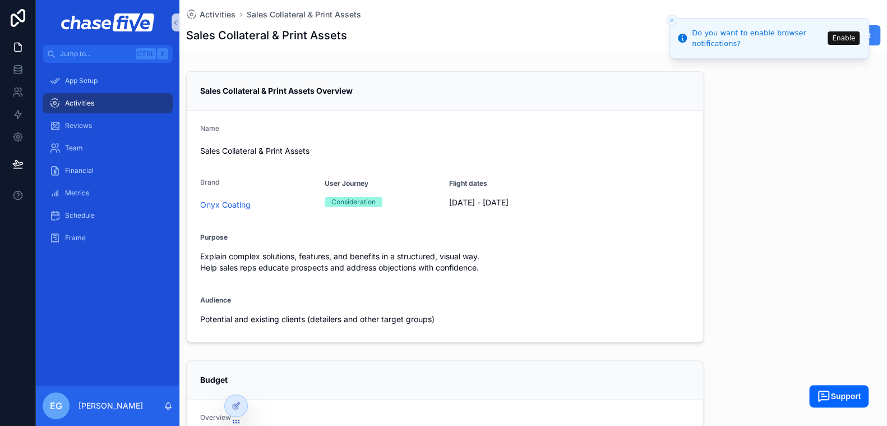
click at [672, 20] on icon "Close toast" at bounding box center [672, 20] width 7 height 7
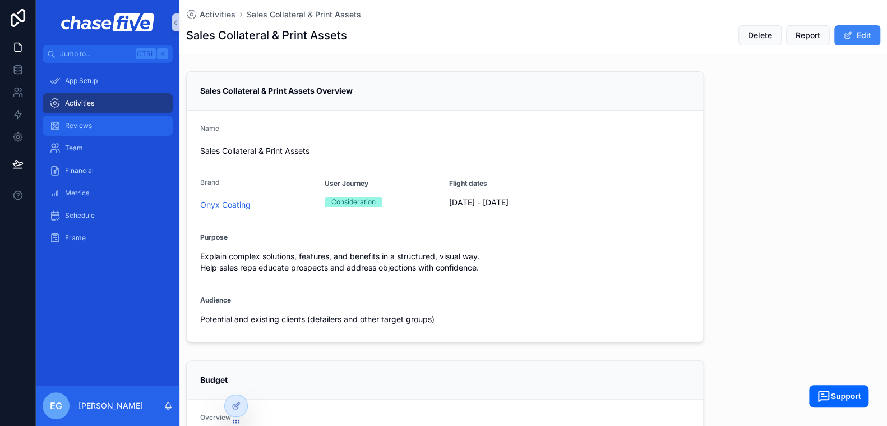
click at [103, 128] on div "Reviews" at bounding box center [107, 126] width 117 height 18
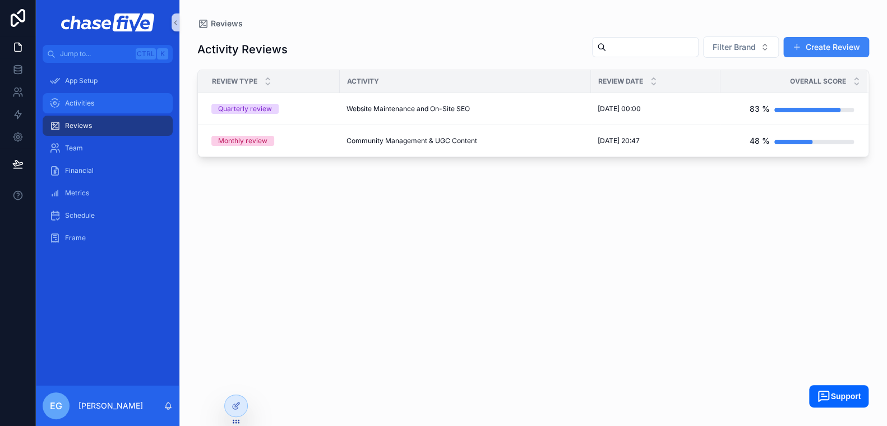
click at [85, 109] on div "Activities" at bounding box center [107, 103] width 117 height 18
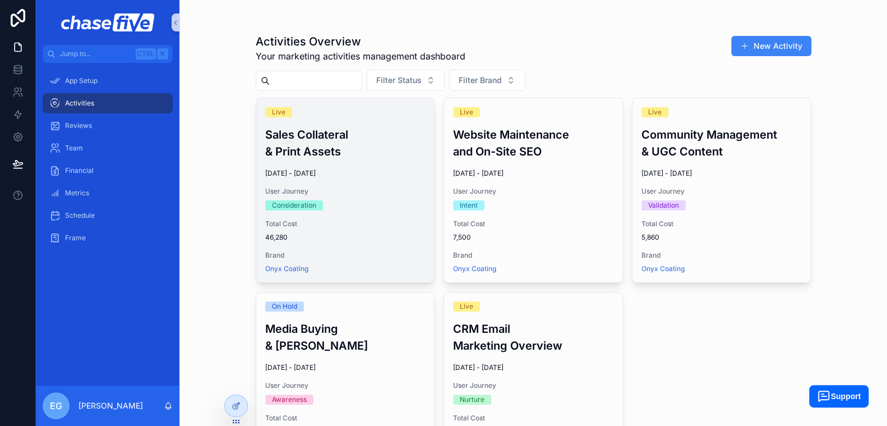
click at [344, 149] on h3 "Sales Collateral & Print Assets" at bounding box center [345, 143] width 160 height 34
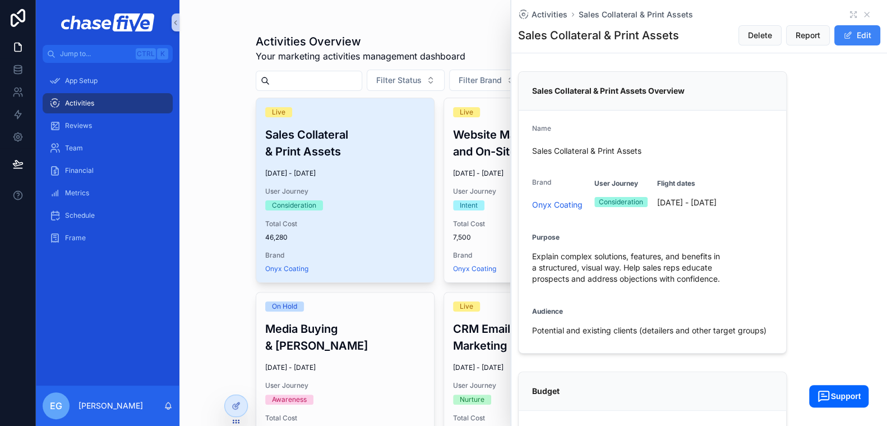
click at [209, 155] on div "Activities Overview Your marketing activities management dashboard New Activity…" at bounding box center [534, 213] width 708 height 426
click at [865, 12] on icon "scrollable content" at bounding box center [867, 14] width 4 height 4
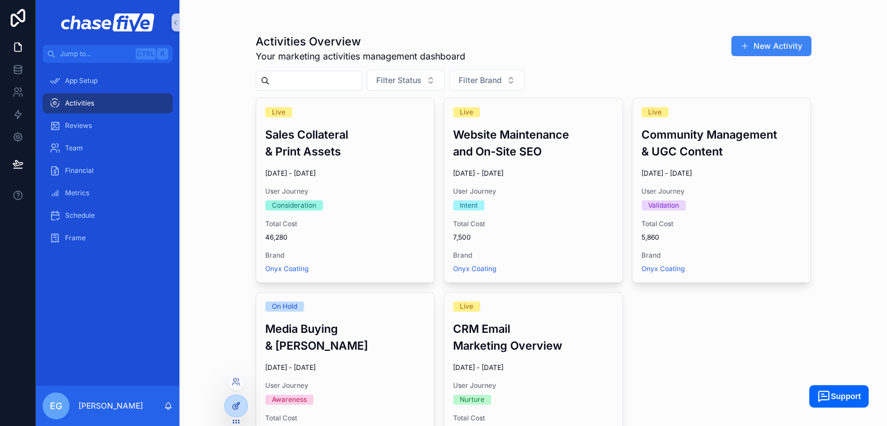
click at [233, 399] on div at bounding box center [236, 405] width 22 height 21
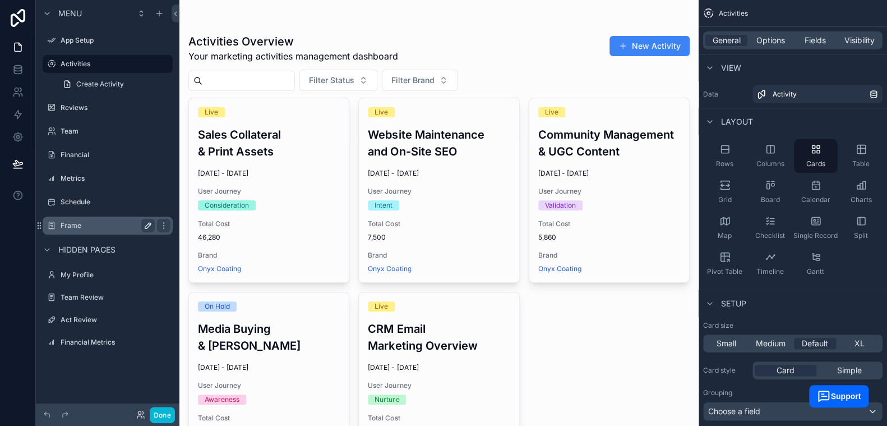
click at [144, 223] on icon "scrollable content" at bounding box center [148, 225] width 9 height 9
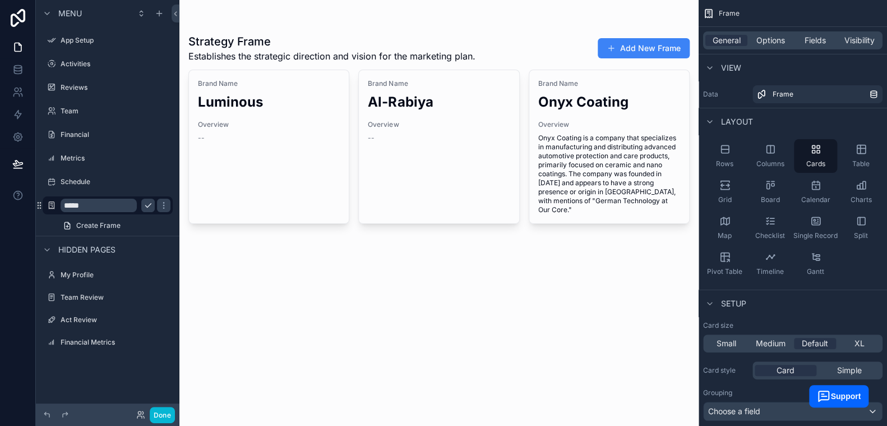
click at [108, 212] on div "*****" at bounding box center [108, 205] width 126 height 18
click at [108, 207] on input "*****" at bounding box center [107, 205] width 92 height 13
type input "**********"
click at [159, 206] on icon "scrollable content" at bounding box center [163, 205] width 9 height 9
click at [264, 261] on div "Strategy Frame Establishes the strategic direction and vision for the marketing…" at bounding box center [439, 213] width 519 height 426
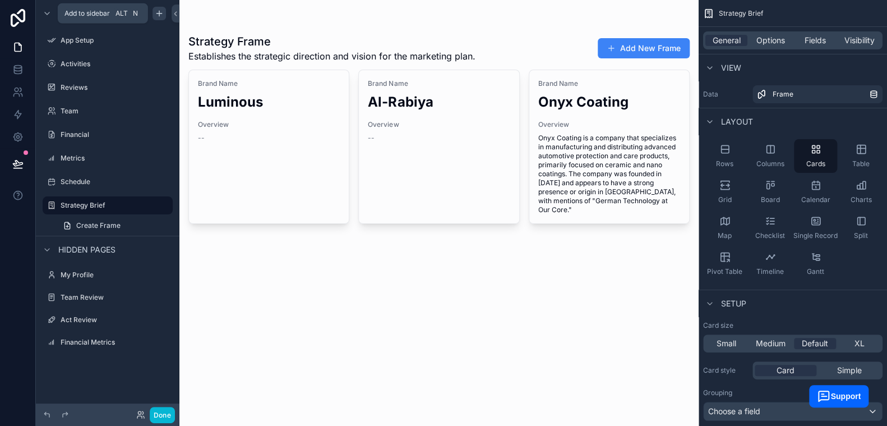
click at [159, 14] on icon "scrollable content" at bounding box center [159, 13] width 9 height 9
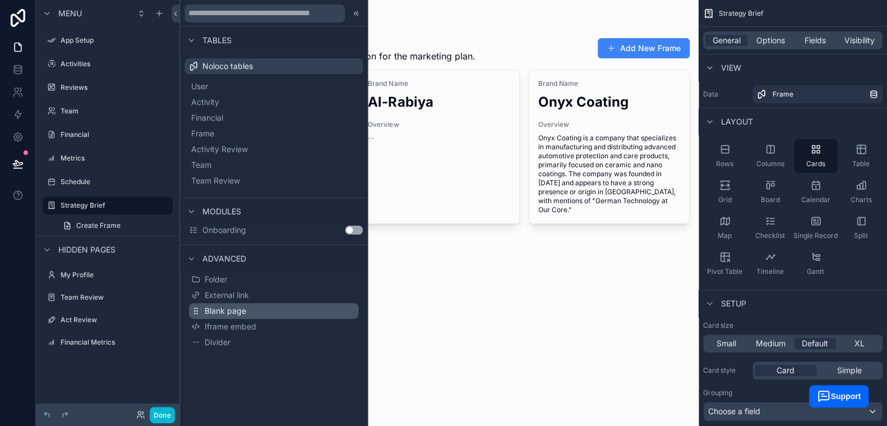
click at [264, 307] on button "Blank page" at bounding box center [273, 311] width 169 height 16
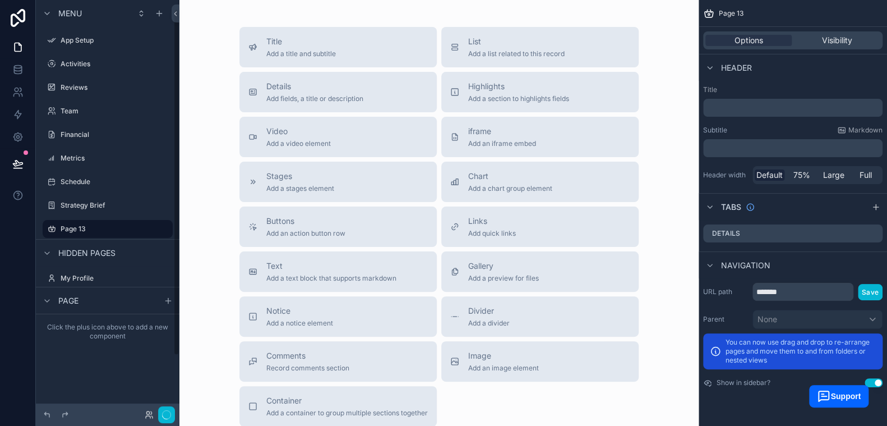
scroll to position [10, 0]
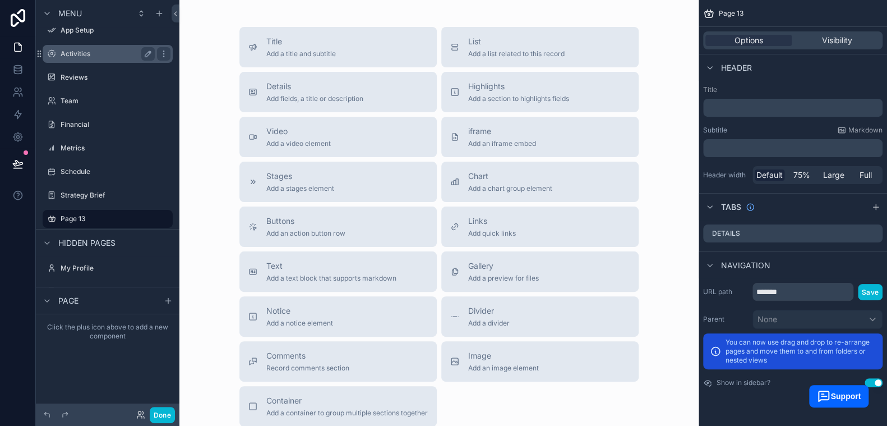
click at [89, 57] on label "Activities" at bounding box center [106, 53] width 90 height 9
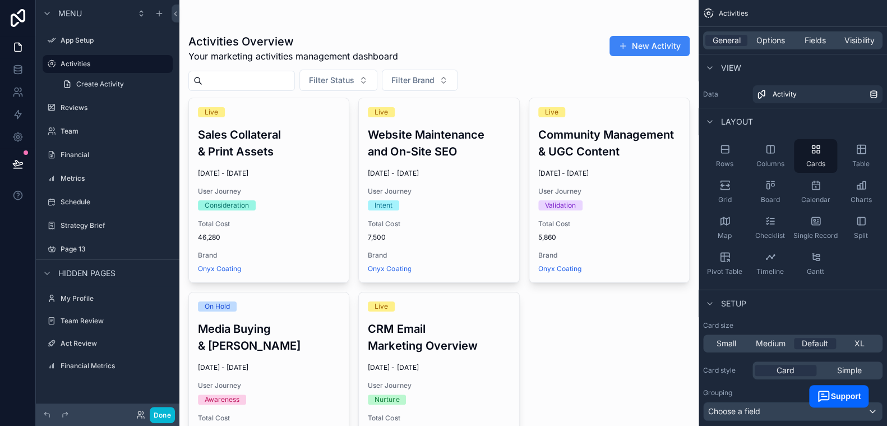
click at [323, 139] on div "scrollable content" at bounding box center [439, 274] width 519 height 548
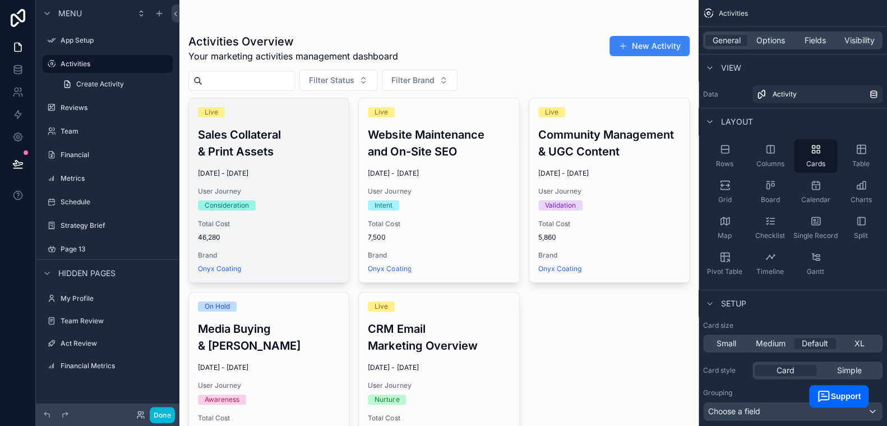
click at [319, 137] on h3 "Sales Collateral & Print Assets" at bounding box center [269, 143] width 142 height 34
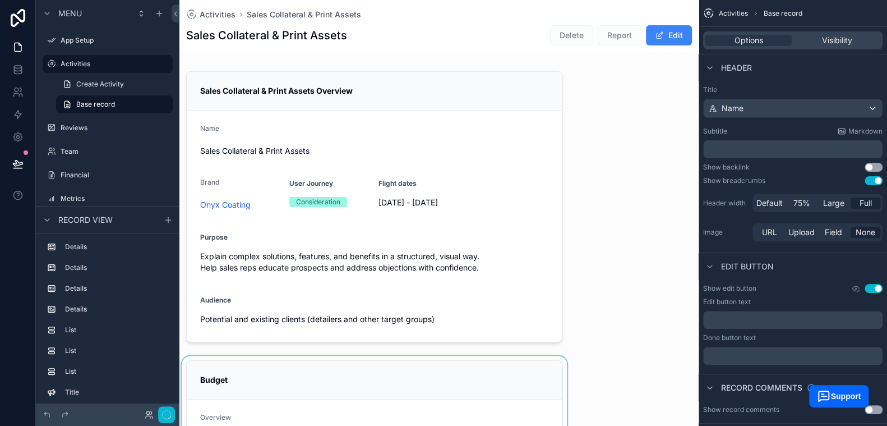
scroll to position [168, 0]
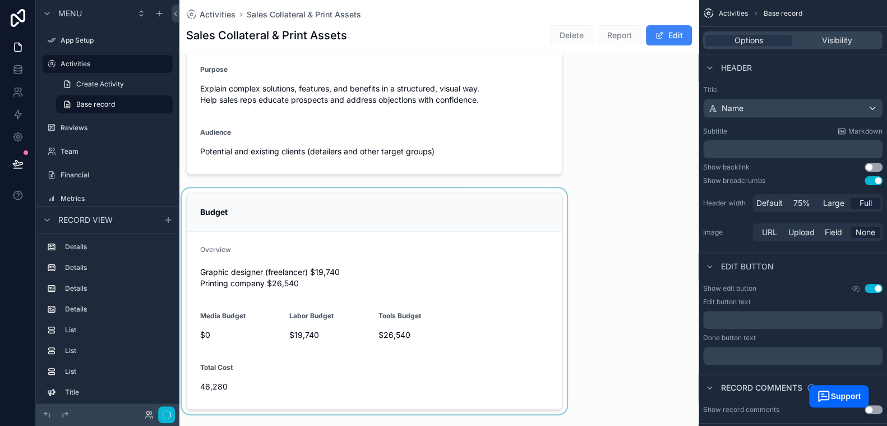
click at [339, 252] on div "scrollable content" at bounding box center [375, 301] width 390 height 226
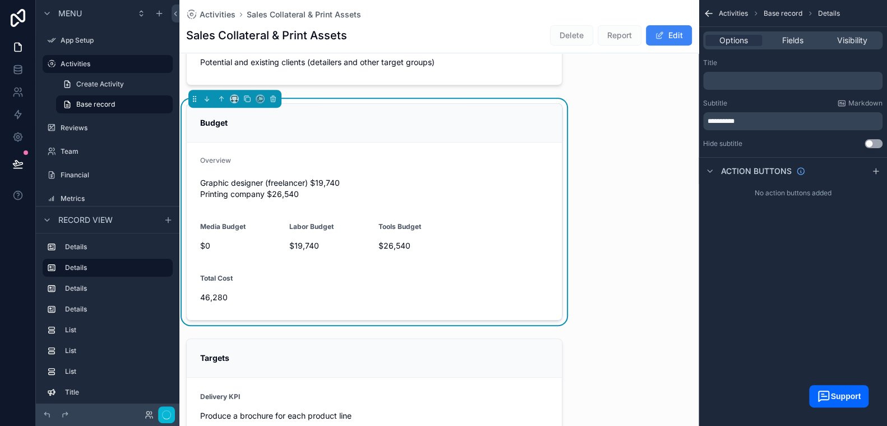
scroll to position [337, 0]
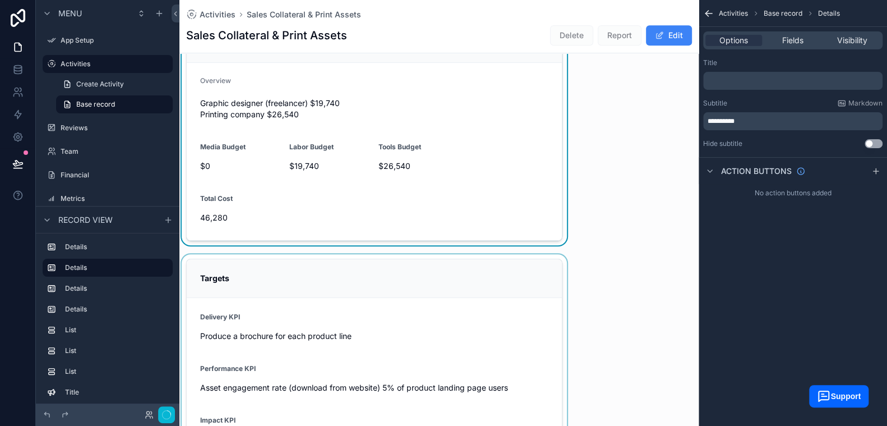
click at [343, 261] on div "scrollable content" at bounding box center [375, 360] width 390 height 213
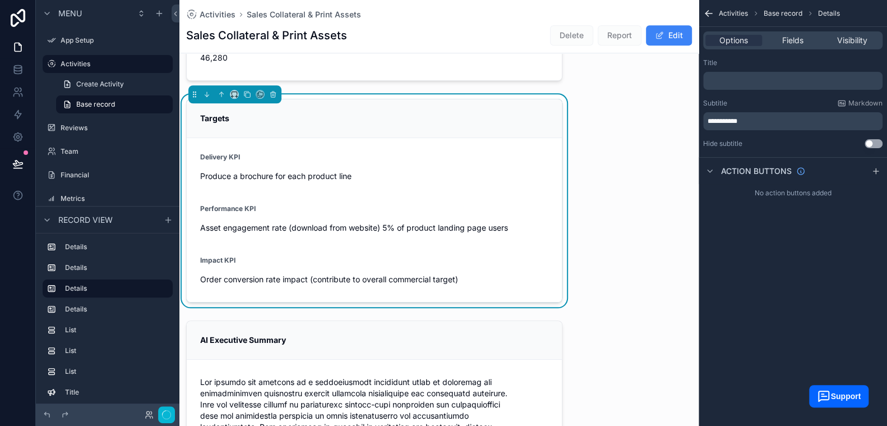
scroll to position [504, 0]
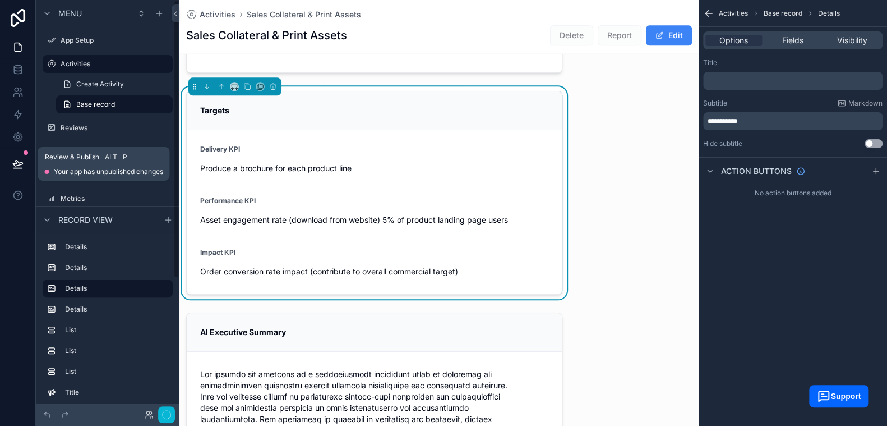
click at [15, 169] on icon at bounding box center [17, 163] width 11 height 11
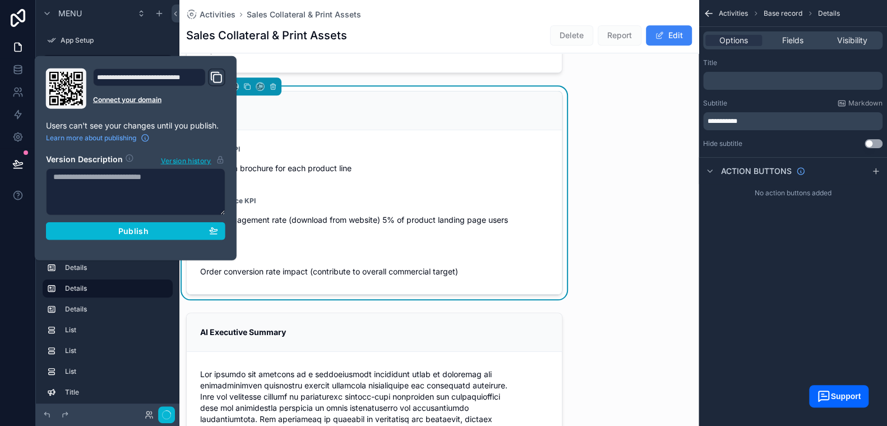
click at [397, 183] on form "Delivery KPI Produce a brochure for each product line Performance KPI Asset eng…" at bounding box center [374, 212] width 375 height 164
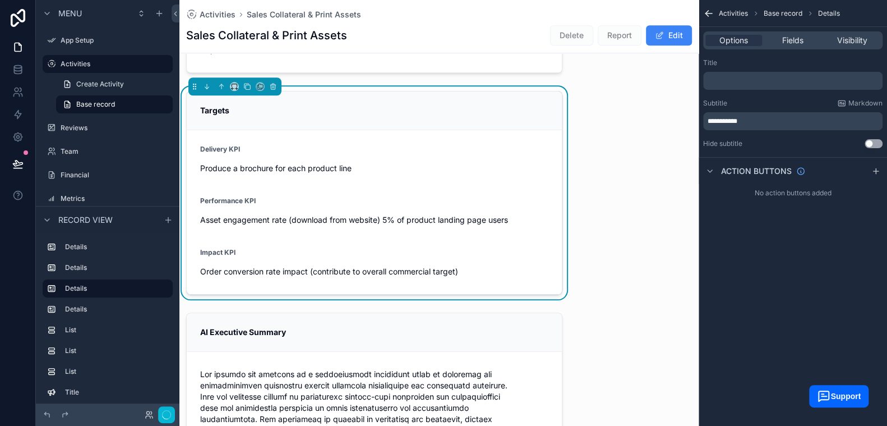
click at [545, 201] on form "Delivery KPI Produce a brochure for each product line Performance KPI Asset eng…" at bounding box center [374, 212] width 375 height 164
click at [19, 155] on button at bounding box center [18, 163] width 25 height 31
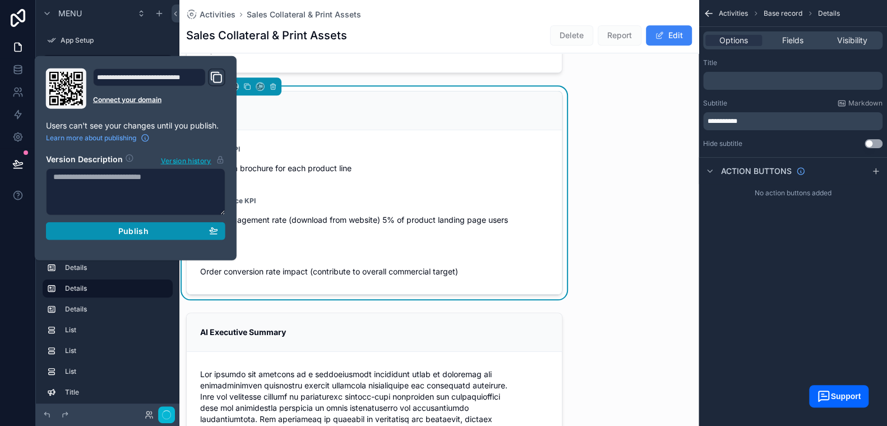
click at [116, 226] on div "Publish" at bounding box center [135, 231] width 165 height 10
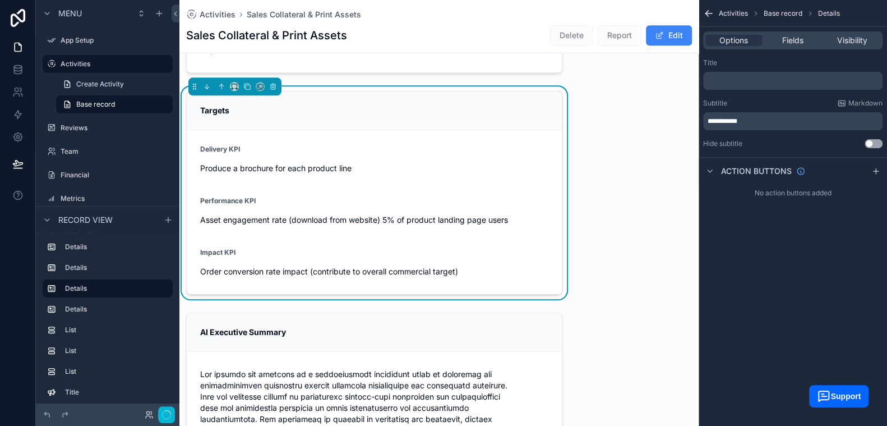
click at [594, 271] on div "Sales Collateral & Print Assets Overview Name Sales Collateral & Print Assets B…" at bounding box center [439, 427] width 519 height 1731
click at [94, 62] on label "Activities" at bounding box center [106, 63] width 90 height 9
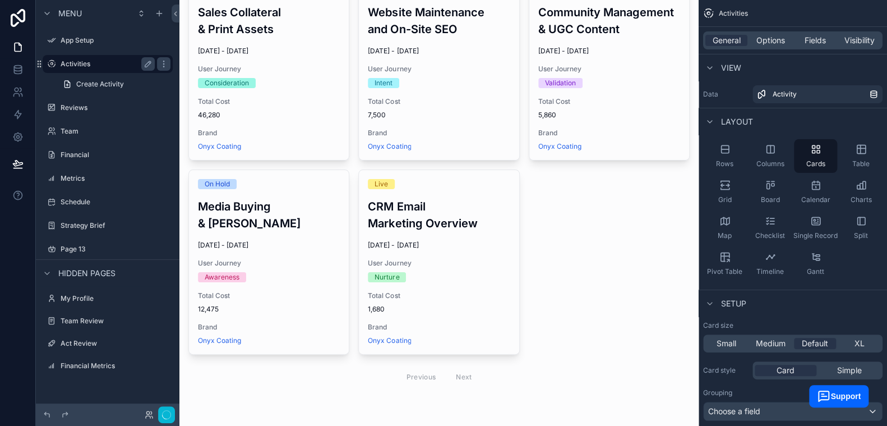
scroll to position [121, 0]
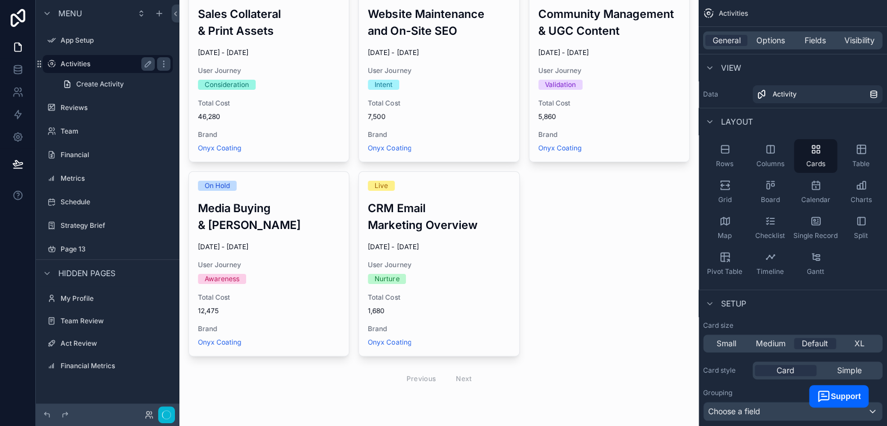
click at [91, 65] on label "Activities" at bounding box center [106, 63] width 90 height 9
click at [81, 181] on label "Metrics" at bounding box center [106, 178] width 90 height 9
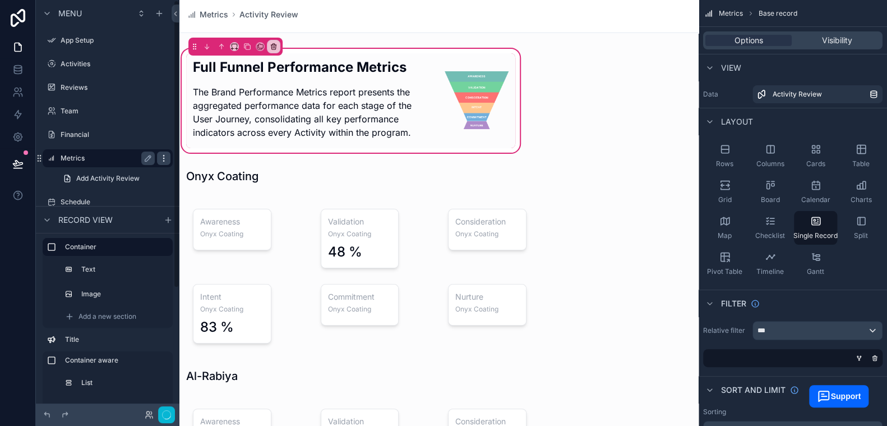
click at [164, 155] on icon "scrollable content" at bounding box center [163, 155] width 1 height 1
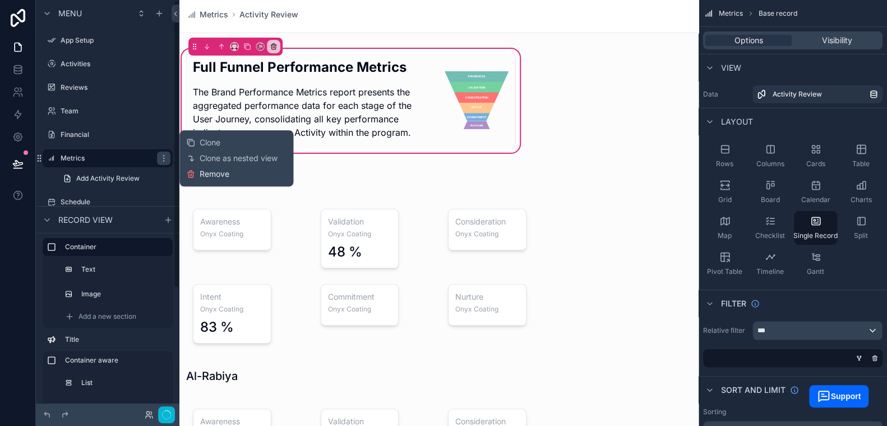
click at [219, 176] on span "Remove" at bounding box center [215, 173] width 30 height 11
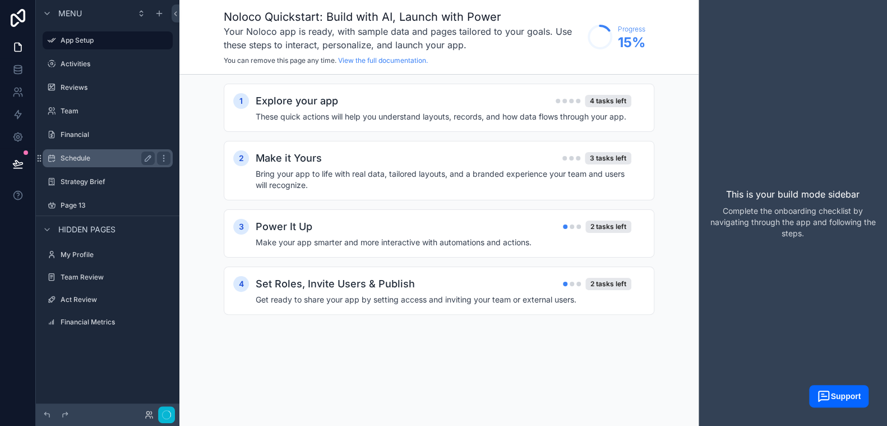
click at [82, 155] on label "Schedule" at bounding box center [106, 158] width 90 height 9
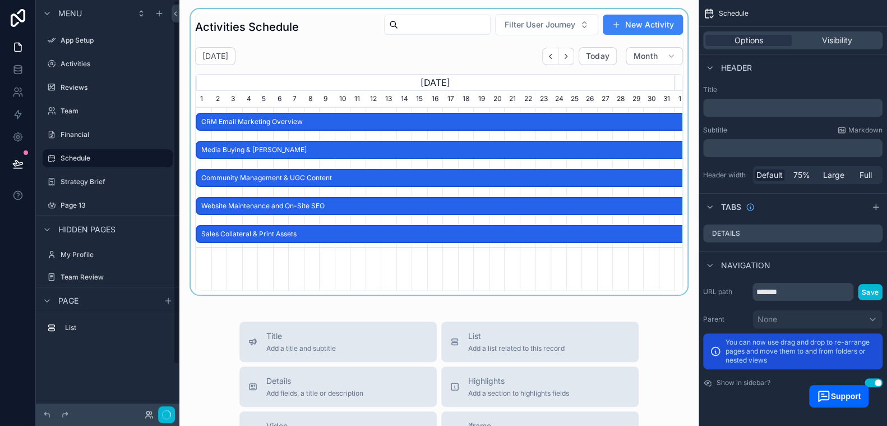
scroll to position [0, 478]
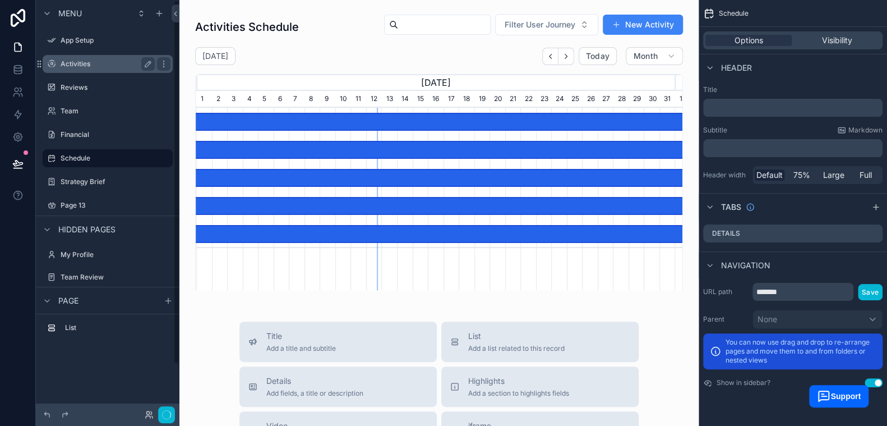
click at [88, 63] on label "Activities" at bounding box center [106, 63] width 90 height 9
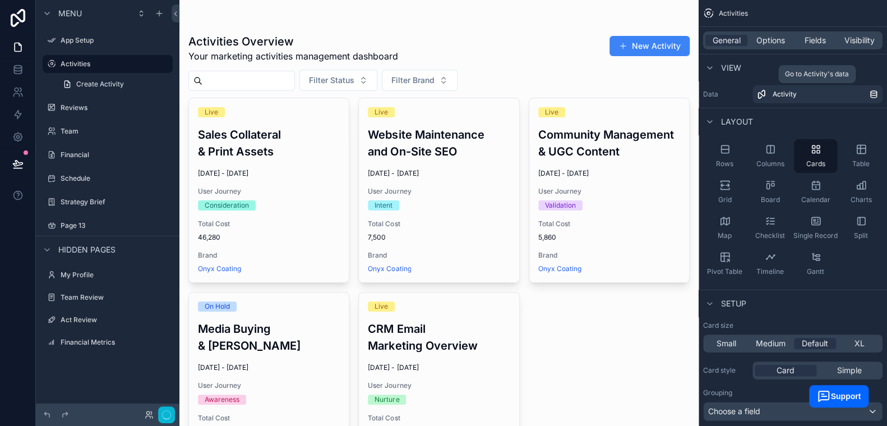
drag, startPoint x: 121, startPoint y: 403, endPoint x: 136, endPoint y: 403, distance: 15.2
click at [121, 403] on div "Menu App Setup Activities Create Activity Reviews Team Financial Schedule Strat…" at bounding box center [108, 213] width 144 height 426
click at [170, 414] on icon "button" at bounding box center [166, 414] width 9 height 9
click at [82, 61] on label "Activities" at bounding box center [106, 63] width 90 height 9
click at [164, 227] on icon "scrollable content" at bounding box center [163, 225] width 9 height 9
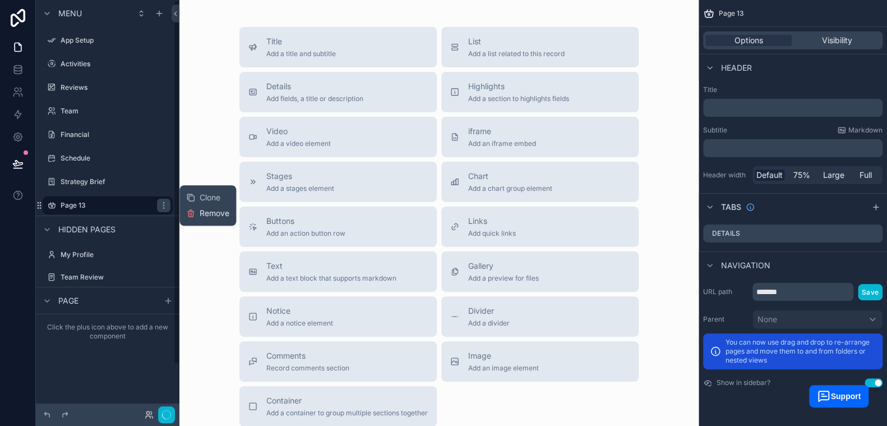
click at [200, 214] on span "Remove" at bounding box center [215, 213] width 30 height 11
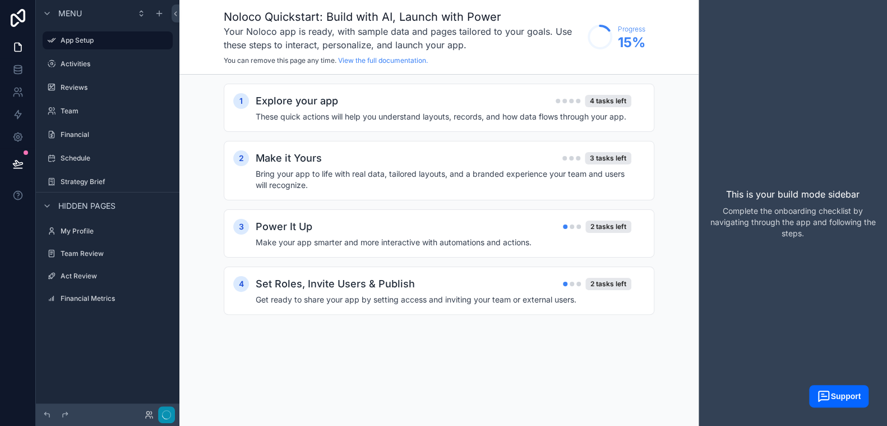
click at [166, 411] on icon "button" at bounding box center [166, 414] width 9 height 9
click at [18, 166] on icon at bounding box center [17, 163] width 11 height 11
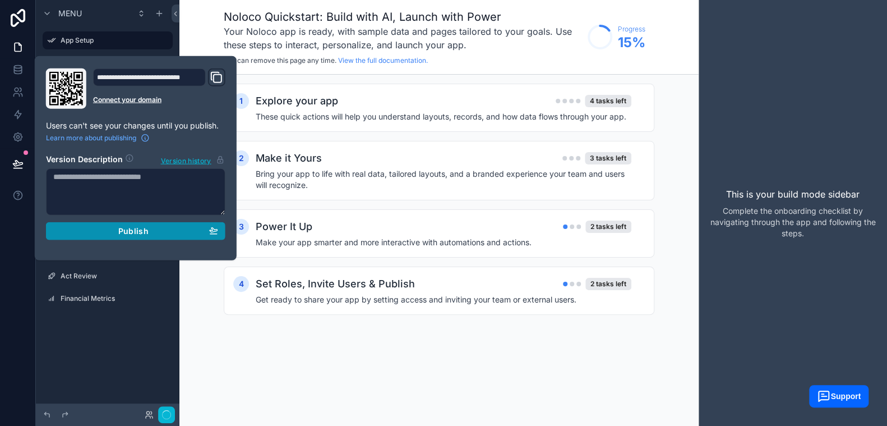
click at [129, 228] on span "Publish" at bounding box center [133, 231] width 30 height 10
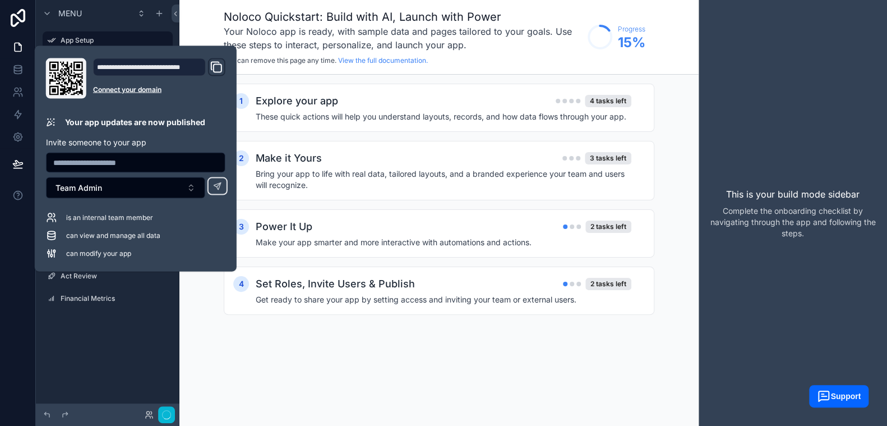
click at [295, 374] on div "Noloco Quickstart: Build with AI, Launch with Power Your Noloco app is ready, w…" at bounding box center [439, 213] width 519 height 426
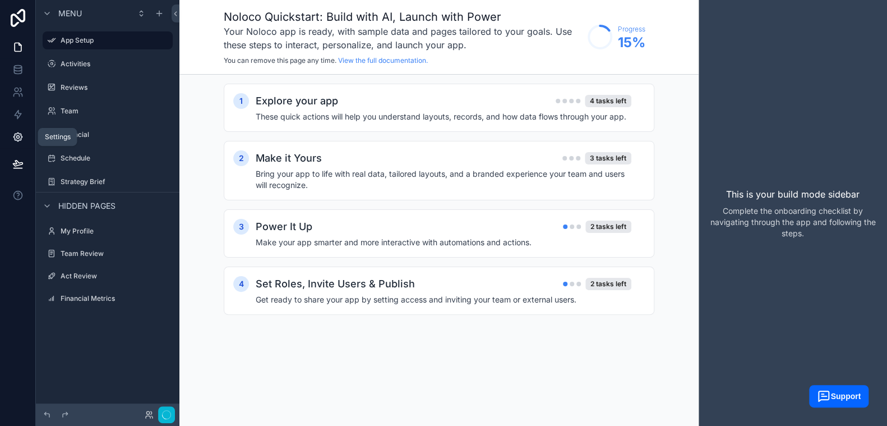
click at [15, 134] on icon at bounding box center [17, 137] width 8 height 8
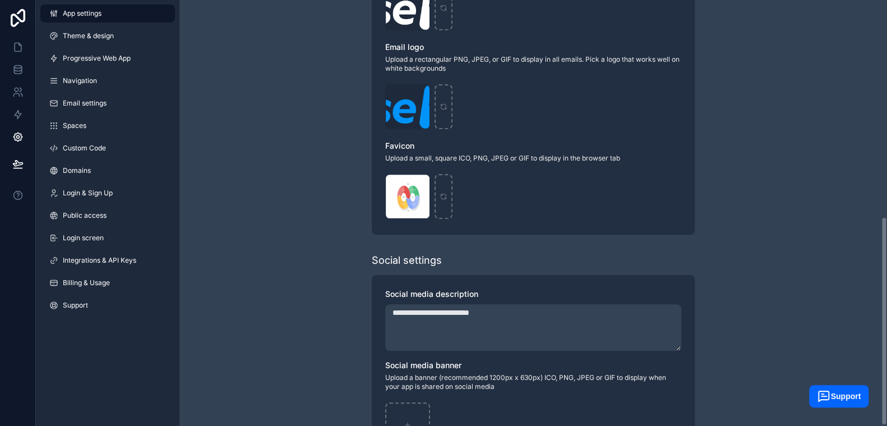
scroll to position [441, 0]
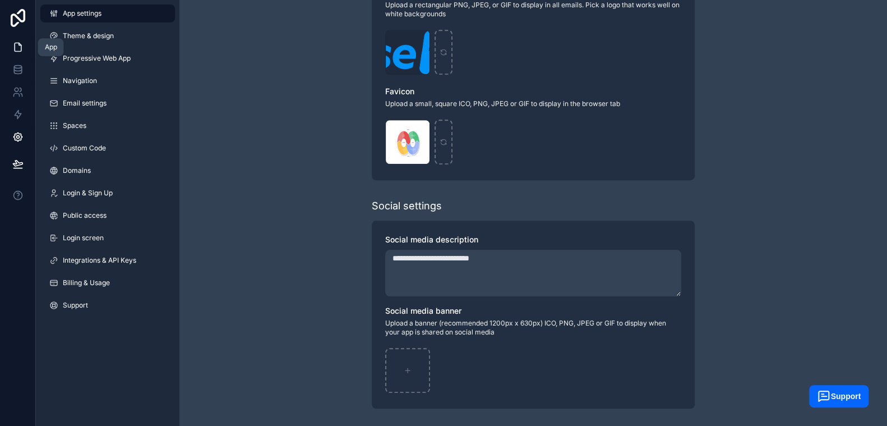
click at [10, 39] on link at bounding box center [17, 47] width 35 height 22
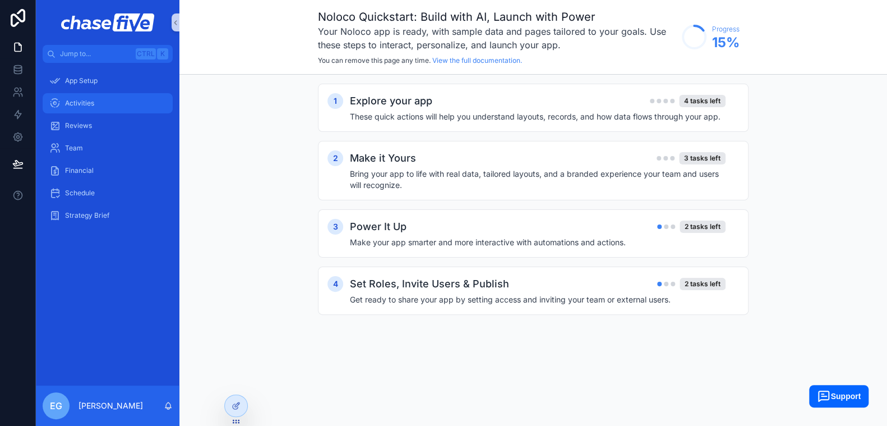
click at [80, 103] on span "Activities" at bounding box center [79, 103] width 29 height 9
